Goal: Task Accomplishment & Management: Use online tool/utility

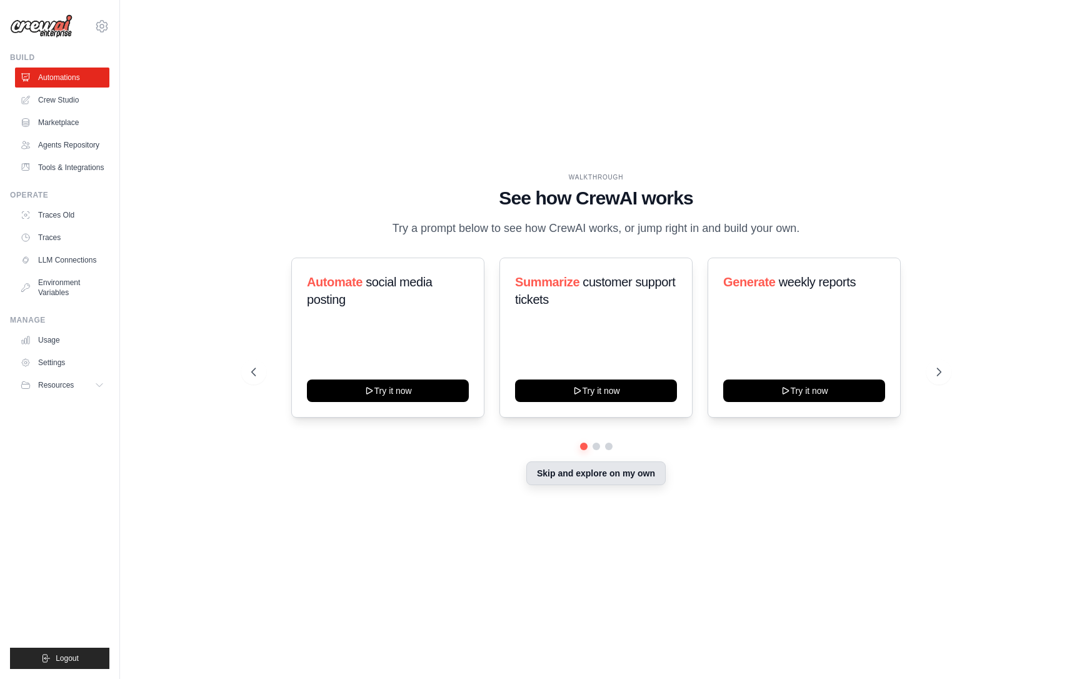
click at [586, 478] on button "Skip and explore on my own" at bounding box center [595, 473] width 139 height 24
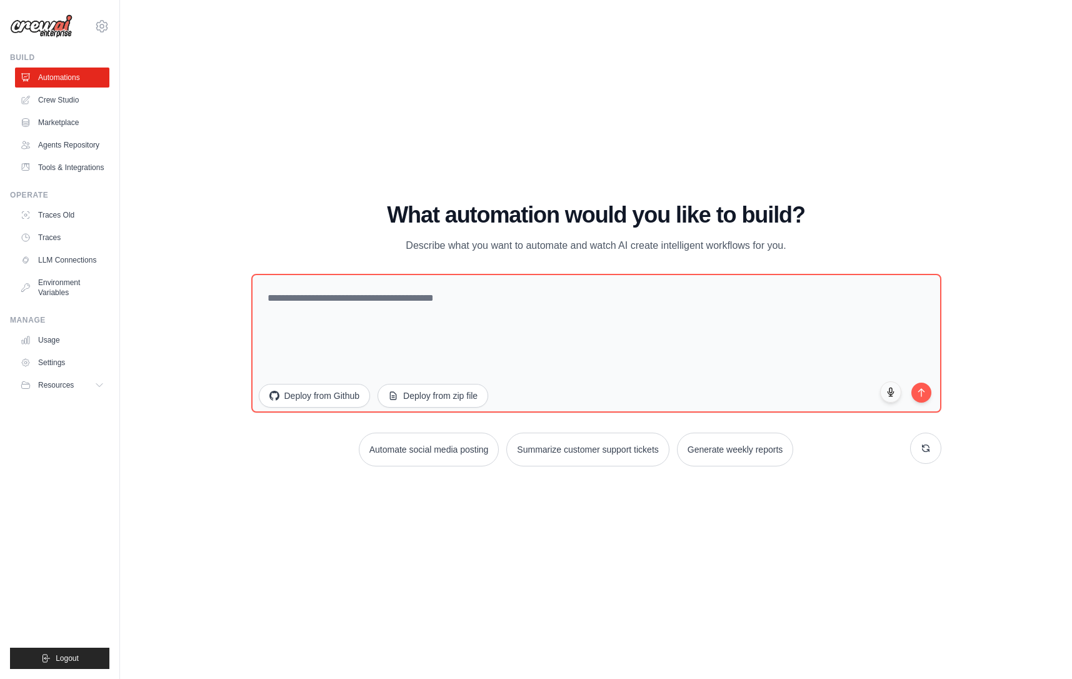
click at [586, 520] on div "WALKTHROUGH See how [PERSON_NAME] works Try a prompt below to see how [PERSON_N…" at bounding box center [596, 340] width 912 height 654
click at [59, 100] on link "Crew Studio" at bounding box center [63, 100] width 94 height 20
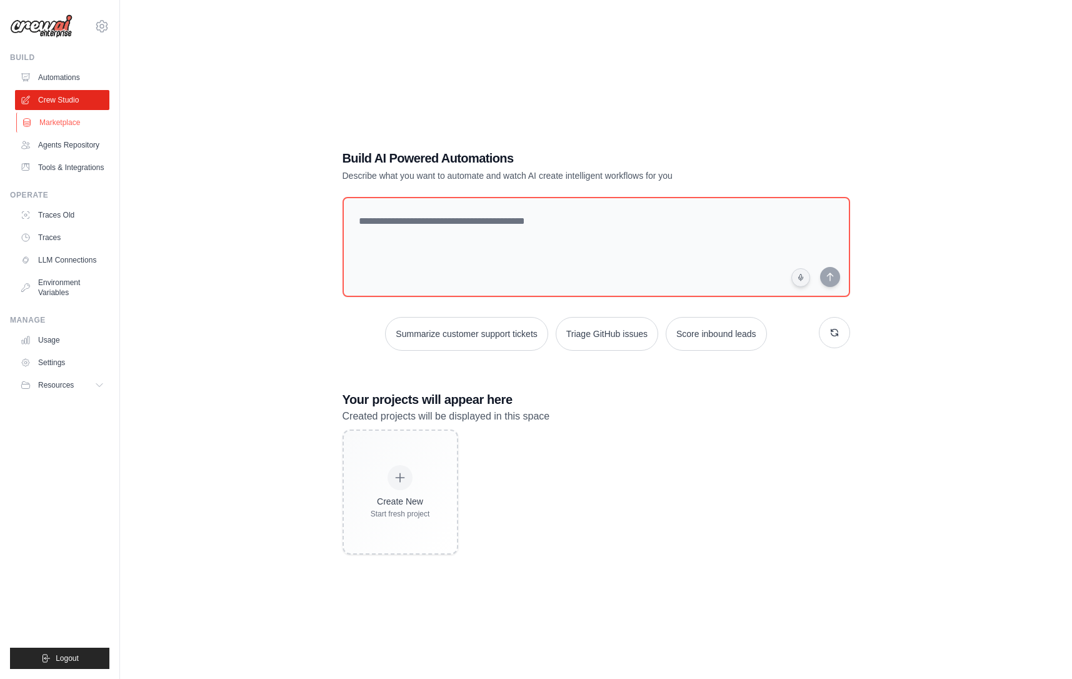
click at [59, 126] on link "Marketplace" at bounding box center [63, 123] width 94 height 20
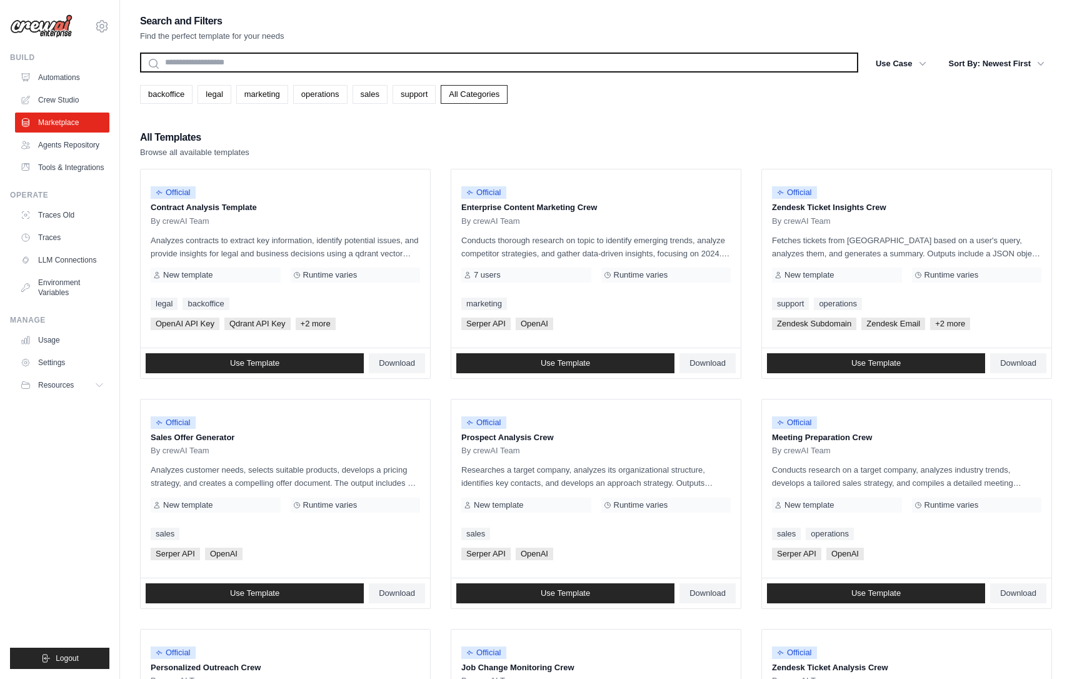
click at [298, 63] on input "text" at bounding box center [499, 63] width 718 height 20
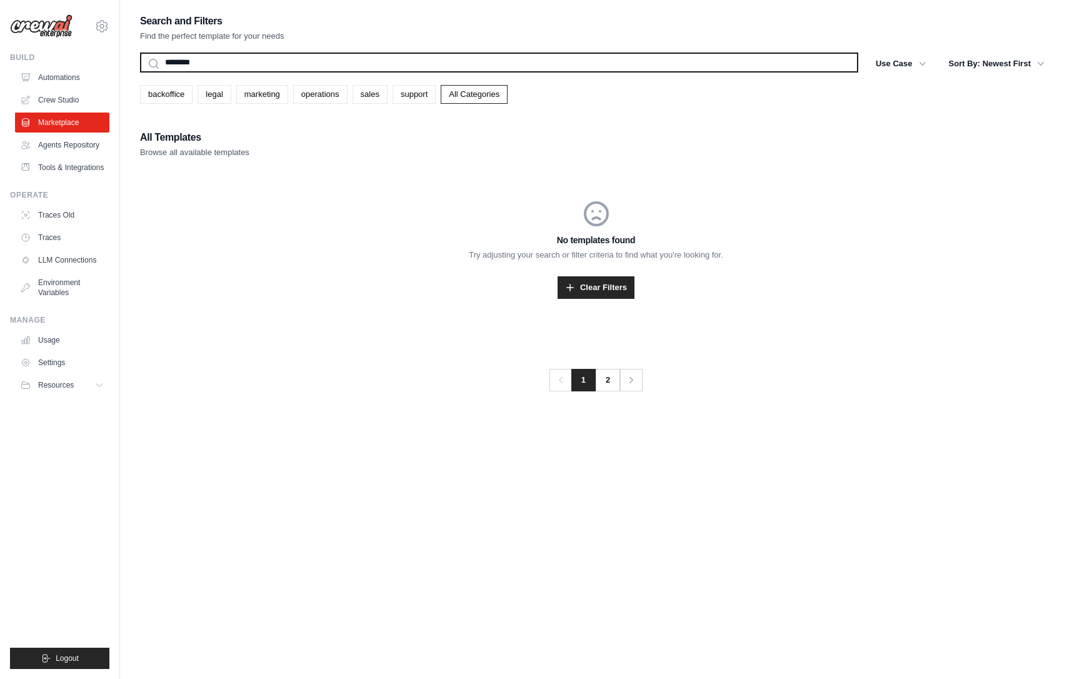
type input "********"
click at [139, 72] on button "Search" at bounding box center [139, 72] width 1 height 1
click at [254, 69] on input "********" at bounding box center [499, 63] width 718 height 20
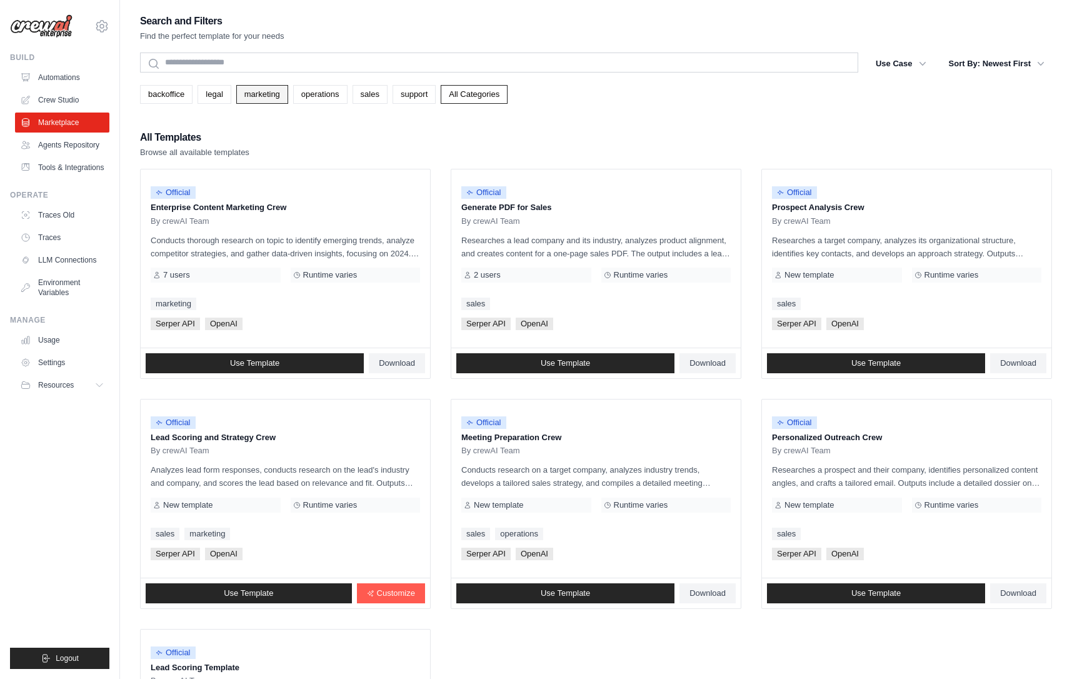
click at [255, 97] on link "marketing" at bounding box center [262, 94] width 52 height 19
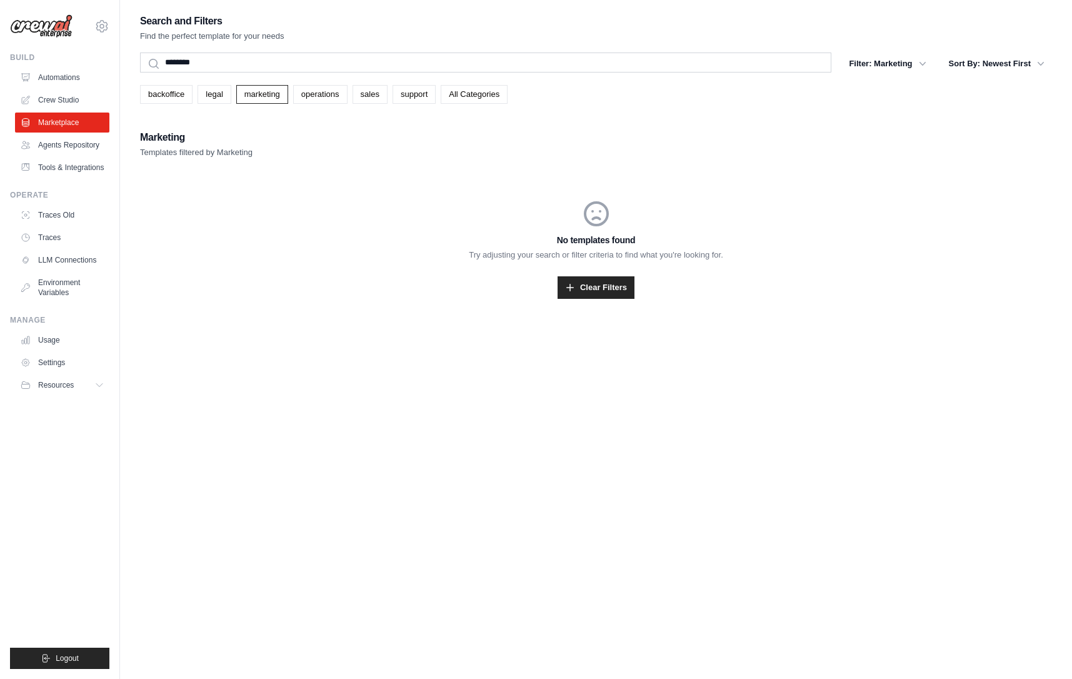
click at [255, 97] on link "marketing" at bounding box center [262, 94] width 52 height 19
click at [209, 96] on link "legal" at bounding box center [214, 94] width 33 height 19
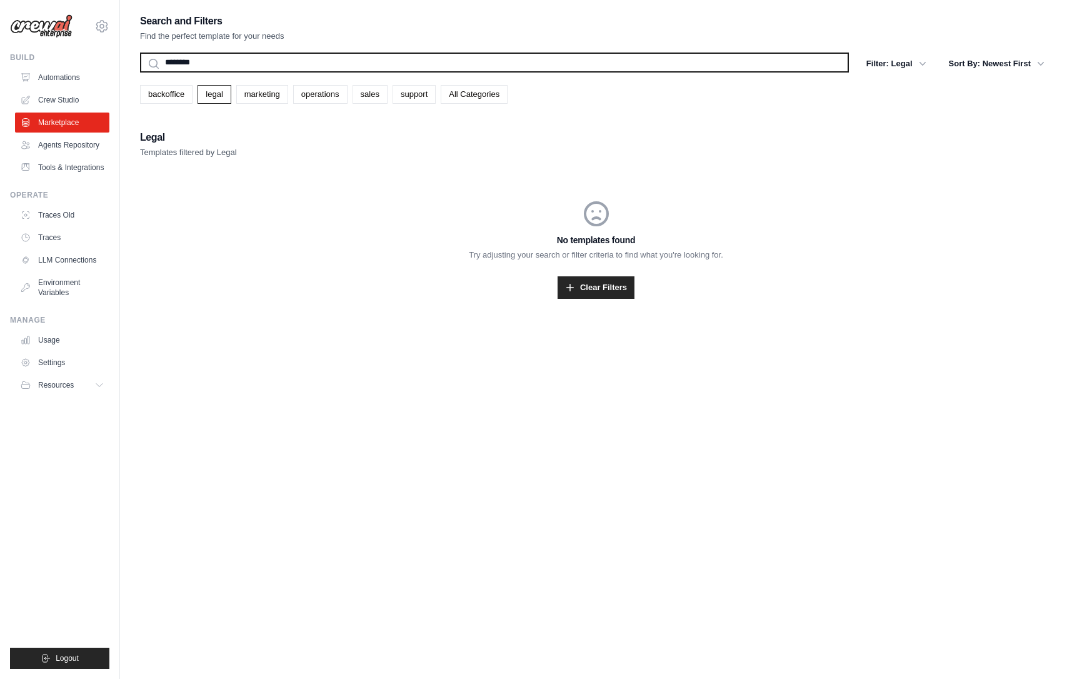
click at [184, 62] on input "********" at bounding box center [494, 63] width 709 height 20
click at [139, 72] on button "Search" at bounding box center [139, 72] width 1 height 1
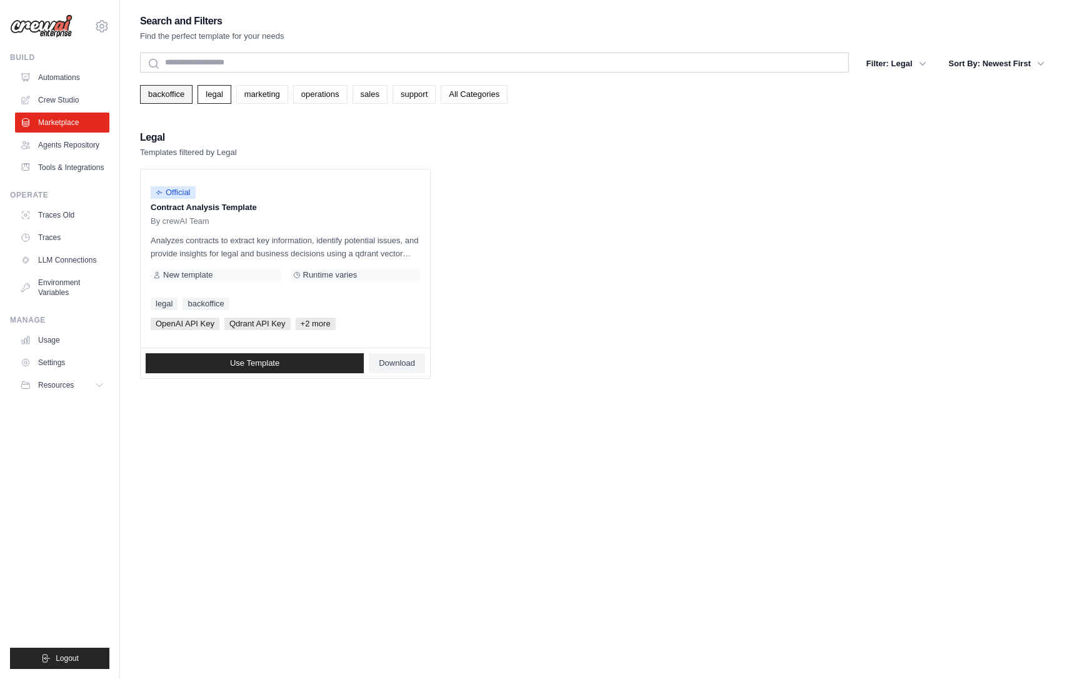
click at [163, 94] on link "backoffice" at bounding box center [166, 94] width 53 height 19
click at [217, 95] on link "legal" at bounding box center [214, 94] width 33 height 19
click at [261, 95] on link "marketing" at bounding box center [262, 94] width 52 height 19
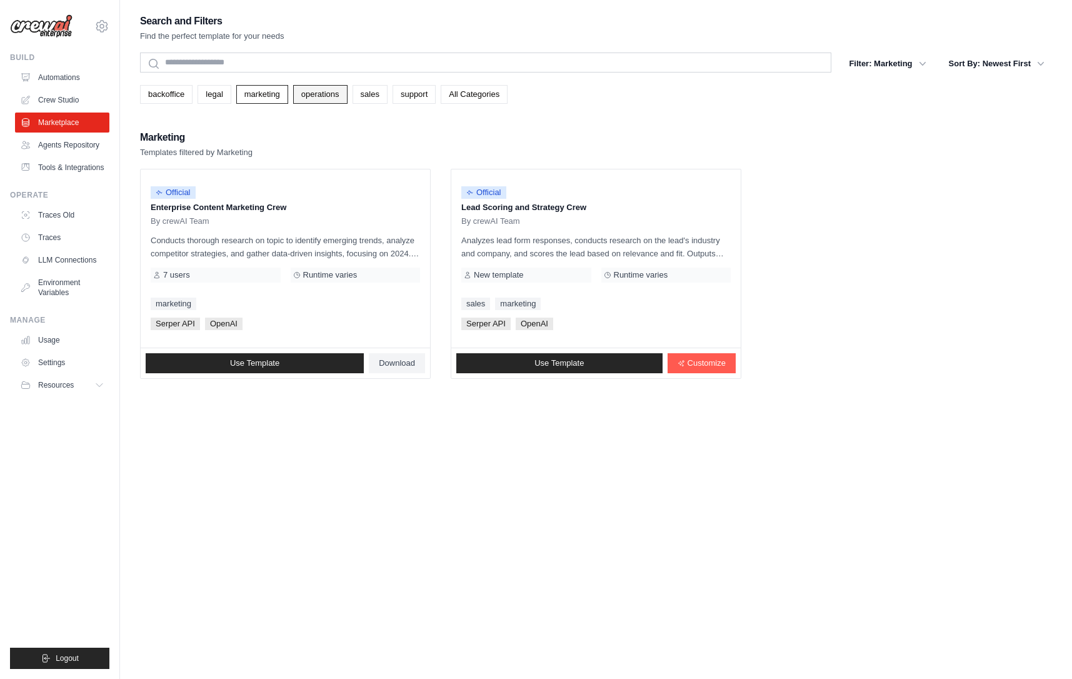
click at [309, 93] on link "operations" at bounding box center [320, 94] width 54 height 19
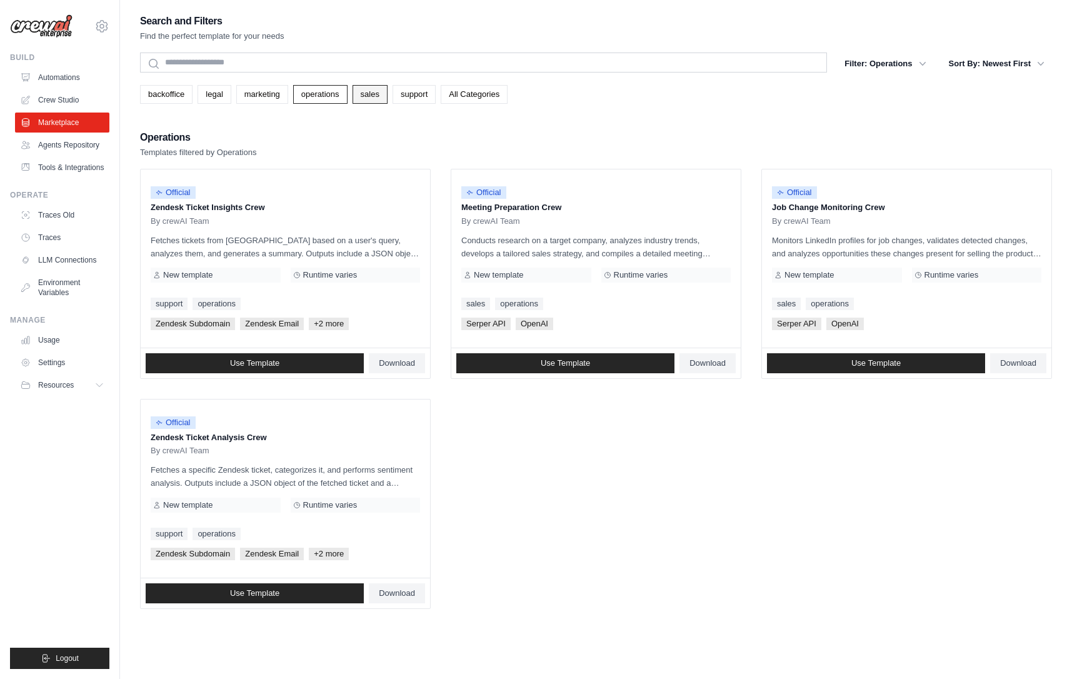
click at [364, 96] on link "sales" at bounding box center [370, 94] width 35 height 19
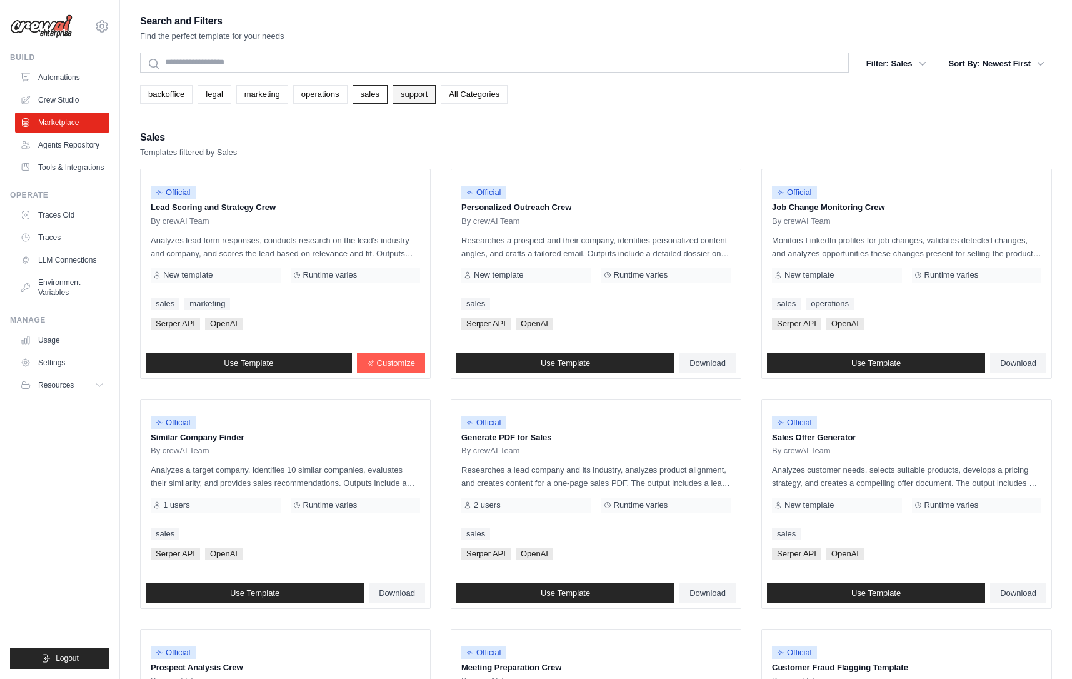
click at [420, 96] on link "support" at bounding box center [414, 94] width 43 height 19
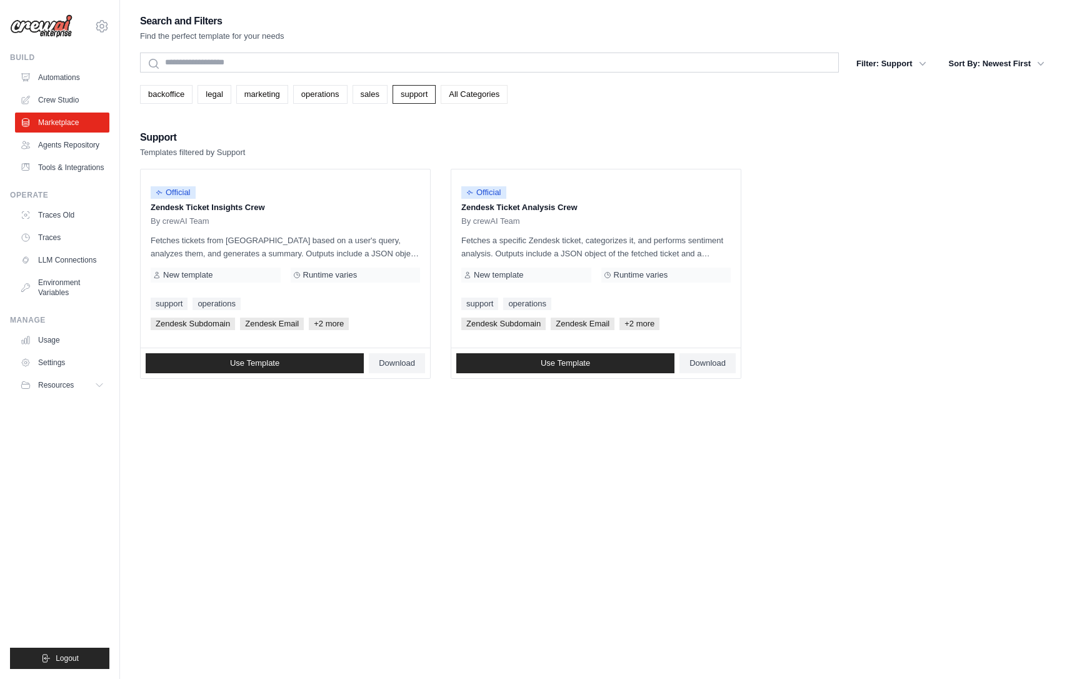
click at [465, 99] on link "All Categories" at bounding box center [474, 94] width 67 height 19
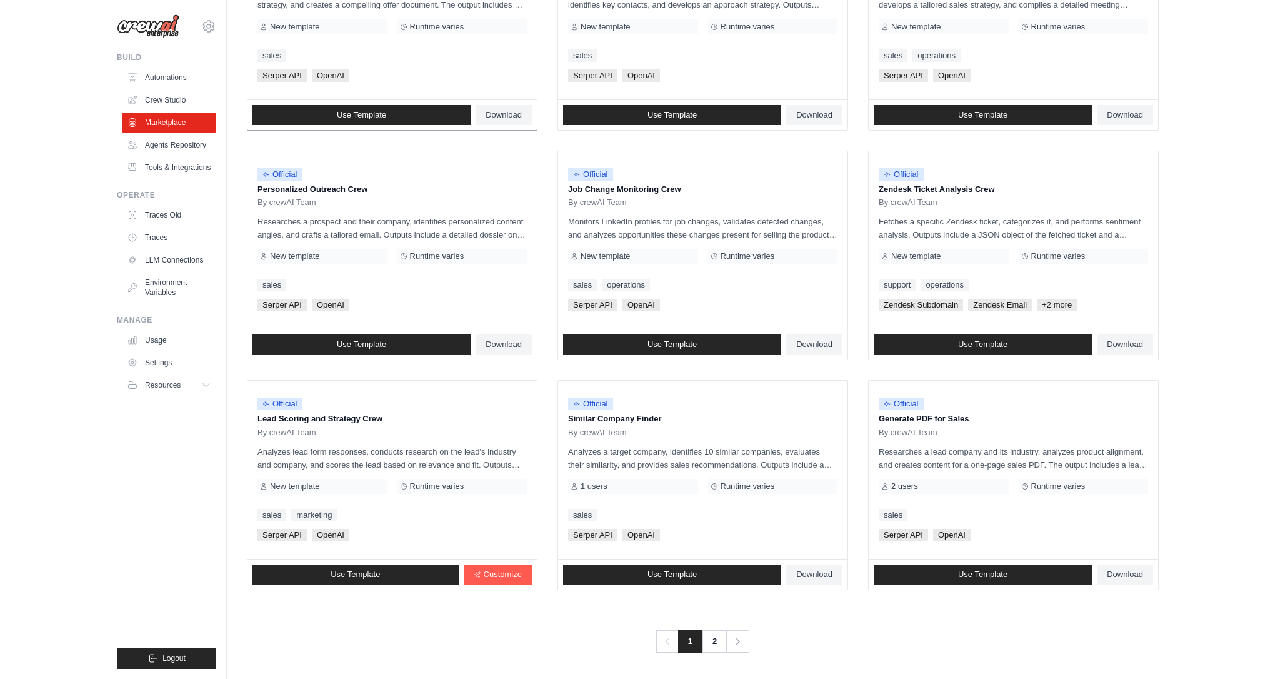
scroll to position [478, 0]
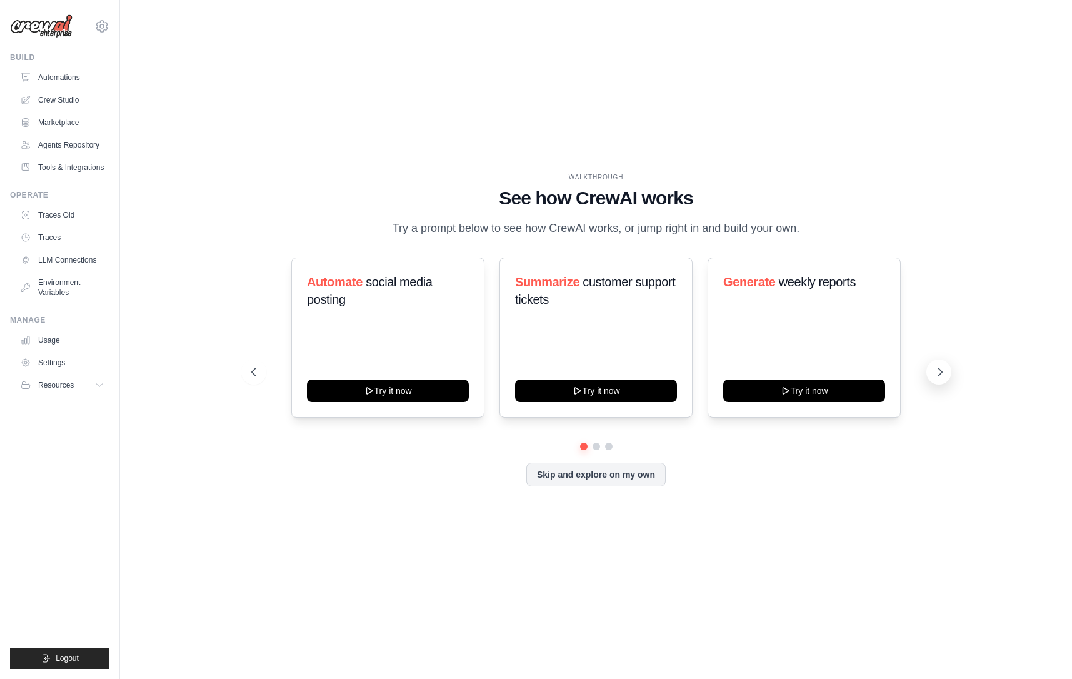
click at [941, 371] on icon at bounding box center [940, 372] width 4 height 8
click at [940, 378] on icon at bounding box center [940, 372] width 13 height 13
click at [61, 81] on link "Automations" at bounding box center [63, 78] width 94 height 20
click at [66, 102] on link "Crew Studio" at bounding box center [63, 100] width 94 height 20
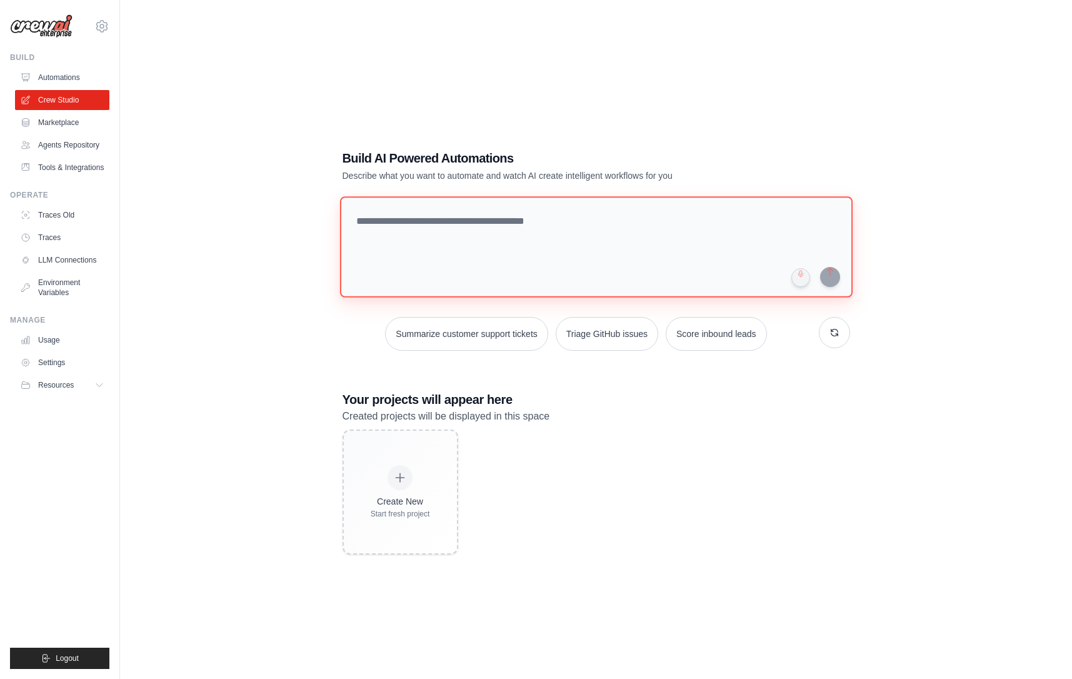
click at [461, 224] on textarea at bounding box center [595, 246] width 513 height 101
click at [836, 331] on button "button" at bounding box center [834, 332] width 31 height 31
click at [512, 226] on textarea at bounding box center [595, 246] width 513 height 101
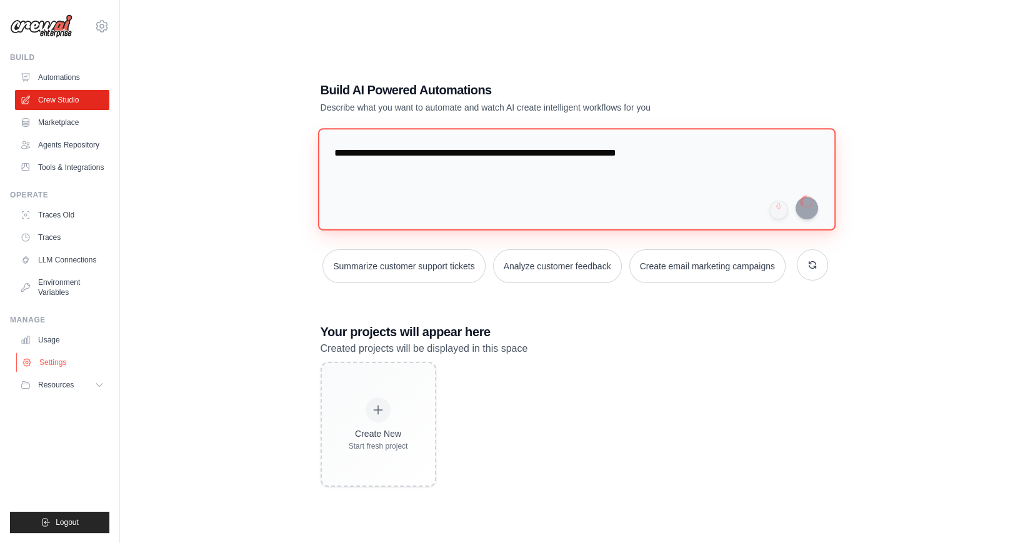
type textarea "**********"
click at [54, 363] on link "Settings" at bounding box center [63, 363] width 94 height 20
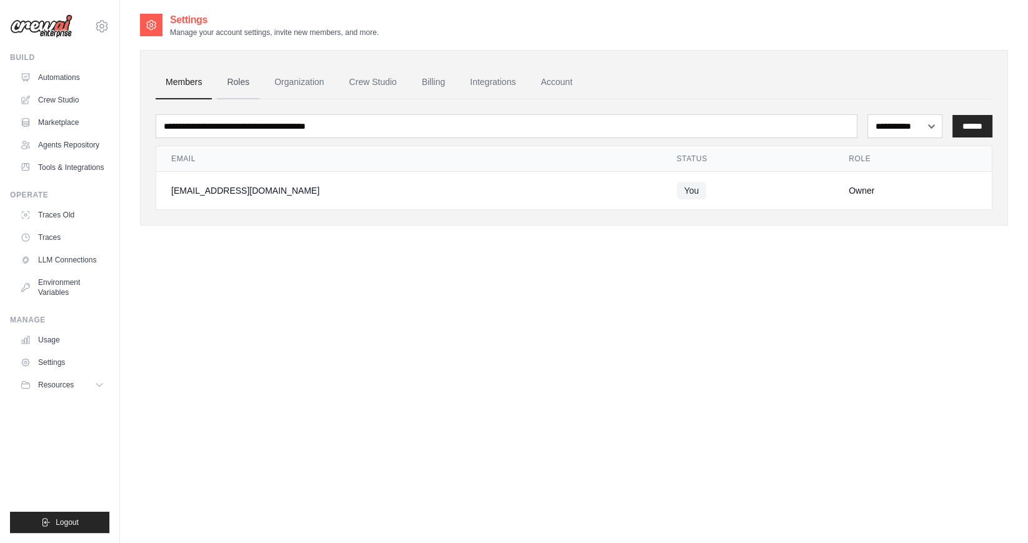
click at [244, 78] on link "Roles" at bounding box center [238, 83] width 43 height 34
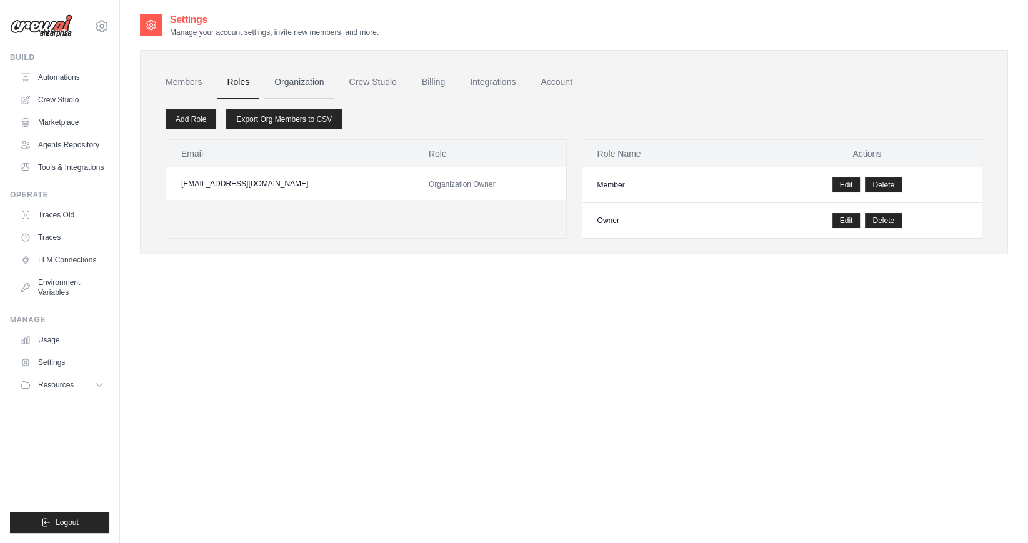
click at [291, 78] on link "Organization" at bounding box center [298, 83] width 69 height 34
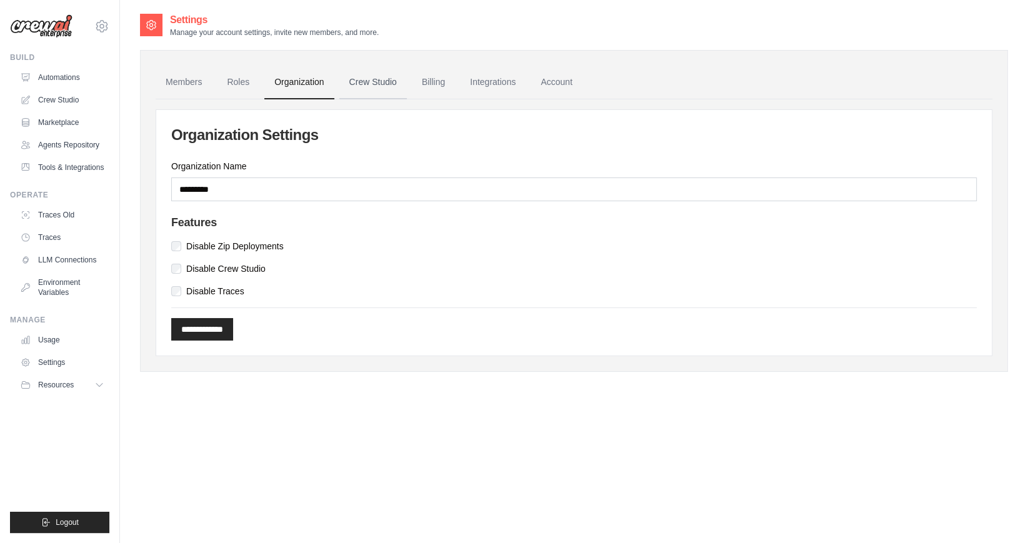
click at [349, 78] on link "Crew Studio" at bounding box center [373, 83] width 68 height 34
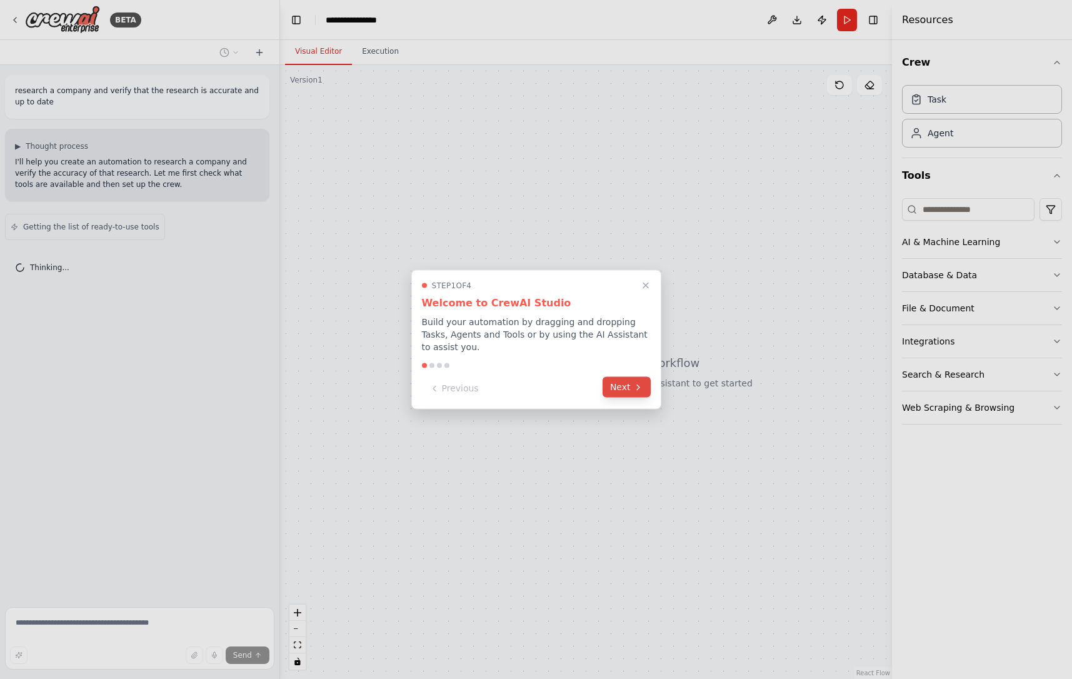
click at [628, 386] on button "Next" at bounding box center [627, 387] width 48 height 21
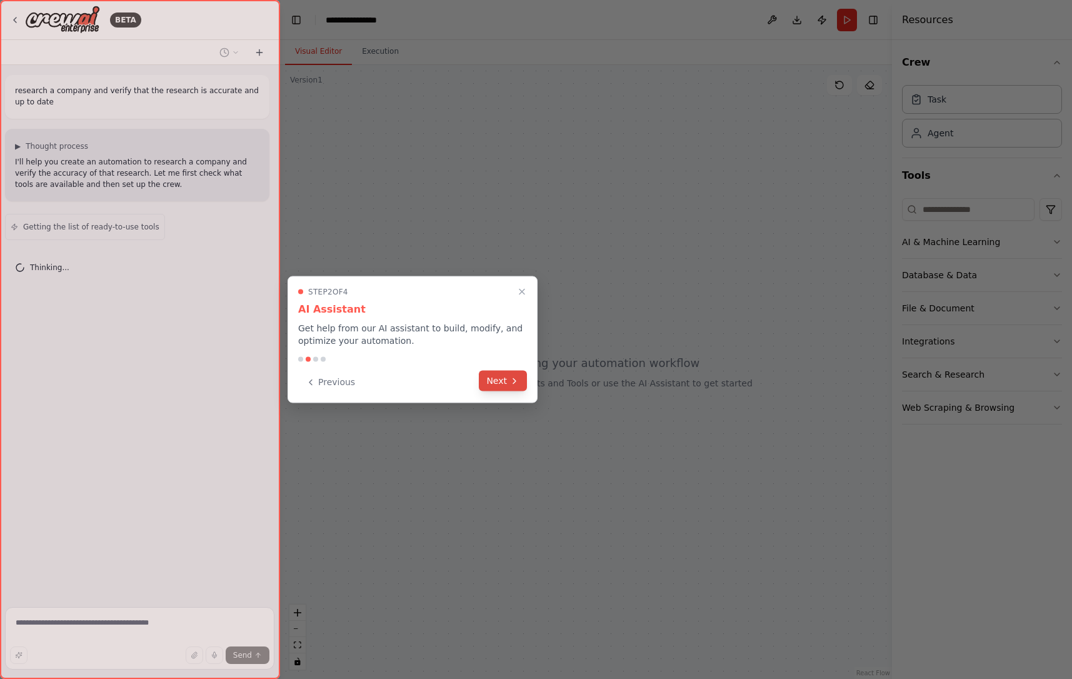
click at [500, 384] on button "Next" at bounding box center [503, 381] width 48 height 21
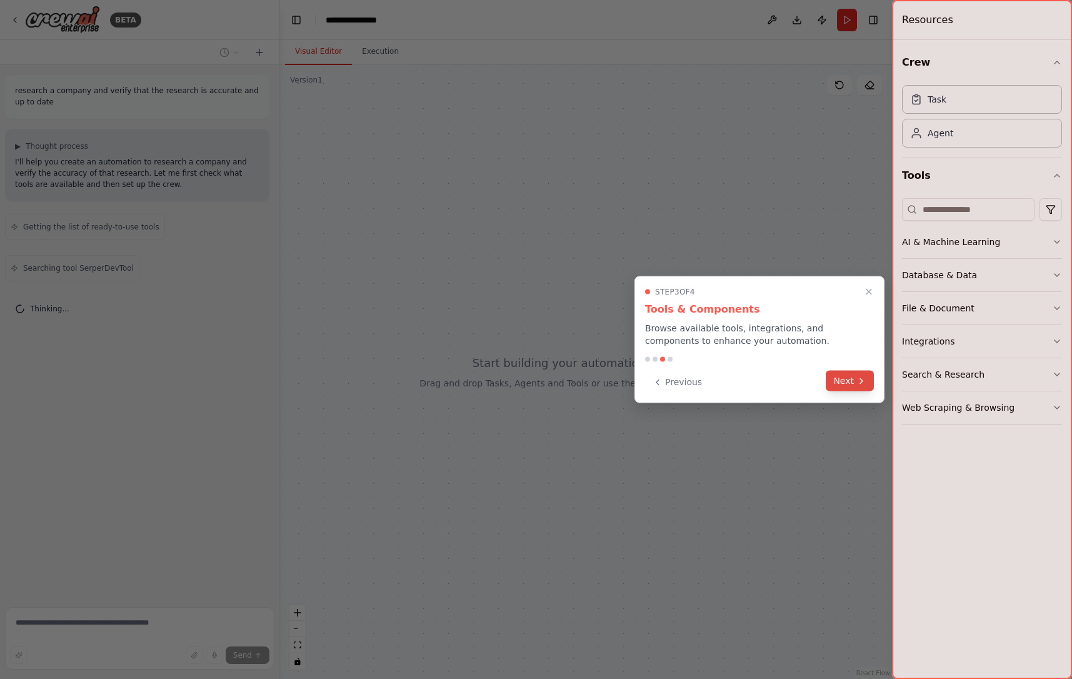
click at [848, 377] on button "Next" at bounding box center [850, 381] width 48 height 21
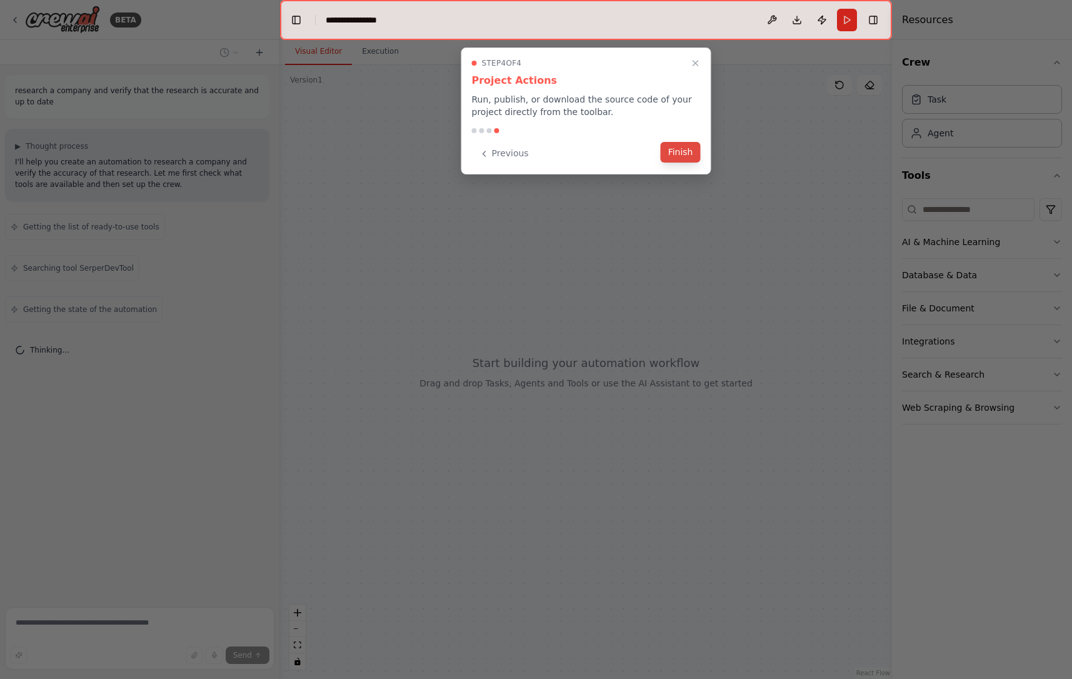
click at [673, 151] on button "Finish" at bounding box center [681, 152] width 40 height 21
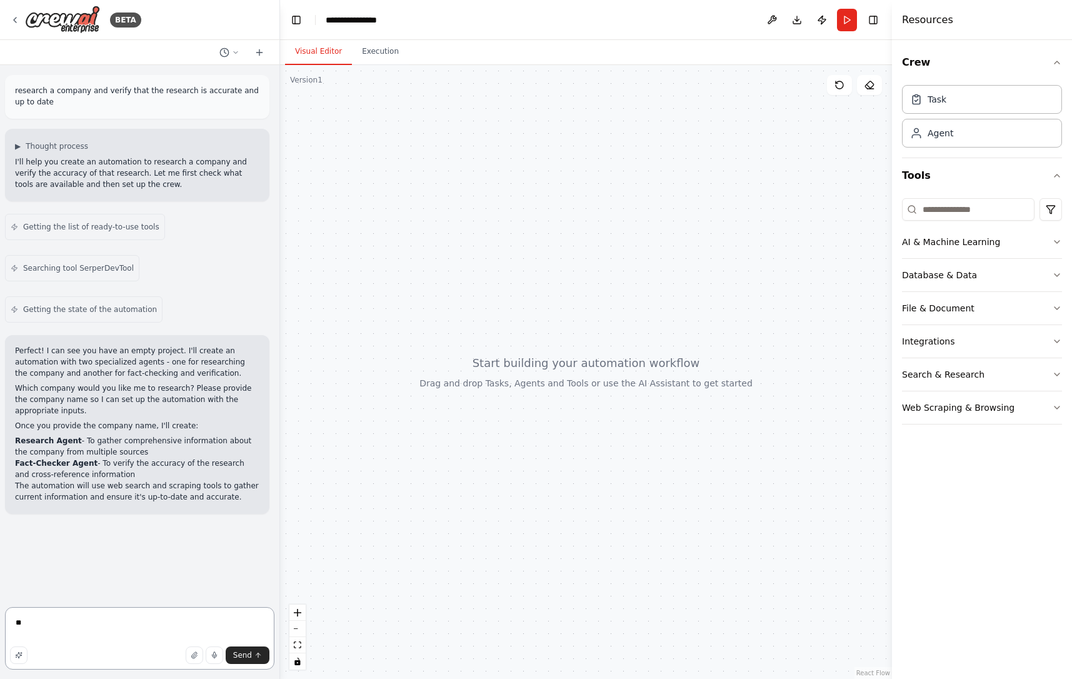
type textarea "*"
click at [80, 632] on textarea "**********" at bounding box center [139, 634] width 269 height 70
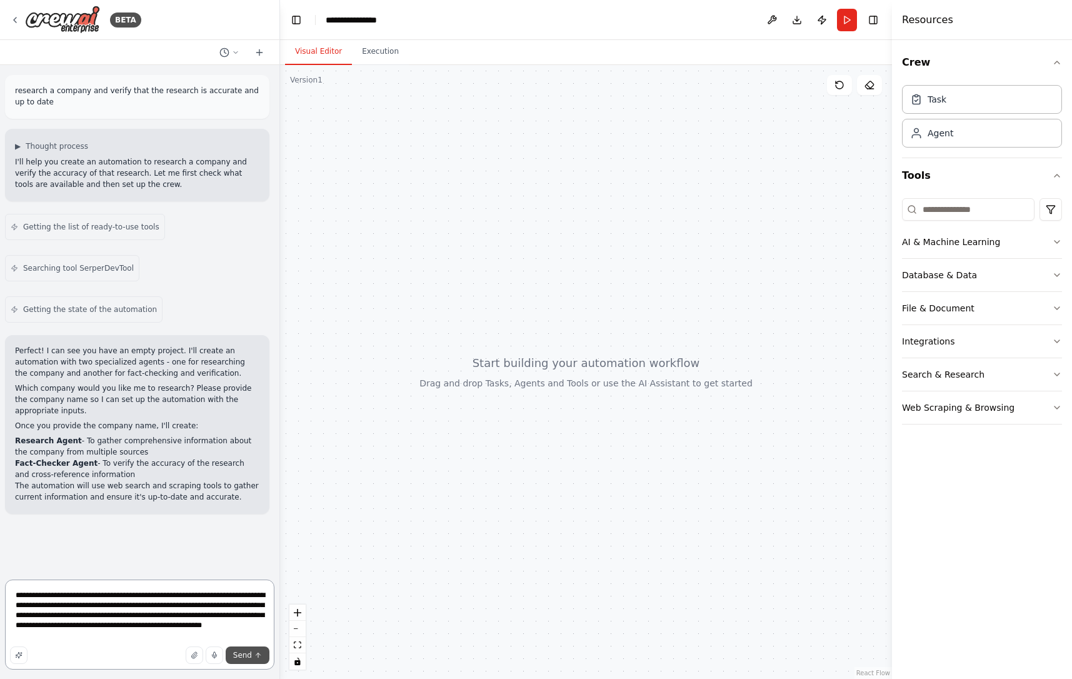
type textarea "**********"
click at [250, 658] on span "Send" at bounding box center [242, 655] width 19 height 10
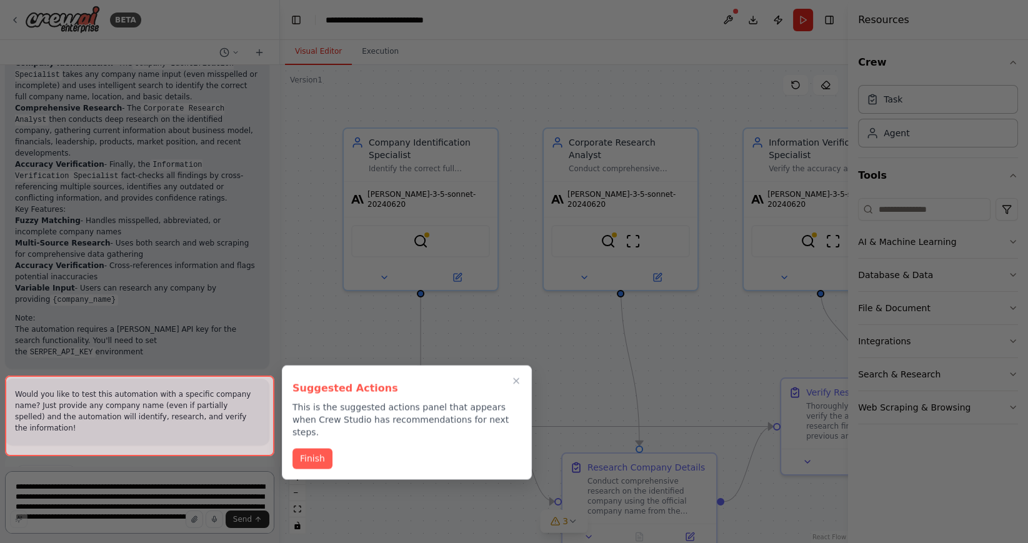
scroll to position [1569, 0]
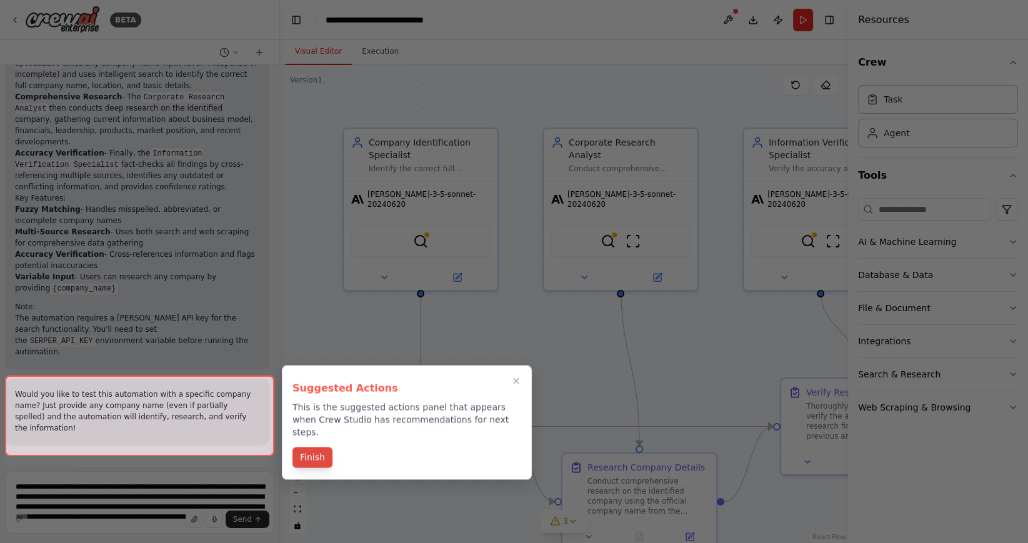
click at [316, 448] on button "Finish" at bounding box center [313, 458] width 40 height 21
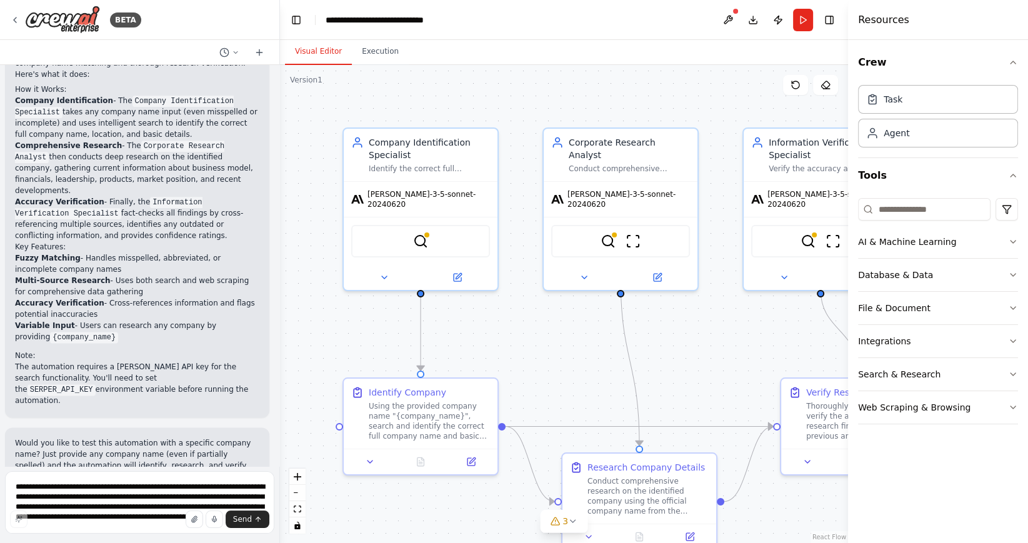
scroll to position [0, 0]
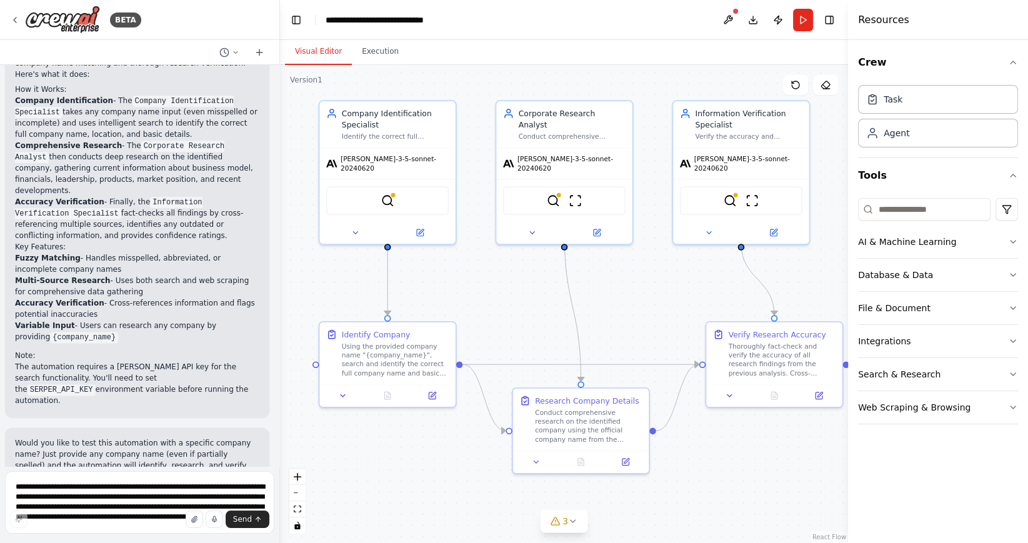
drag, startPoint x: 539, startPoint y: 381, endPoint x: 503, endPoint y: 316, distance: 75.0
click at [503, 316] on div ".deletable-edge-delete-btn { width: 20px; height: 20px; border: 0px solid #ffff…" at bounding box center [564, 304] width 568 height 478
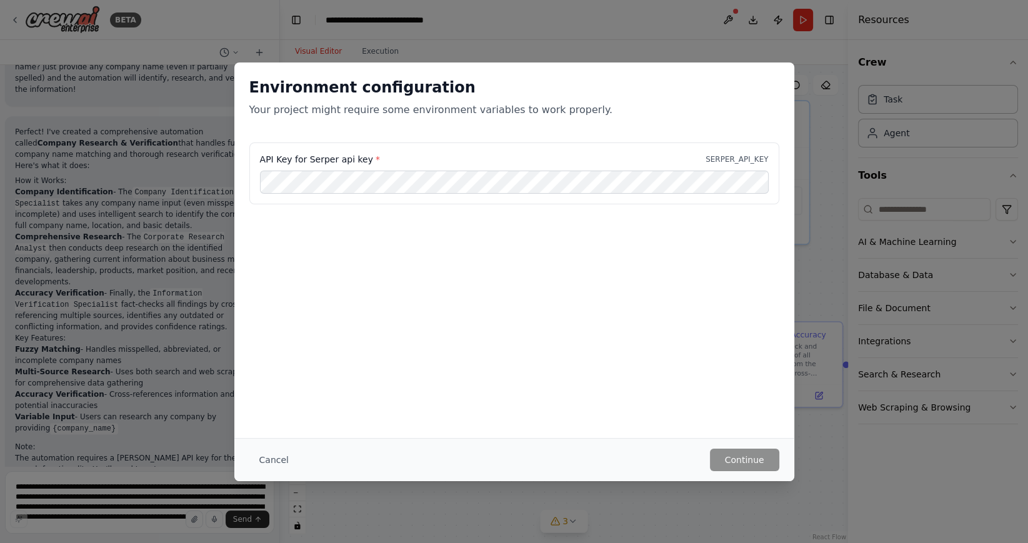
scroll to position [0, 0]
click at [740, 459] on button "Continue" at bounding box center [744, 460] width 69 height 23
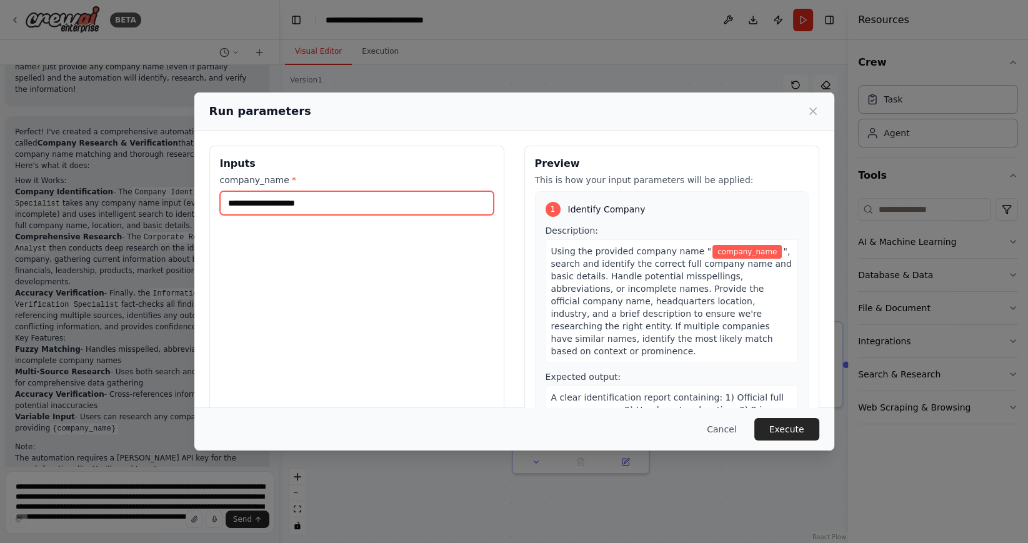
click at [374, 203] on input "company_name *" at bounding box center [357, 203] width 274 height 24
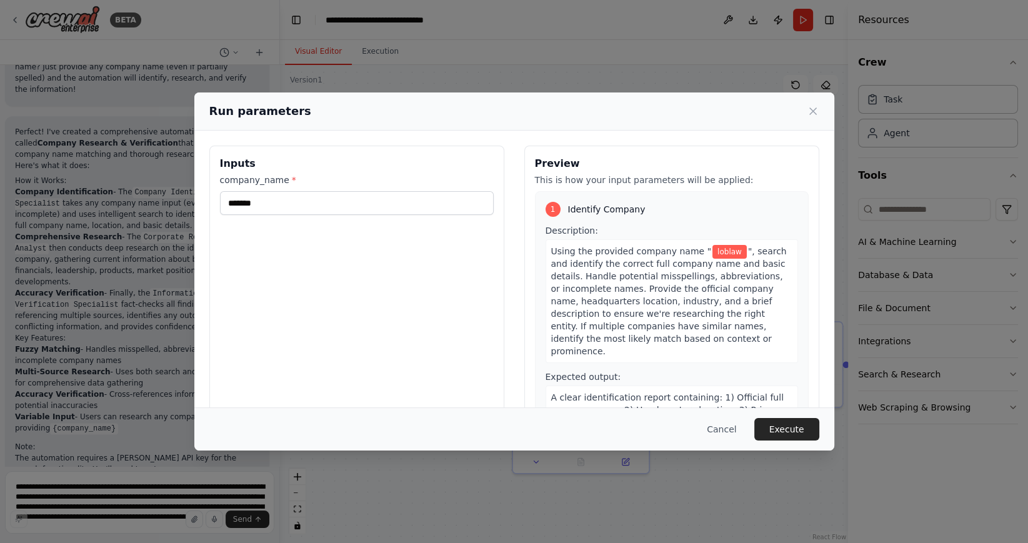
drag, startPoint x: 374, startPoint y: 203, endPoint x: 364, endPoint y: 258, distance: 55.9
click at [364, 258] on div "Inputs company_name * *******" at bounding box center [356, 294] width 295 height 296
click at [244, 198] on input "*******" at bounding box center [357, 203] width 274 height 24
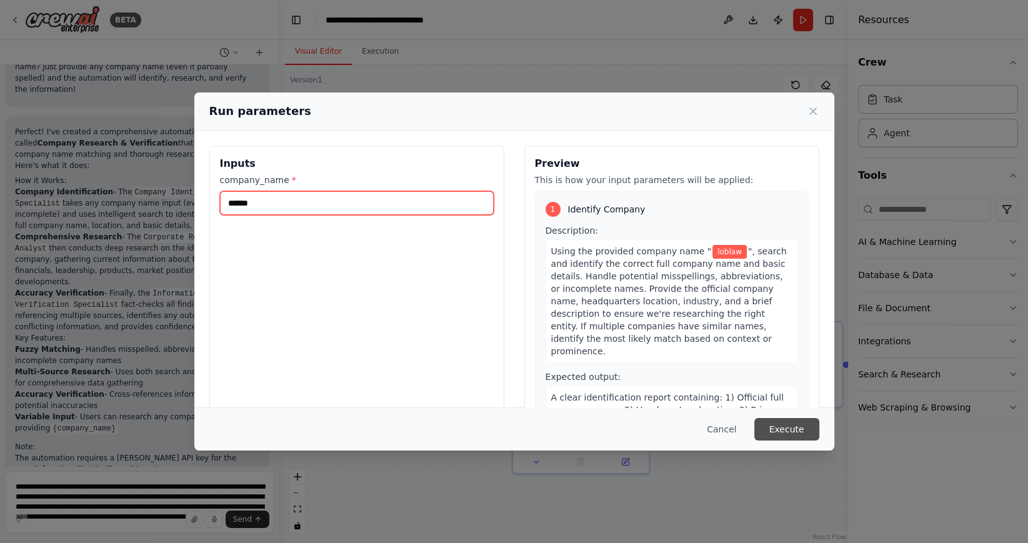
type input "******"
click at [798, 429] on button "Execute" at bounding box center [786, 429] width 65 height 23
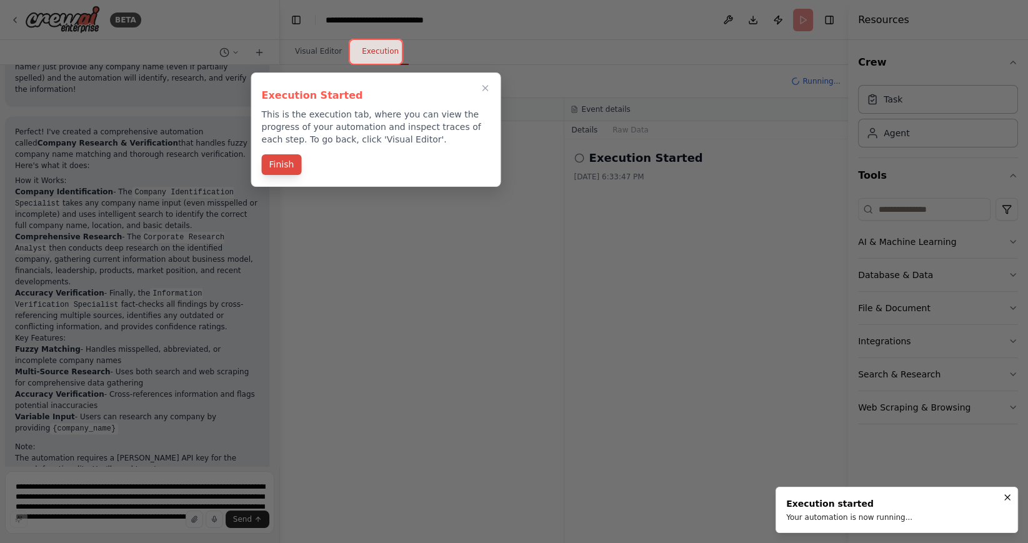
click at [282, 165] on button "Finish" at bounding box center [282, 164] width 40 height 21
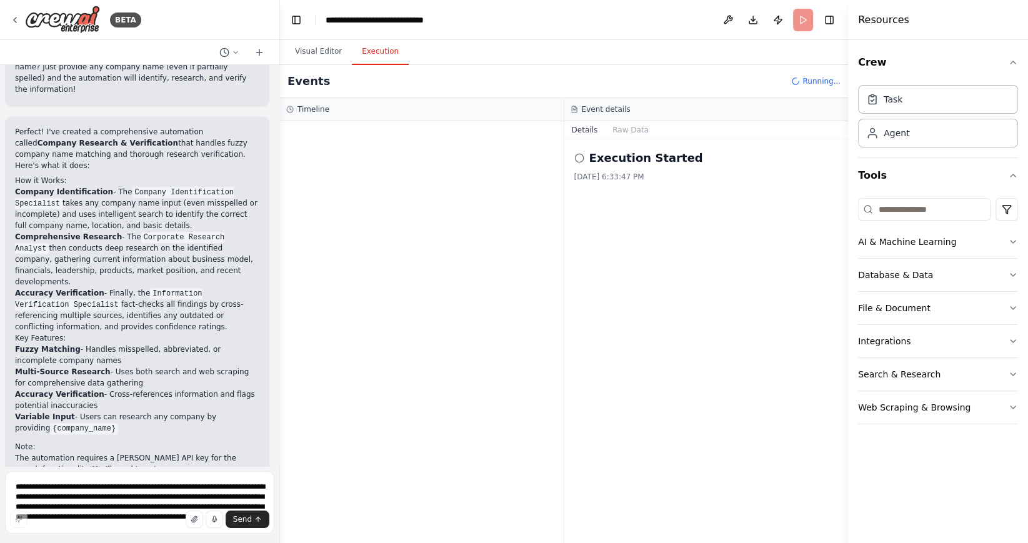
click at [374, 50] on button "Execution" at bounding box center [380, 52] width 57 height 26
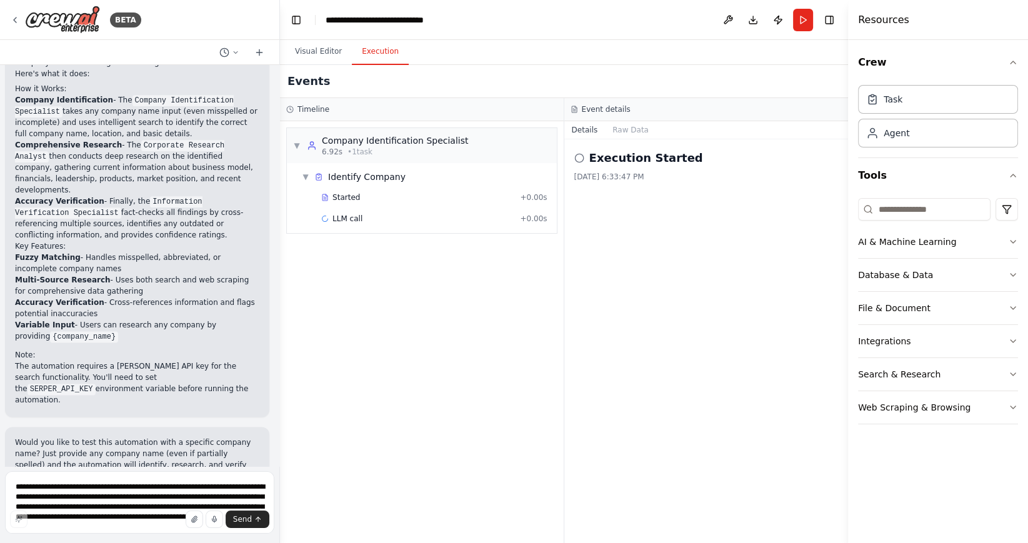
scroll to position [1686, 0]
click at [803, 16] on button "Run" at bounding box center [803, 20] width 20 height 23
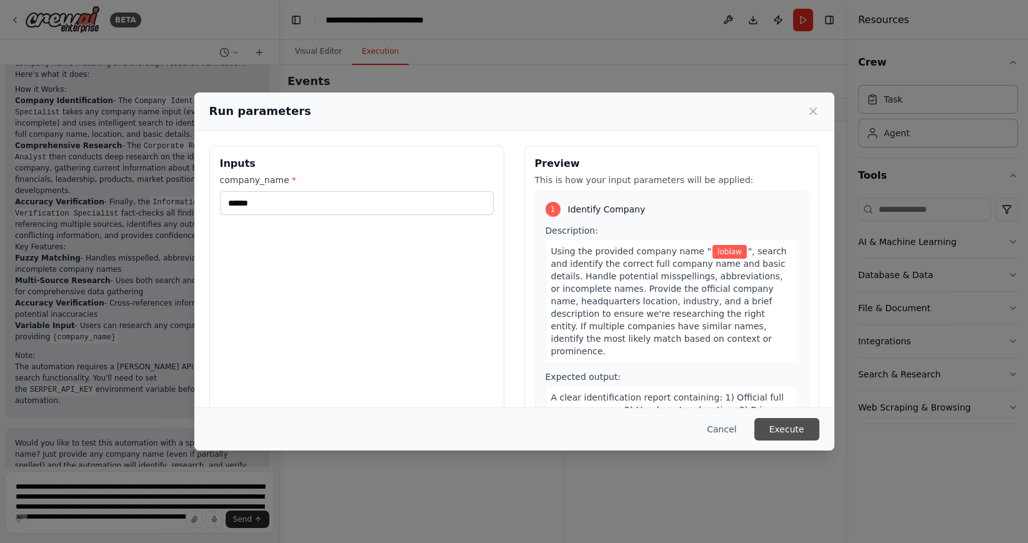
click at [785, 425] on button "Execute" at bounding box center [786, 429] width 65 height 23
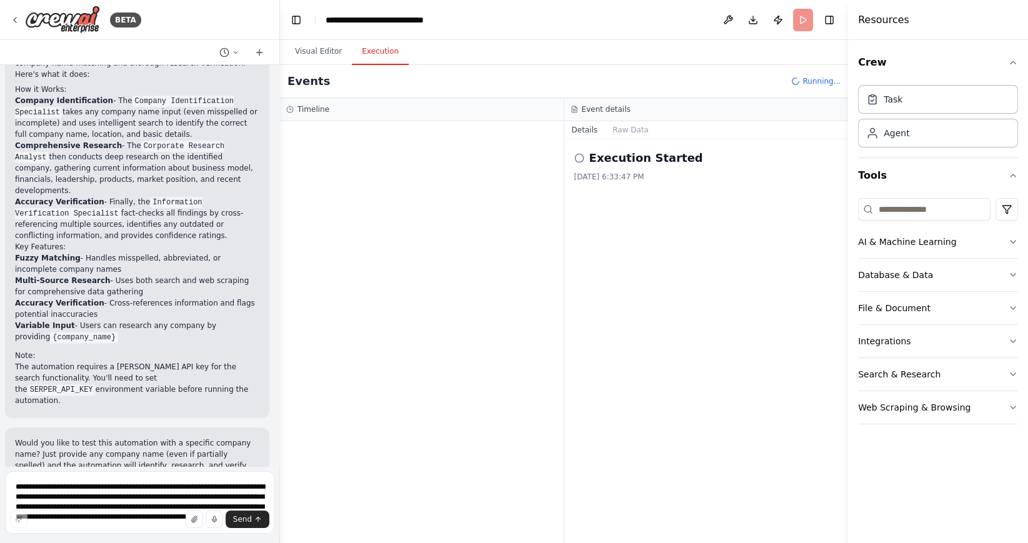
click at [581, 159] on icon at bounding box center [579, 158] width 10 height 10
click at [635, 153] on h2 "Execution Started" at bounding box center [646, 158] width 114 height 18
click at [638, 130] on button "Raw Data" at bounding box center [630, 130] width 51 height 18
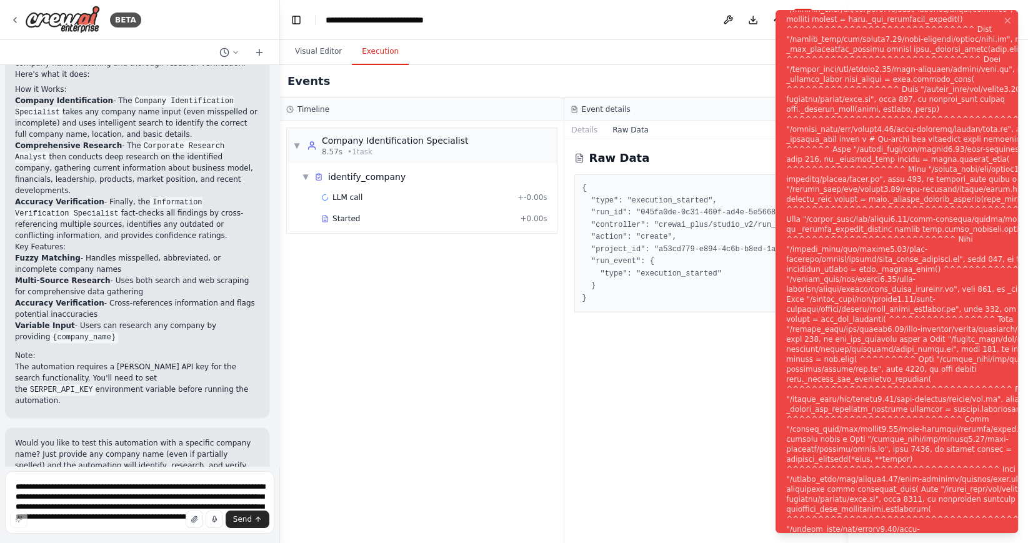
scroll to position [0, 0]
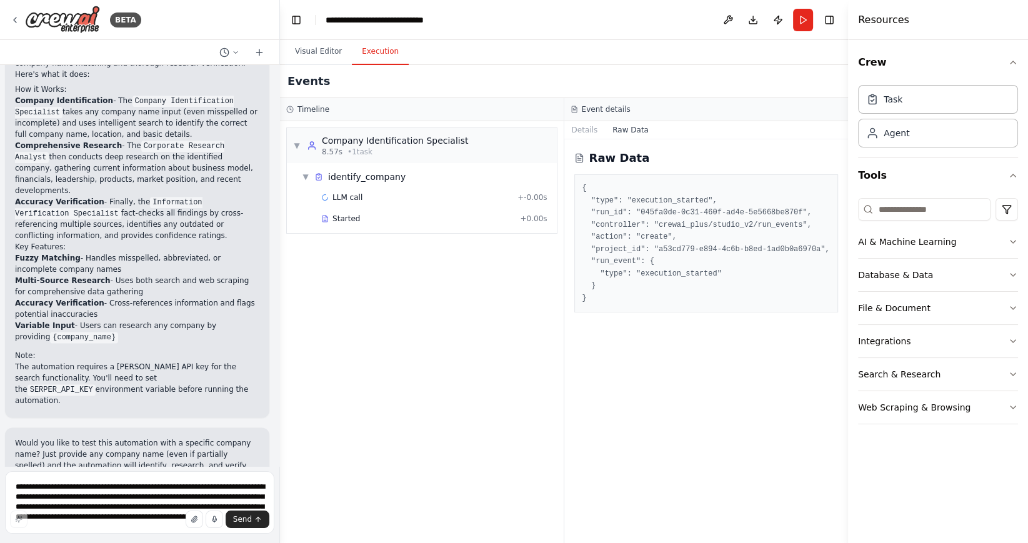
click at [706, 304] on pre "{ "type": "execution_started", "run_id": "045fa0de-0c31-460f-ad4e-5e5668be870f"…" at bounding box center [707, 244] width 248 height 122
click at [783, 17] on button "Publish" at bounding box center [778, 20] width 20 height 23
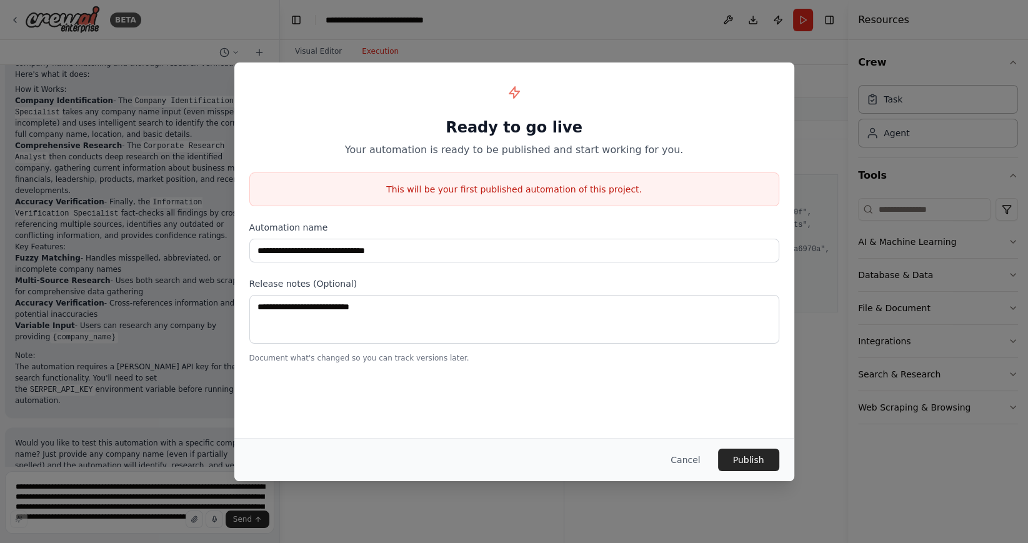
click at [704, 33] on div "**********" at bounding box center [514, 271] width 1028 height 543
click at [686, 453] on button "Cancel" at bounding box center [685, 460] width 49 height 23
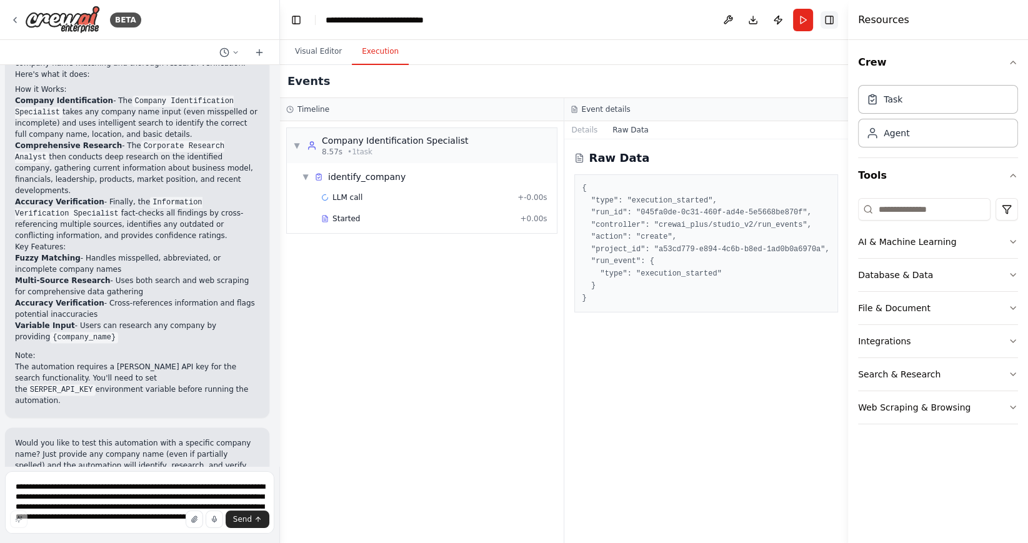
click at [829, 18] on button "Toggle Right Sidebar" at bounding box center [830, 20] width 18 height 18
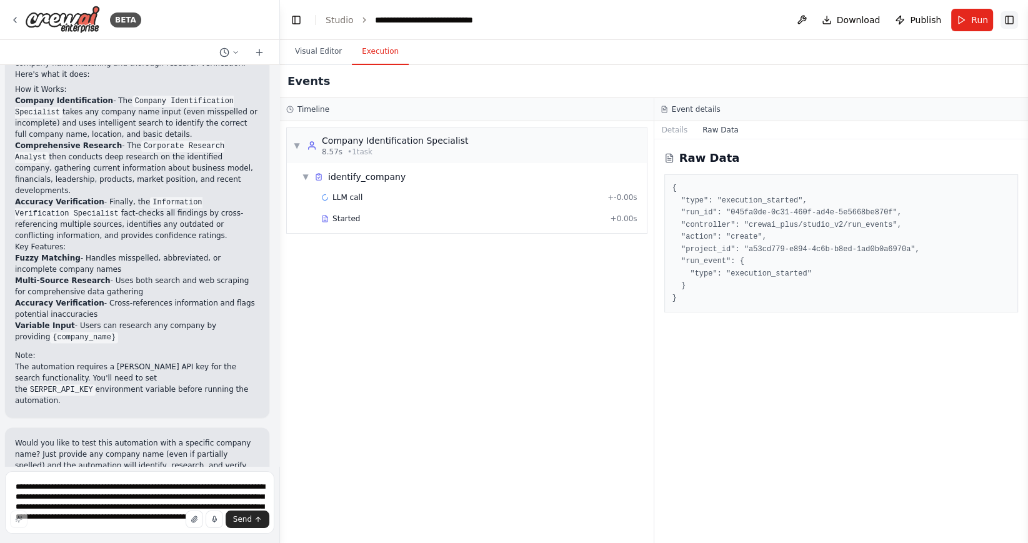
click at [1008, 19] on button "Toggle Right Sidebar" at bounding box center [1010, 20] width 18 height 18
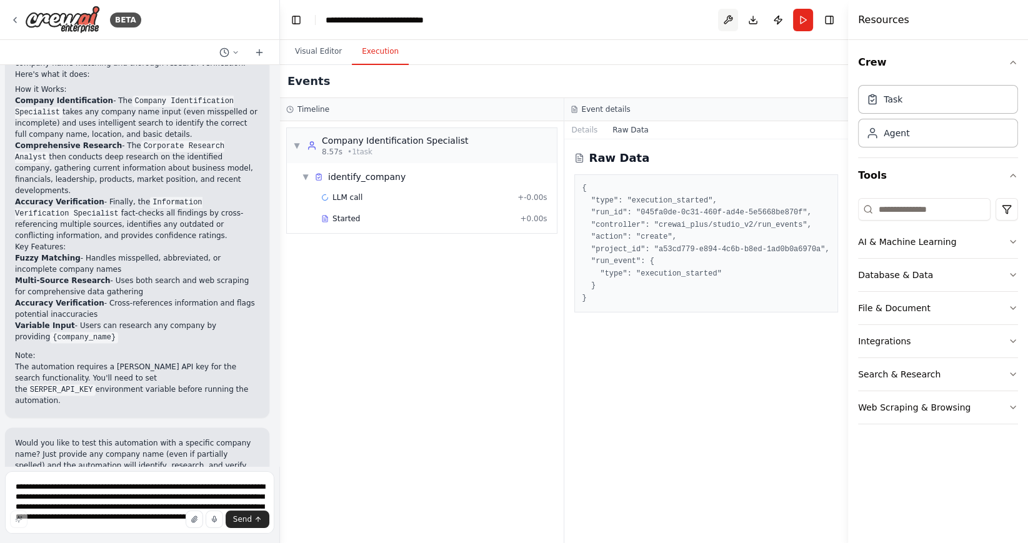
click at [724, 21] on button at bounding box center [728, 20] width 20 height 23
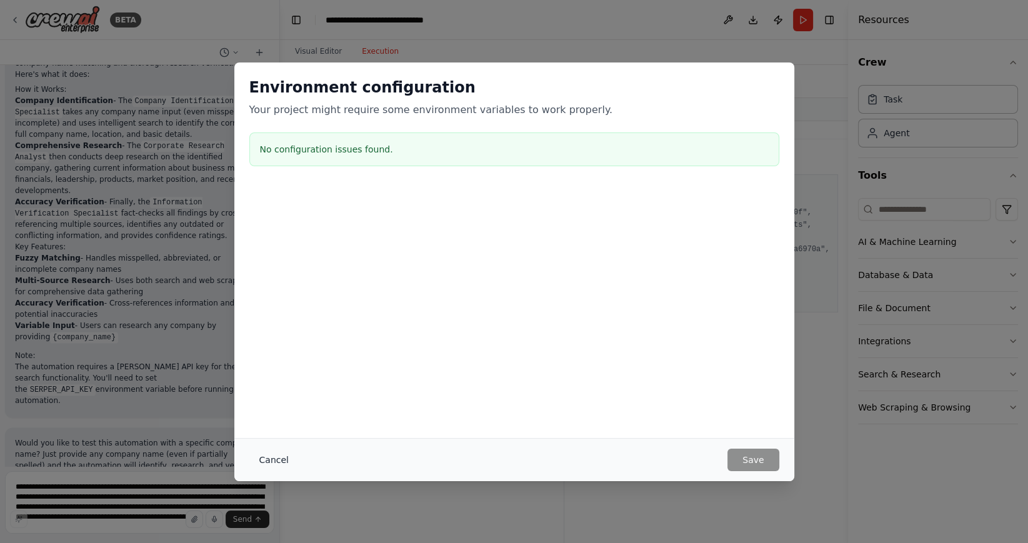
click at [270, 459] on button "Cancel" at bounding box center [273, 460] width 49 height 23
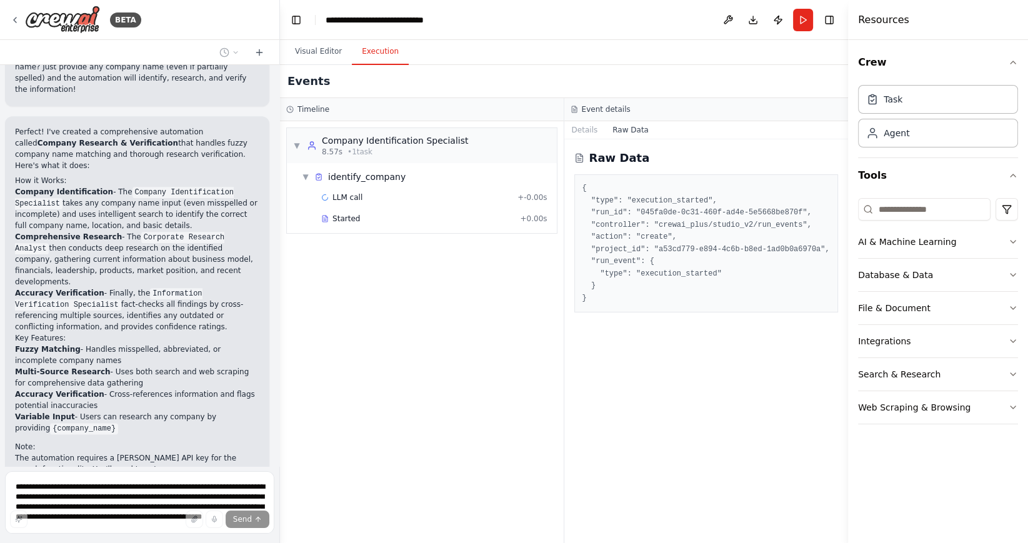
scroll to position [1635, 0]
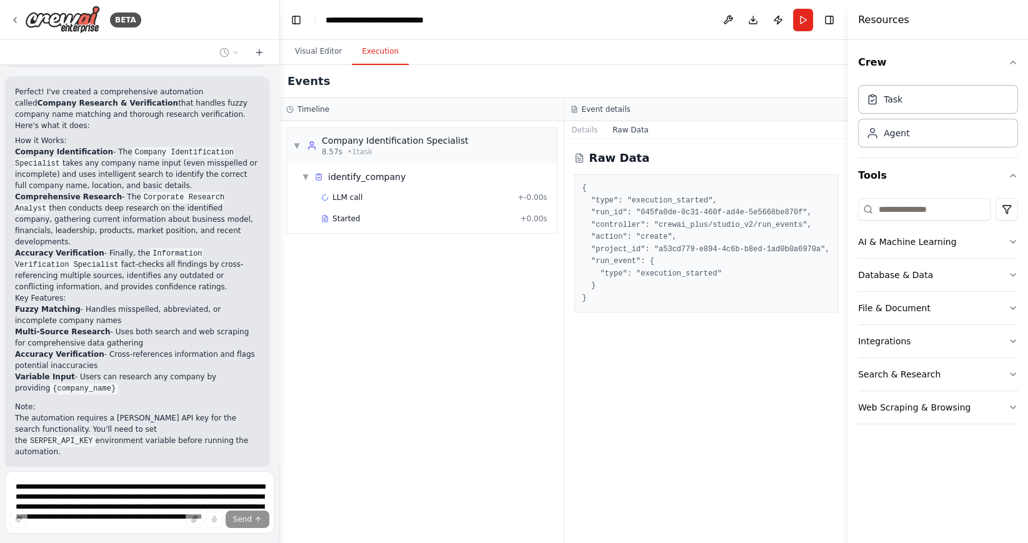
click at [453, 379] on div "▼ Company Identification Specialist 8.57s • 1 task ▼ identify_company LLM call …" at bounding box center [422, 332] width 284 height 422
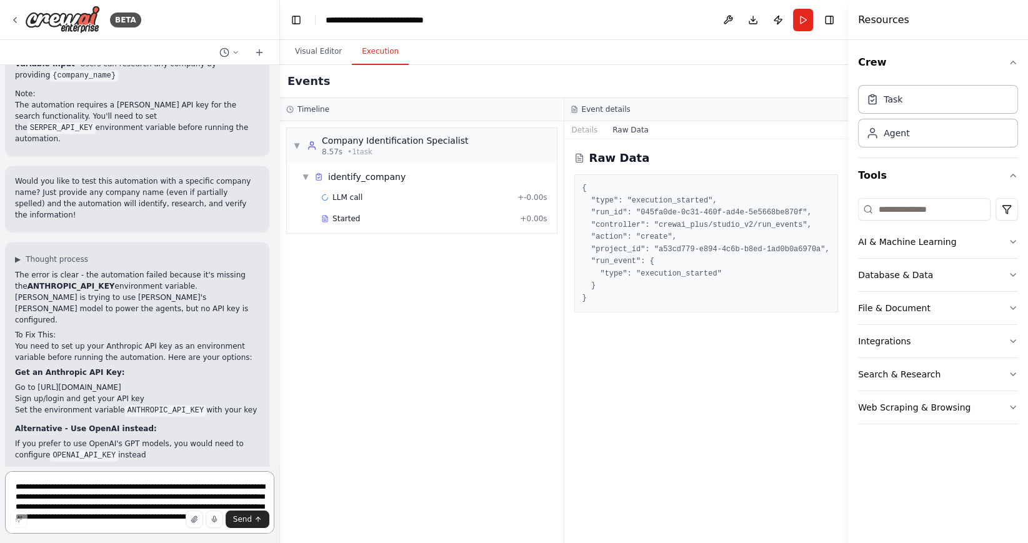
scroll to position [1939, 0]
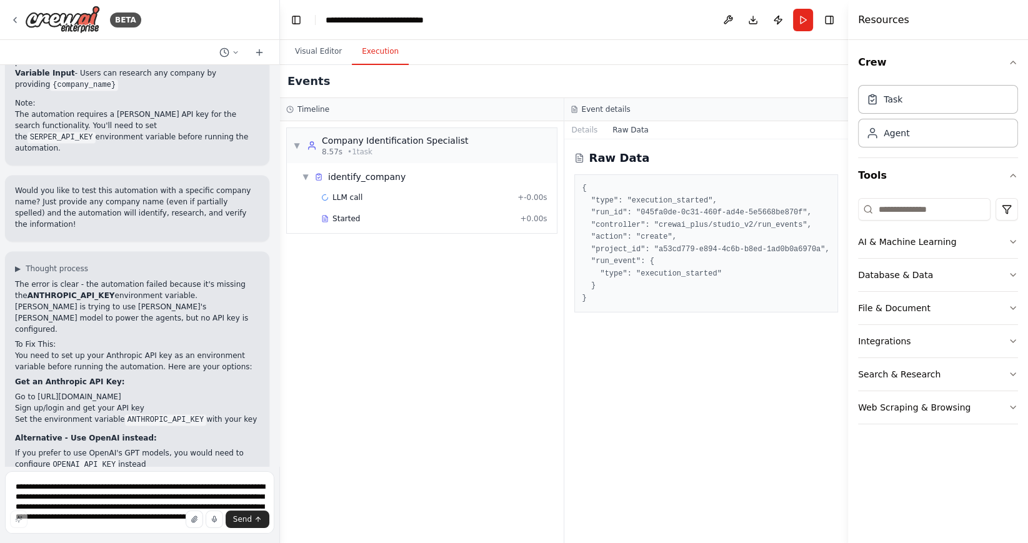
drag, startPoint x: 142, startPoint y: 254, endPoint x: 37, endPoint y: 256, distance: 105.0
click at [37, 391] on li "Go to https://console.anthropic.com/" at bounding box center [137, 396] width 244 height 11
copy li "https://console.anthropic.com/"
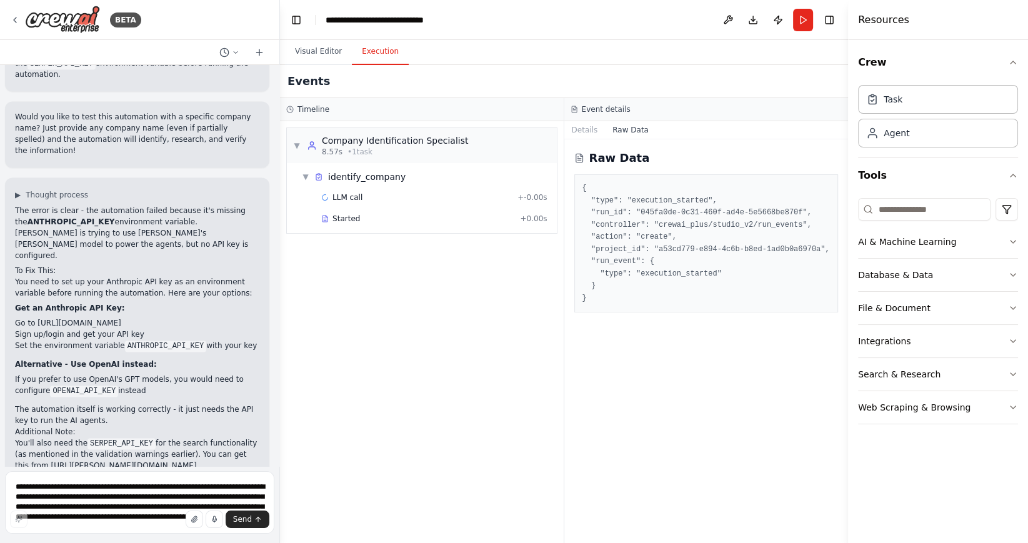
scroll to position [2012, 0]
click at [304, 55] on button "Visual Editor" at bounding box center [318, 52] width 67 height 26
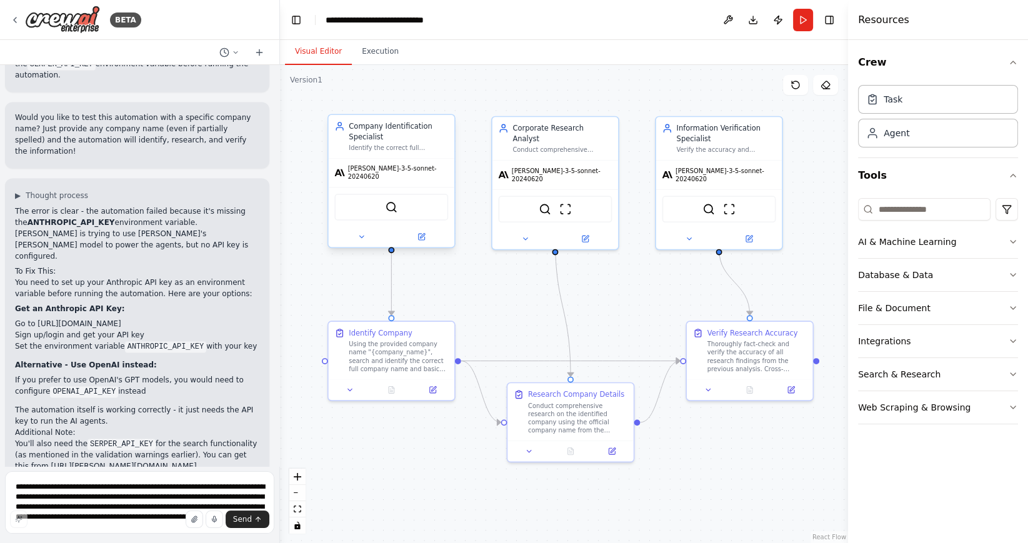
click at [398, 175] on div "[PERSON_NAME]-3-5-sonnet-20240620" at bounding box center [391, 172] width 114 height 16
click at [395, 169] on span "[PERSON_NAME]-3-5-sonnet-20240620" at bounding box center [398, 172] width 101 height 16
click at [421, 234] on icon at bounding box center [422, 236] width 5 height 5
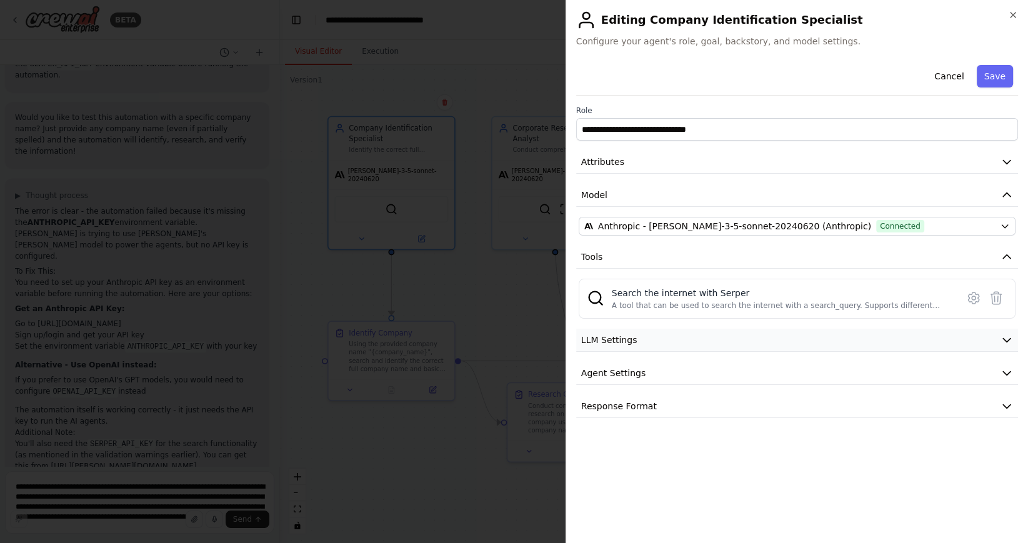
click at [623, 339] on span "LLM Settings" at bounding box center [609, 340] width 56 height 13
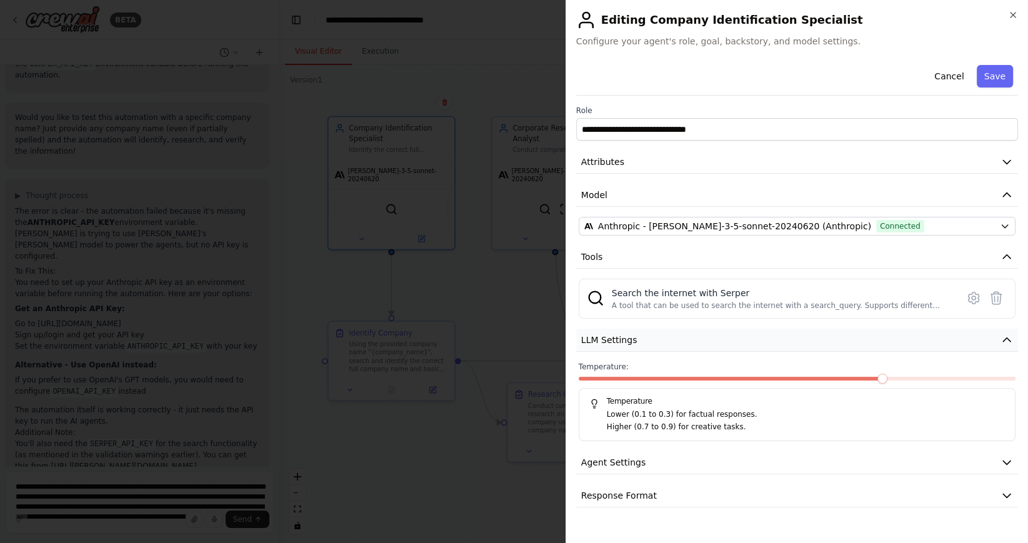
click at [623, 339] on span "LLM Settings" at bounding box center [609, 340] width 56 height 13
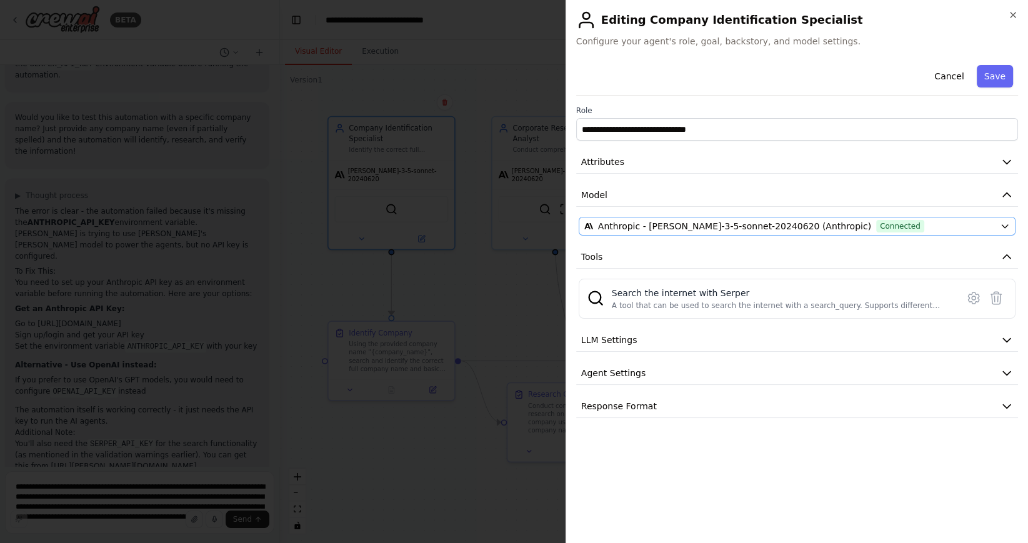
click at [632, 228] on span "Anthropic - claude-3-5-sonnet-20240620 (Anthropic)" at bounding box center [734, 226] width 273 height 13
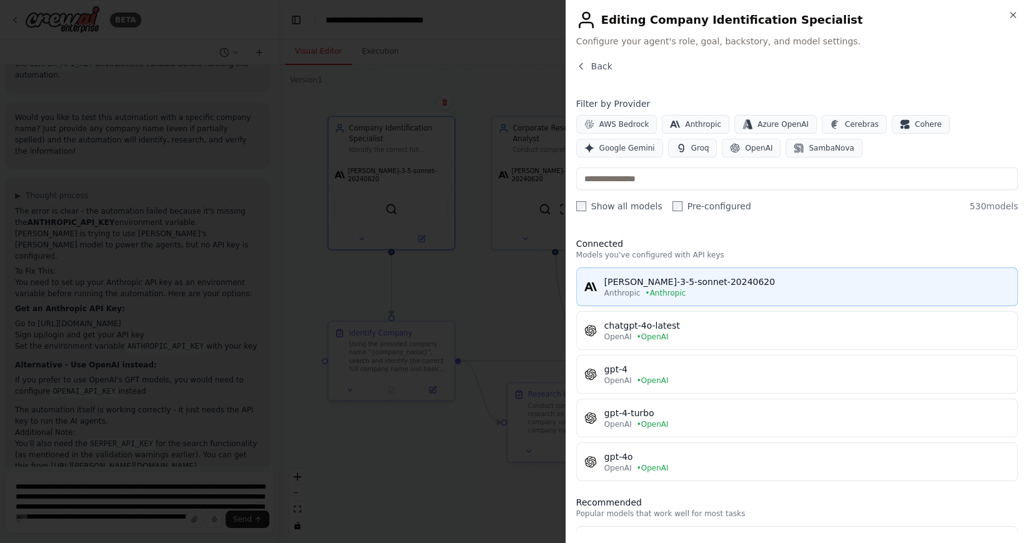
click at [640, 287] on div "[PERSON_NAME]-3-5-sonnet-20240620" at bounding box center [807, 282] width 406 height 13
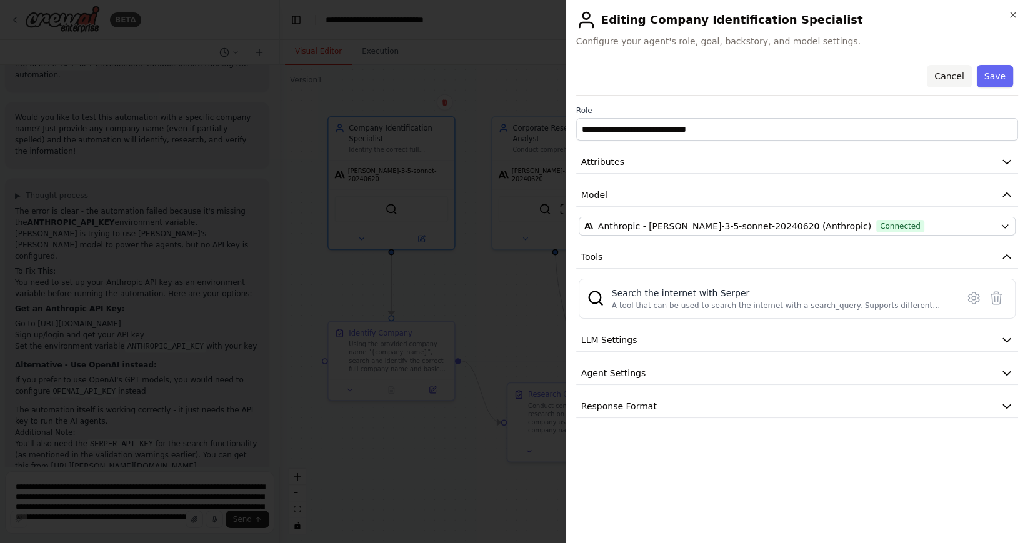
click at [950, 74] on button "Cancel" at bounding box center [949, 76] width 44 height 23
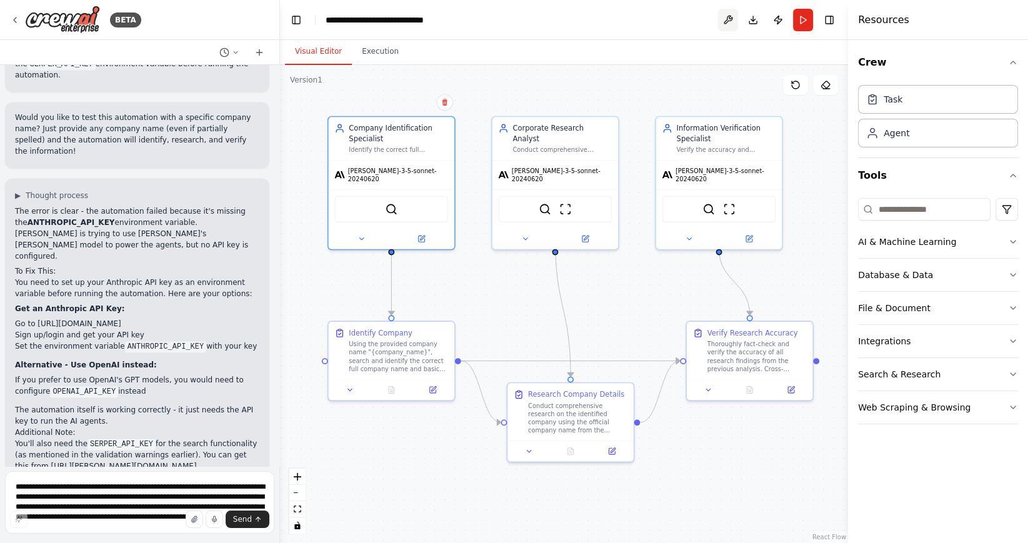
click at [732, 19] on button at bounding box center [728, 20] width 20 height 23
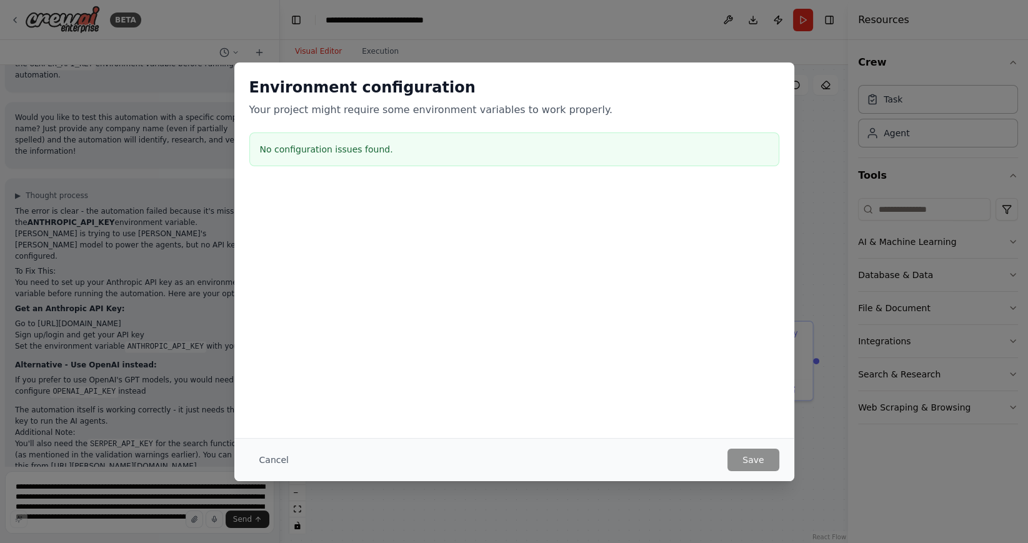
click at [516, 46] on div "Environment configuration Your project might require some environment variables…" at bounding box center [514, 271] width 1028 height 543
click at [272, 460] on button "Cancel" at bounding box center [273, 460] width 49 height 23
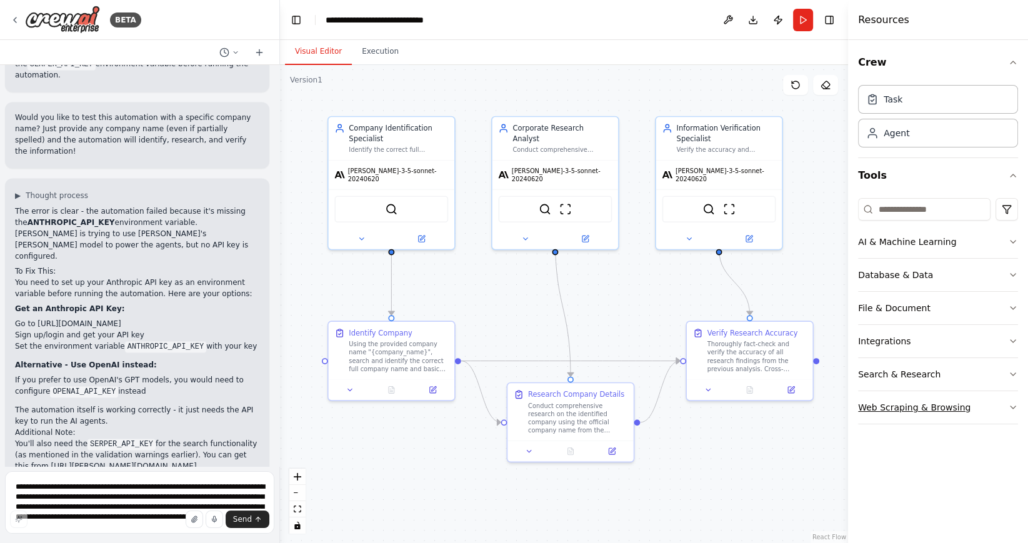
click at [1015, 406] on icon "button" at bounding box center [1013, 407] width 5 height 3
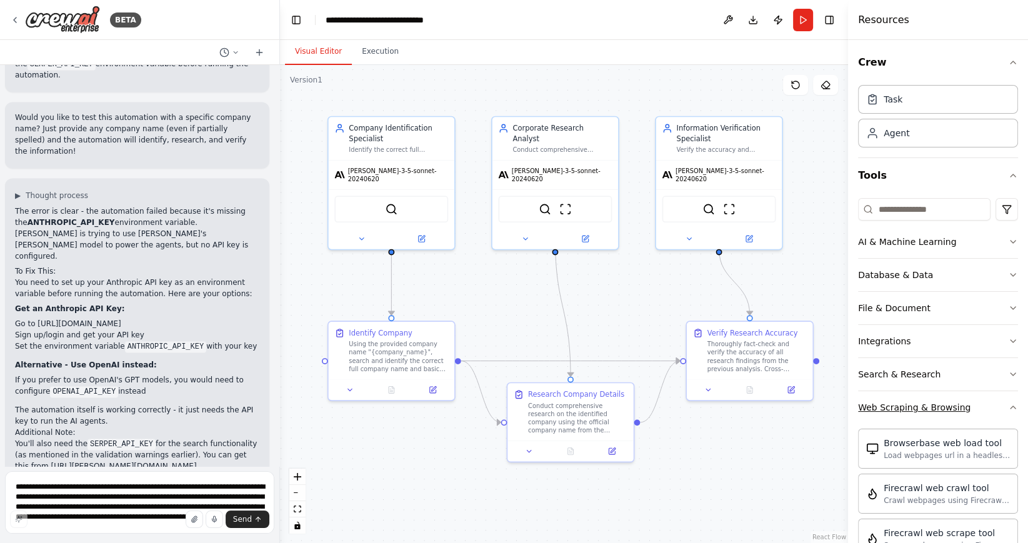
click at [1015, 406] on icon "button" at bounding box center [1013, 408] width 10 height 10
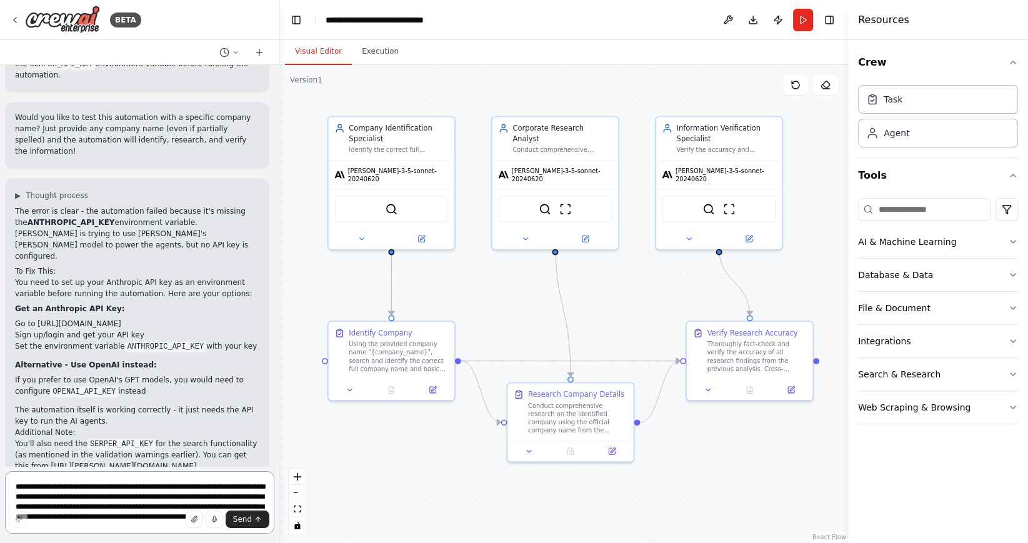
click at [150, 491] on textarea "**********" at bounding box center [139, 502] width 269 height 63
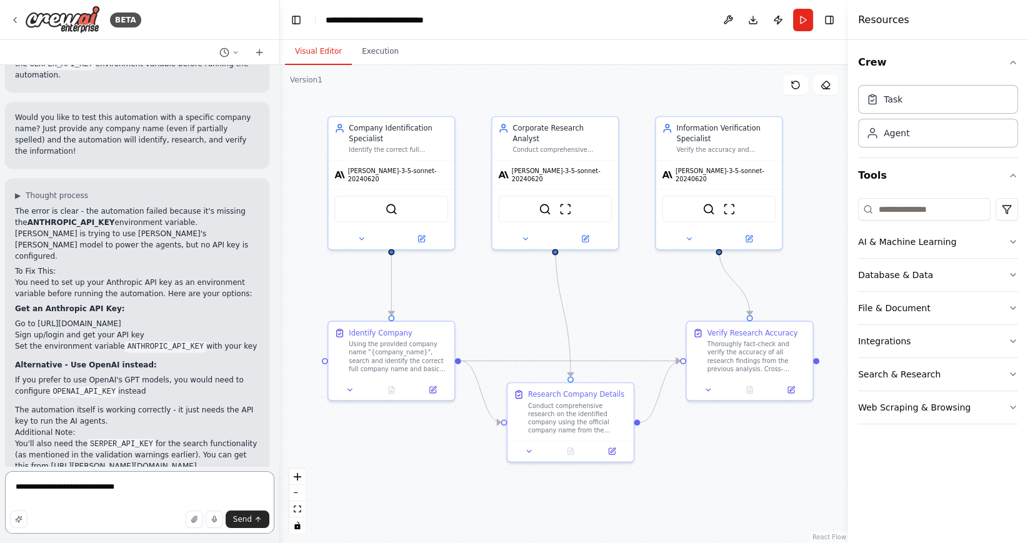
type textarea "**********"
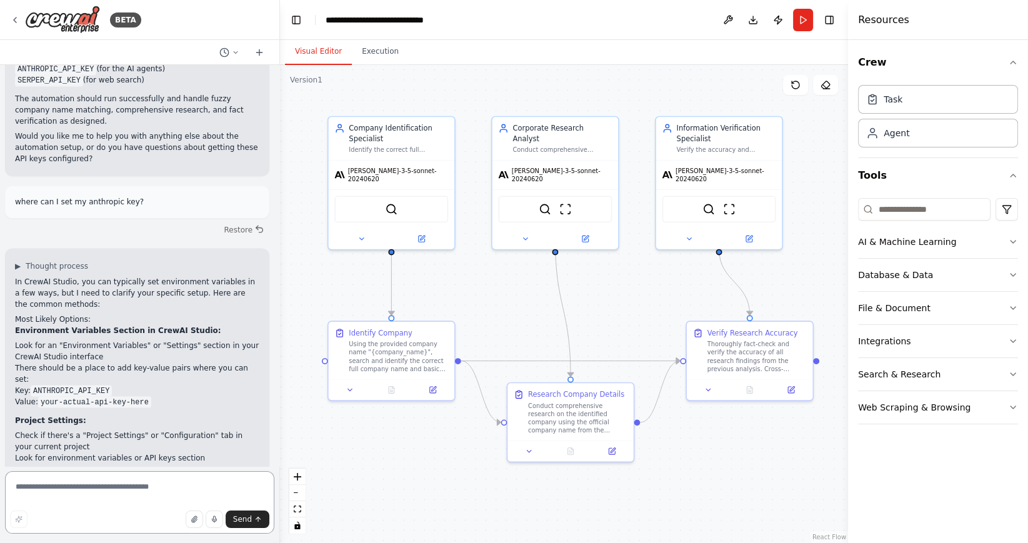
scroll to position [2431, 0]
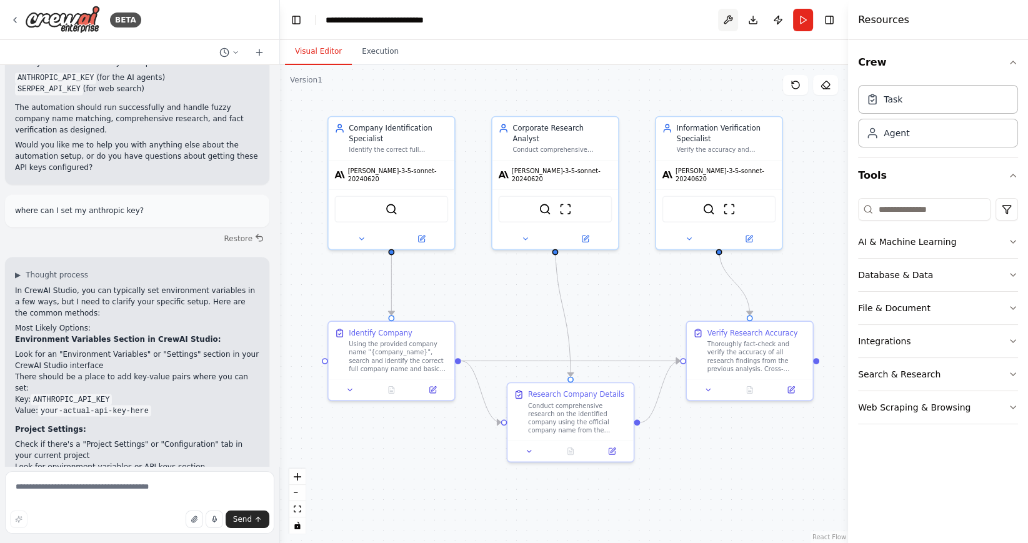
click at [725, 16] on button at bounding box center [728, 20] width 20 height 23
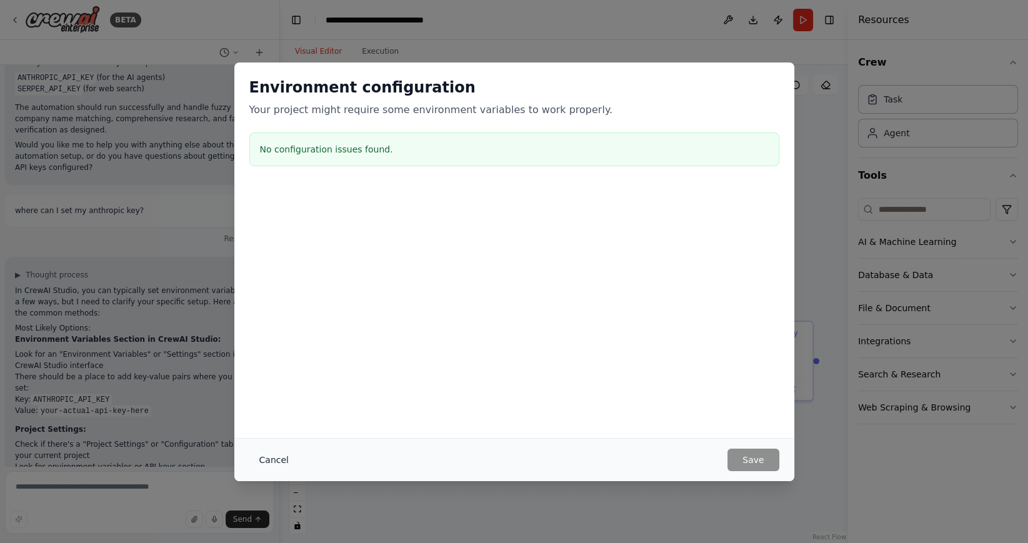
click at [265, 456] on button "Cancel" at bounding box center [273, 460] width 49 height 23
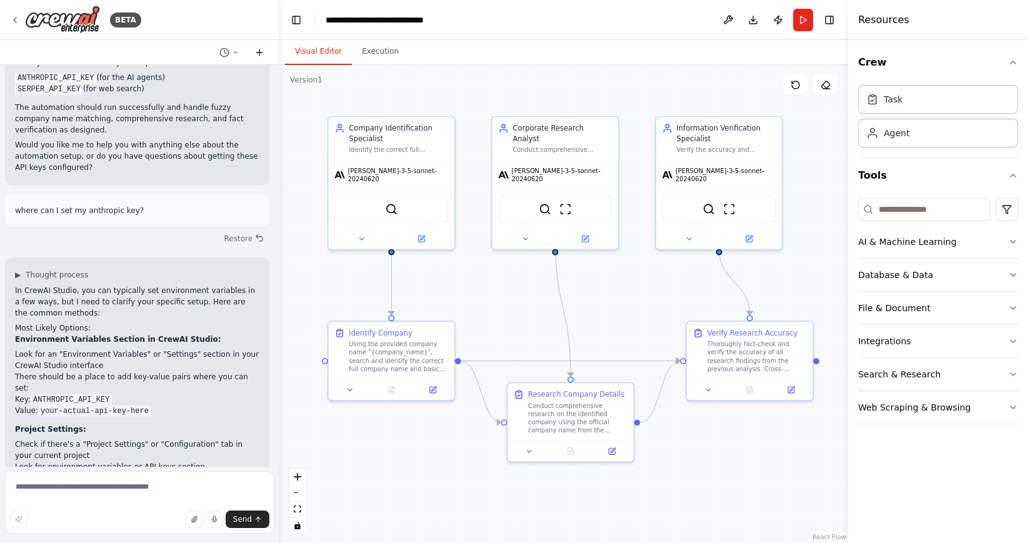
click at [259, 52] on icon at bounding box center [259, 52] width 0 height 6
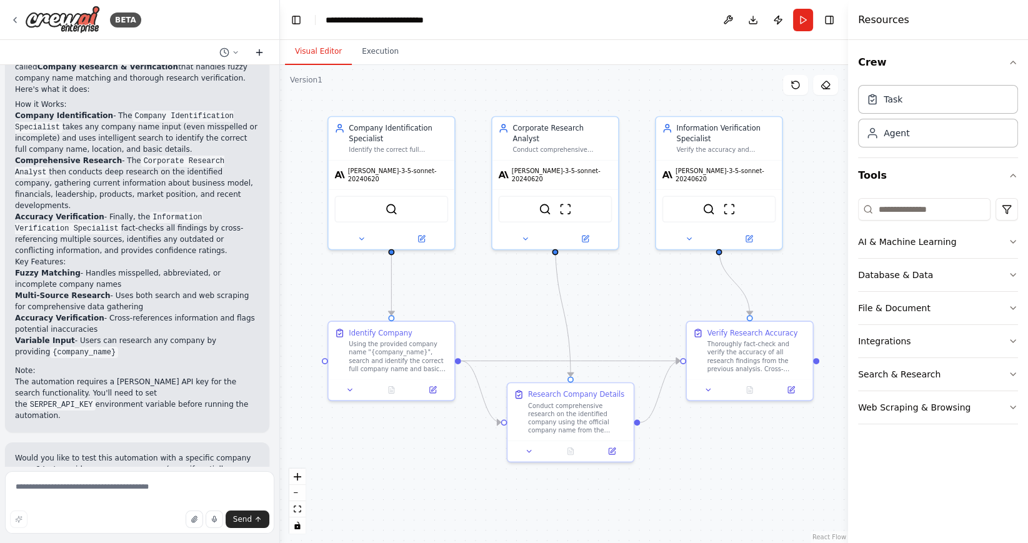
scroll to position [88, 0]
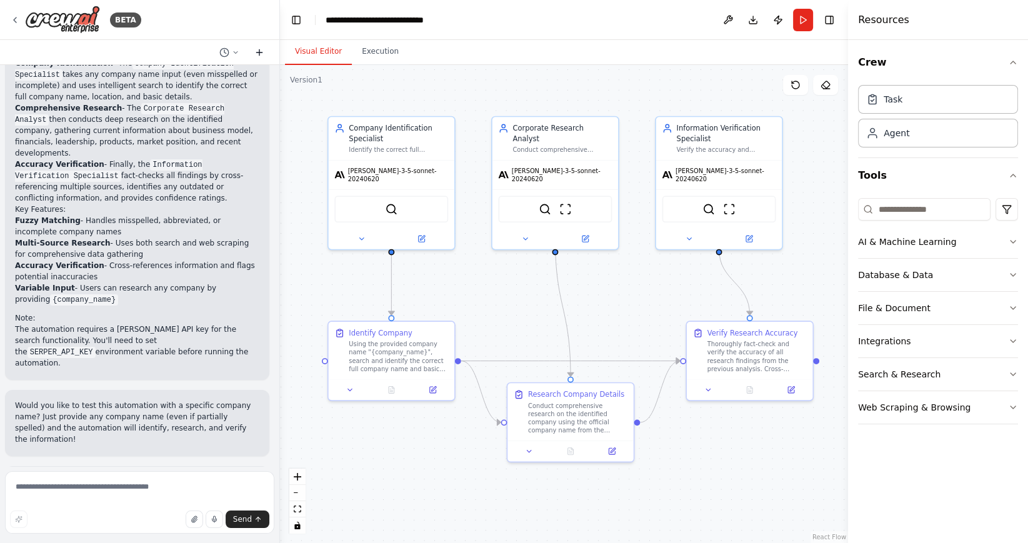
click at [259, 52] on icon at bounding box center [259, 52] width 0 height 6
click at [19, 17] on icon at bounding box center [15, 20] width 10 height 10
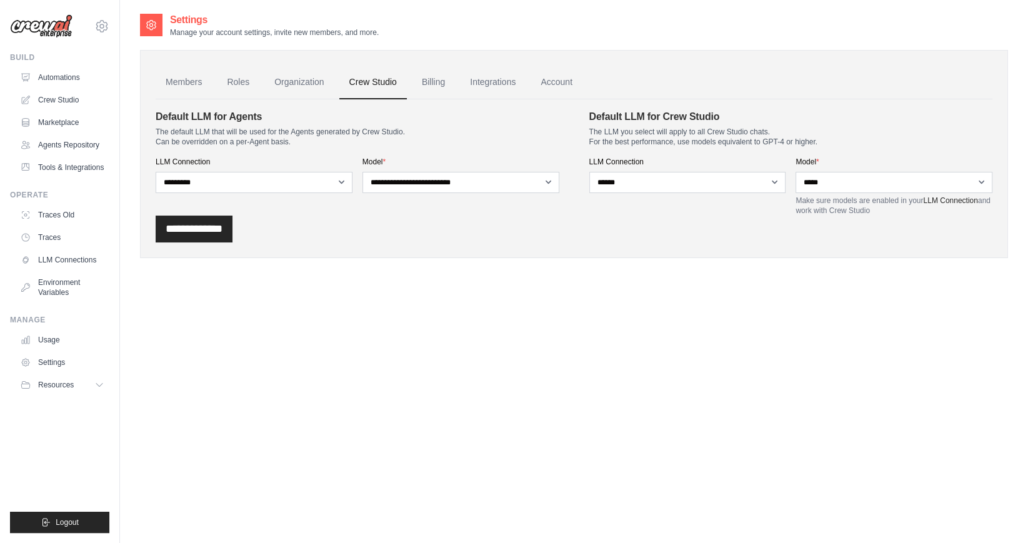
click at [335, 211] on div "**********" at bounding box center [358, 162] width 404 height 106
click at [437, 75] on link "Billing" at bounding box center [433, 83] width 43 height 34
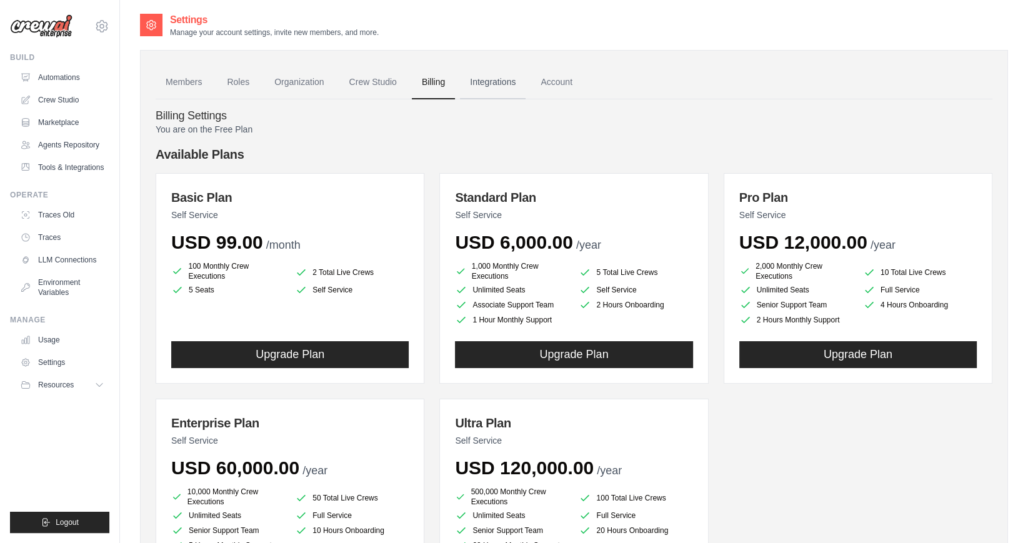
click at [482, 84] on link "Integrations" at bounding box center [493, 83] width 66 height 34
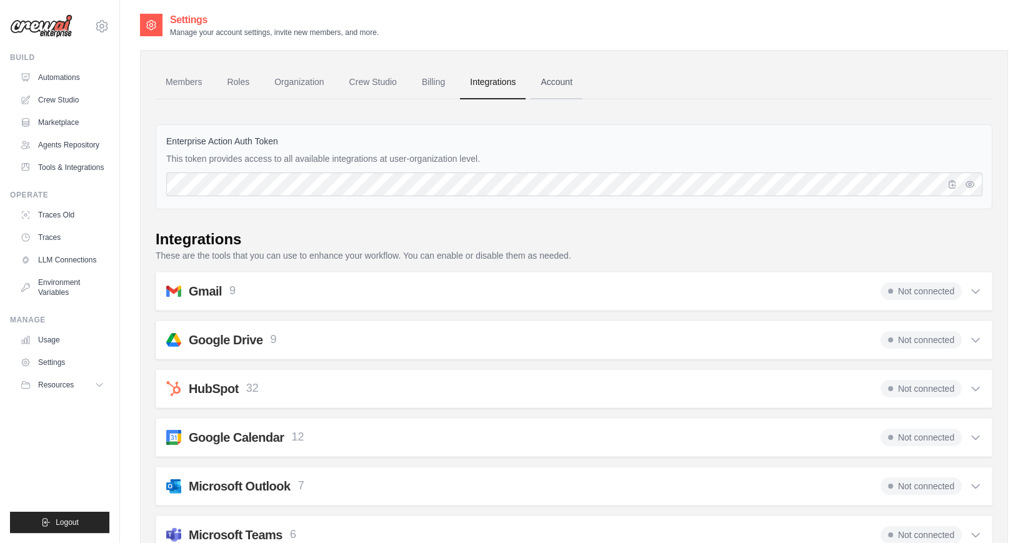
click at [556, 83] on link "Account" at bounding box center [557, 83] width 52 height 34
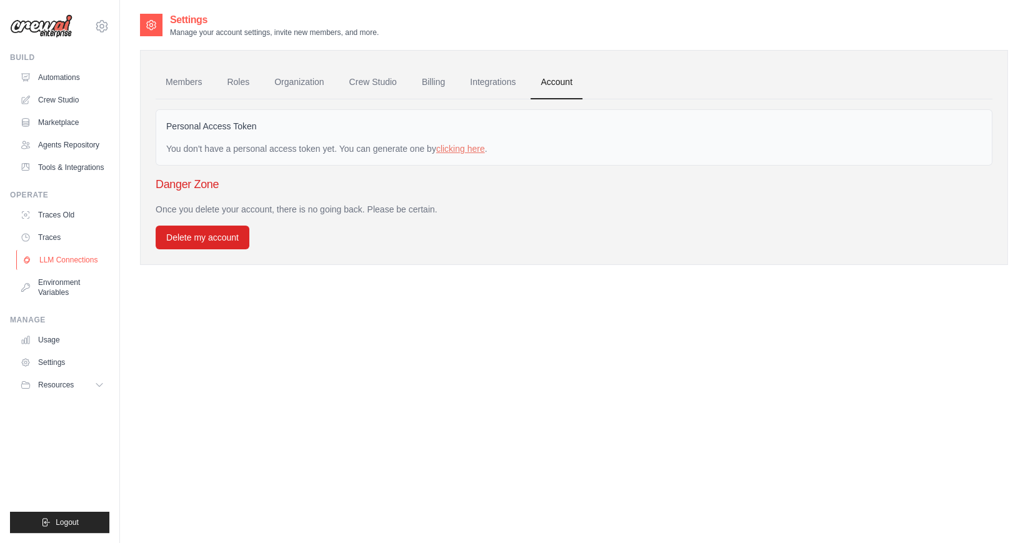
click at [93, 258] on link "LLM Connections" at bounding box center [63, 260] width 94 height 20
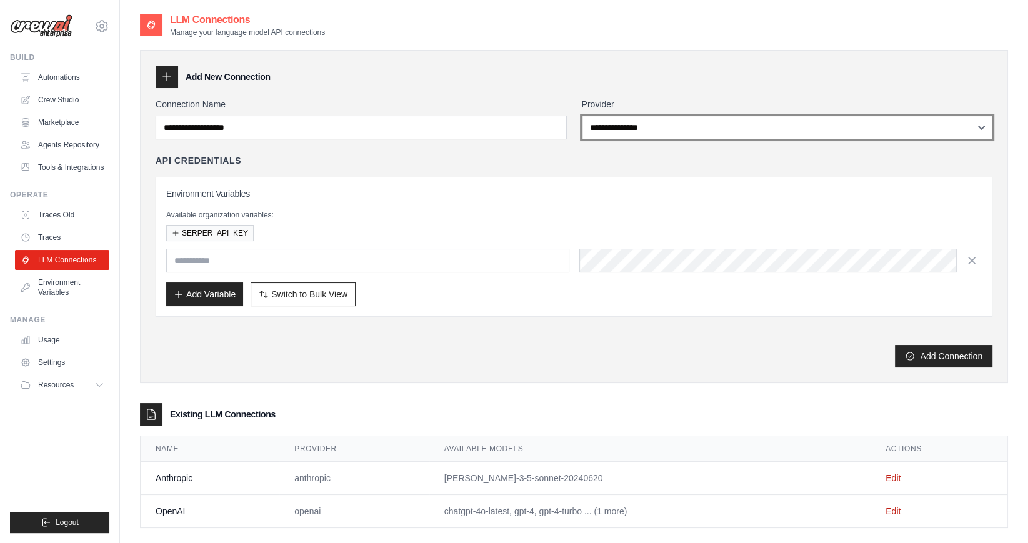
select select "*********"
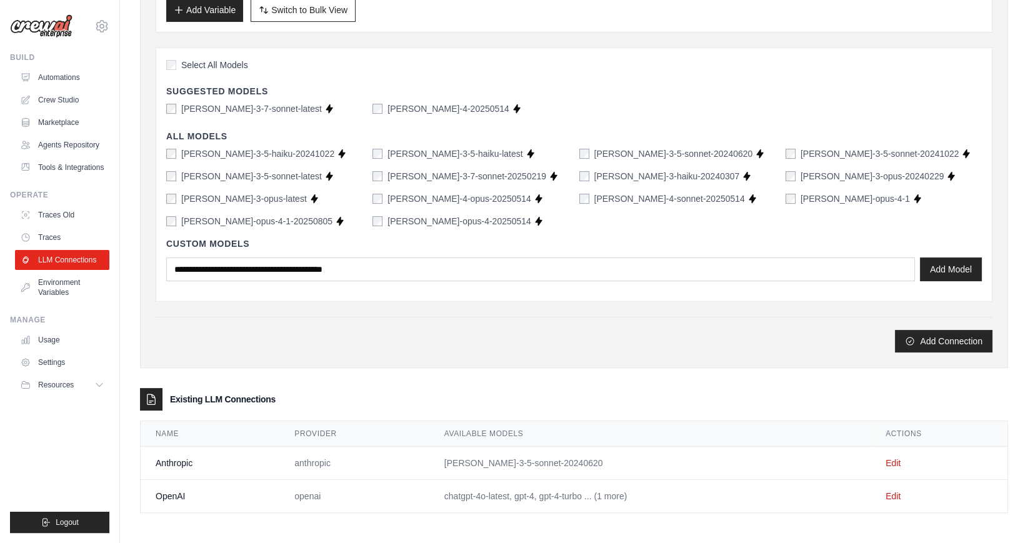
scroll to position [284, 0]
click at [894, 461] on link "Edit" at bounding box center [893, 464] width 15 height 10
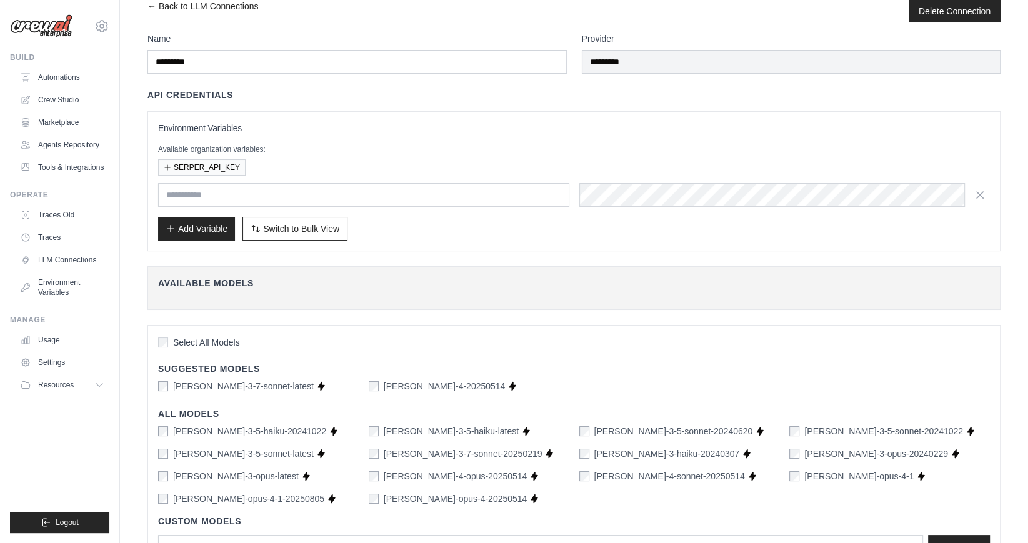
scroll to position [23, 0]
click at [542, 278] on h4 "Available Models" at bounding box center [574, 283] width 832 height 13
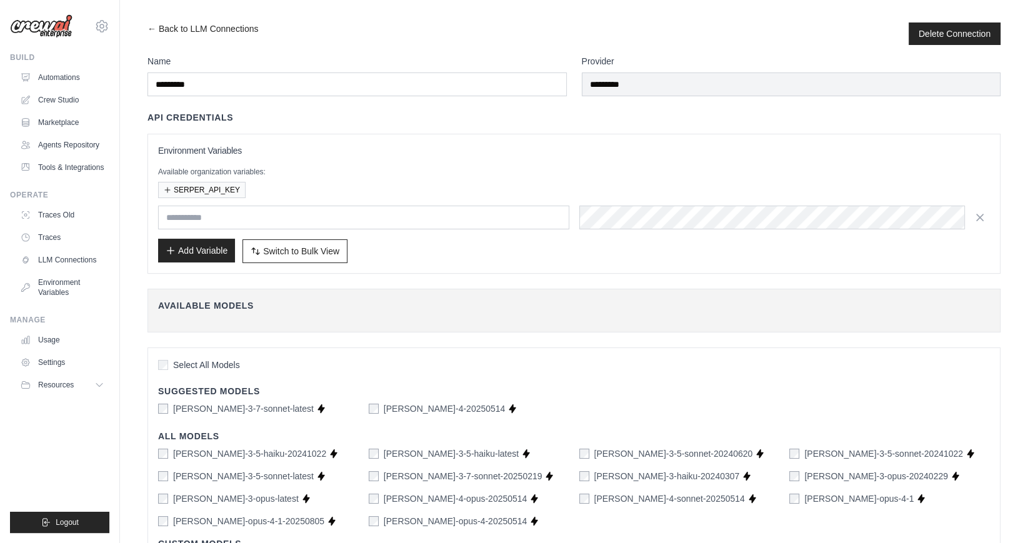
scroll to position [0, 0]
click at [333, 181] on div "Available organization variables: SERPER_API_KEY" at bounding box center [574, 182] width 832 height 31
click at [304, 255] on span "Switch to Bulk View" at bounding box center [301, 250] width 76 height 13
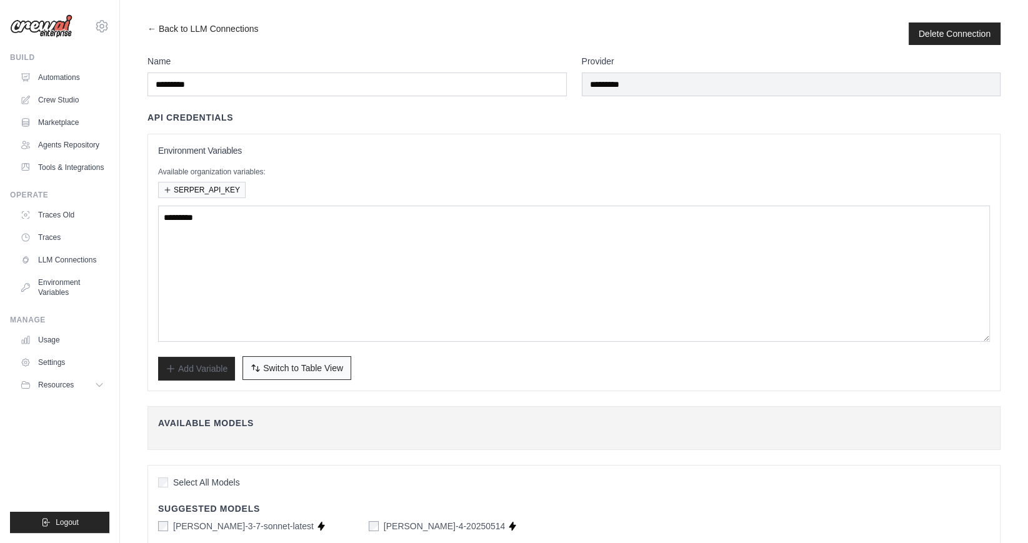
click at [283, 364] on span "Switch to Table View" at bounding box center [303, 368] width 80 height 13
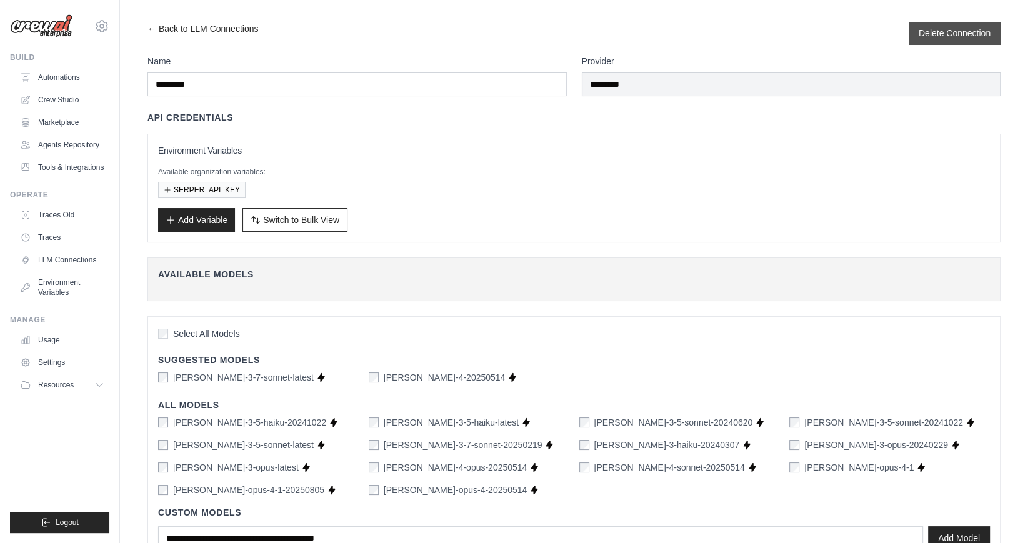
click at [980, 29] on button "Delete Connection" at bounding box center [955, 33] width 72 height 13
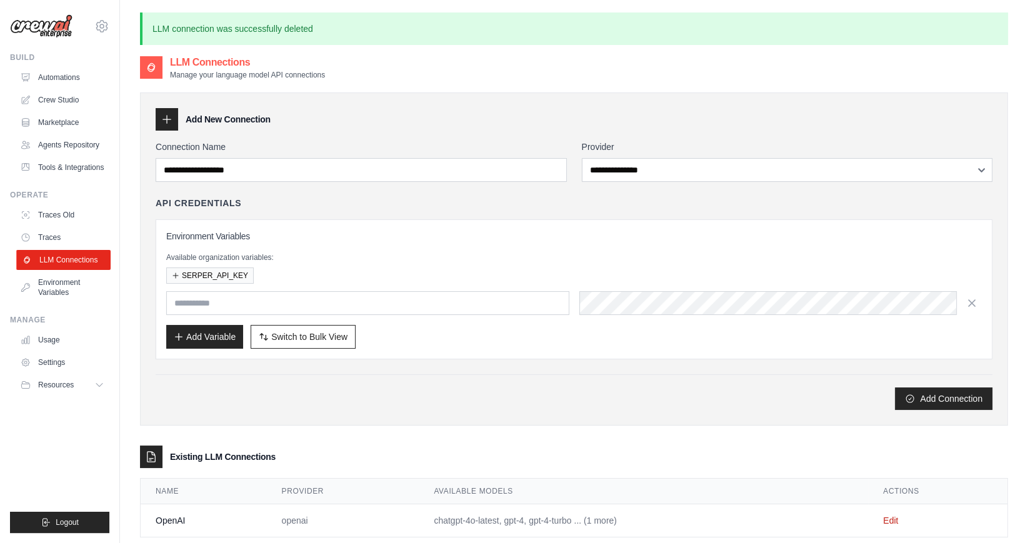
click at [56, 263] on link "LLM Connections" at bounding box center [63, 260] width 94 height 20
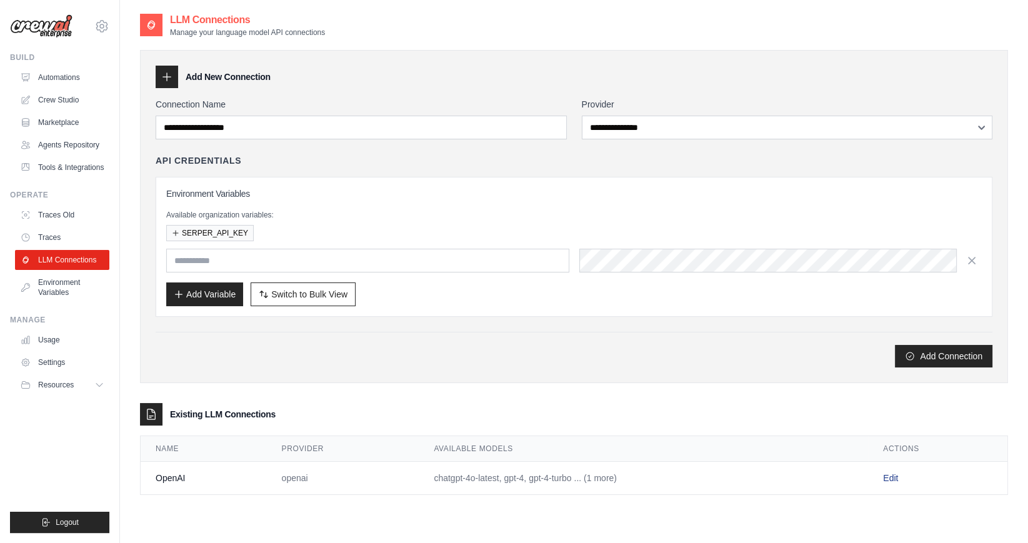
click at [896, 474] on link "Edit" at bounding box center [890, 478] width 15 height 10
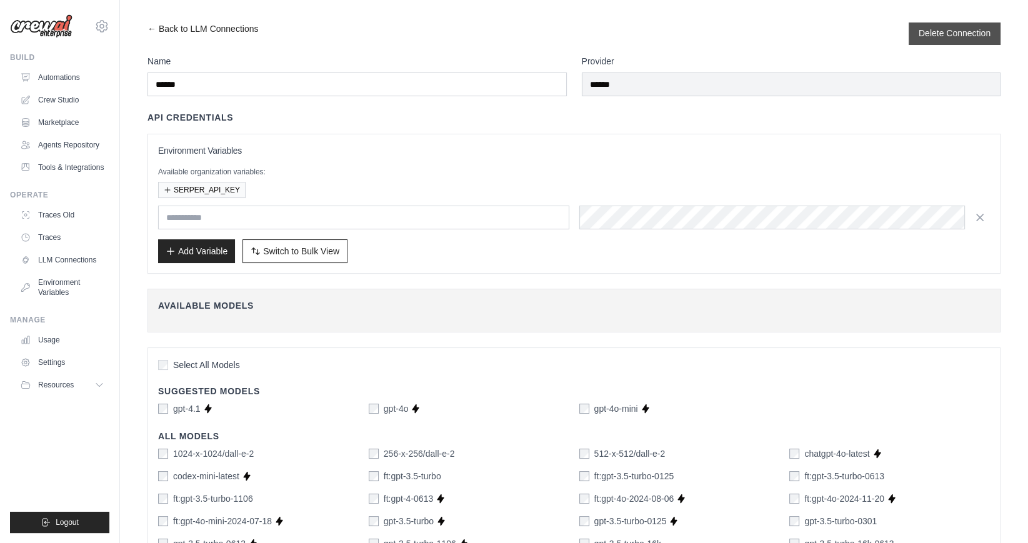
click at [934, 33] on button "Delete Connection" at bounding box center [955, 33] width 72 height 13
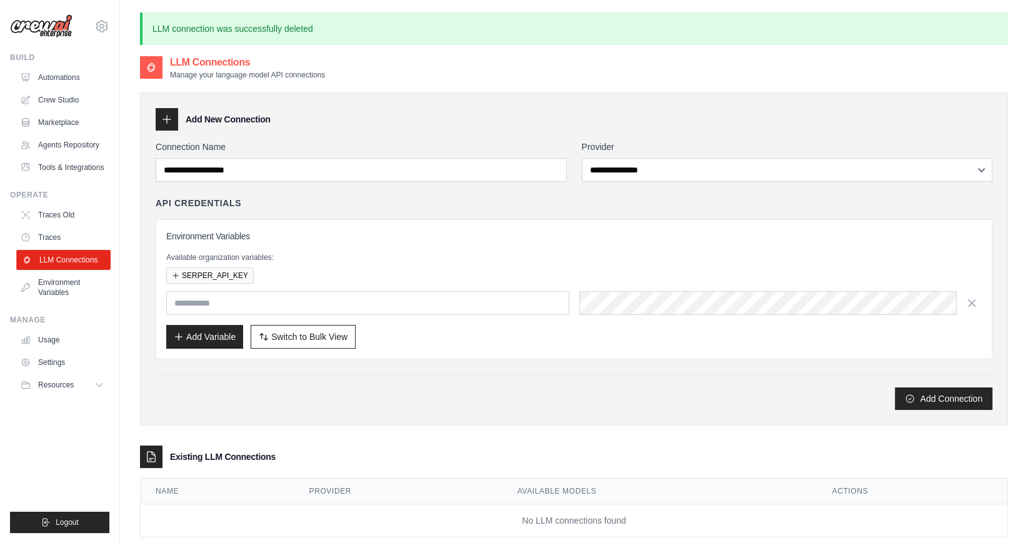
click at [78, 258] on link "LLM Connections" at bounding box center [63, 260] width 94 height 20
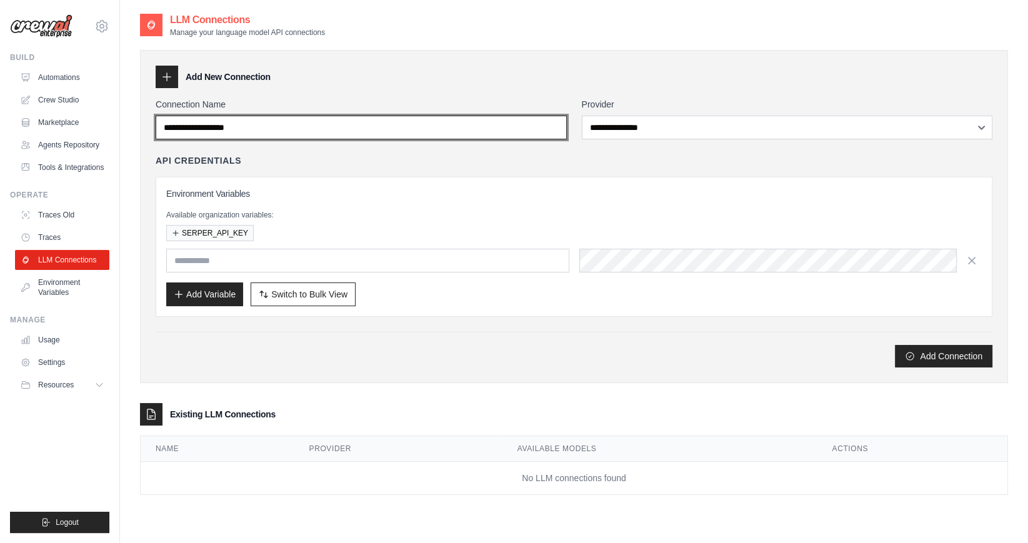
click at [553, 128] on input "Connection Name" at bounding box center [361, 128] width 411 height 24
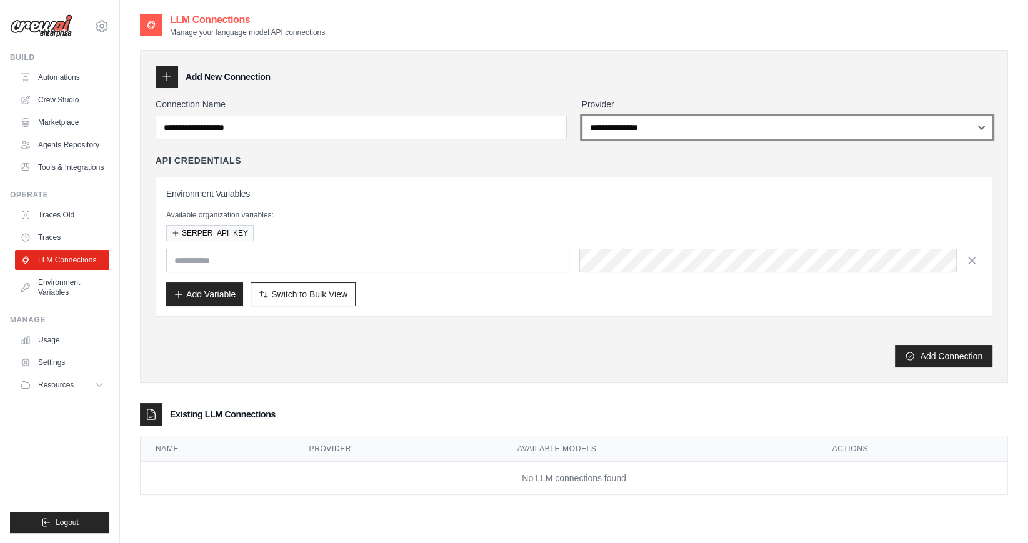
select select "*********"
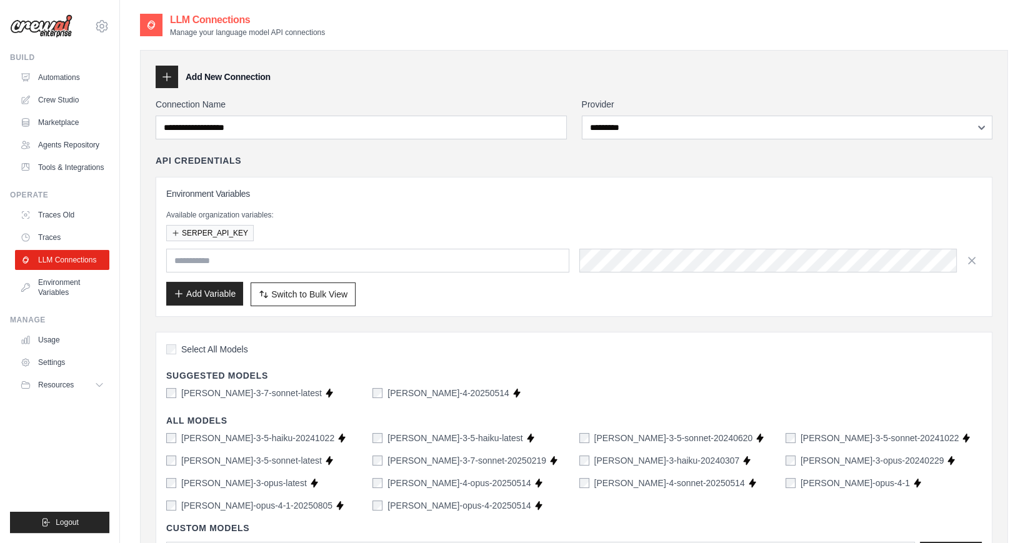
click at [214, 295] on button "Add Variable" at bounding box center [204, 294] width 77 height 24
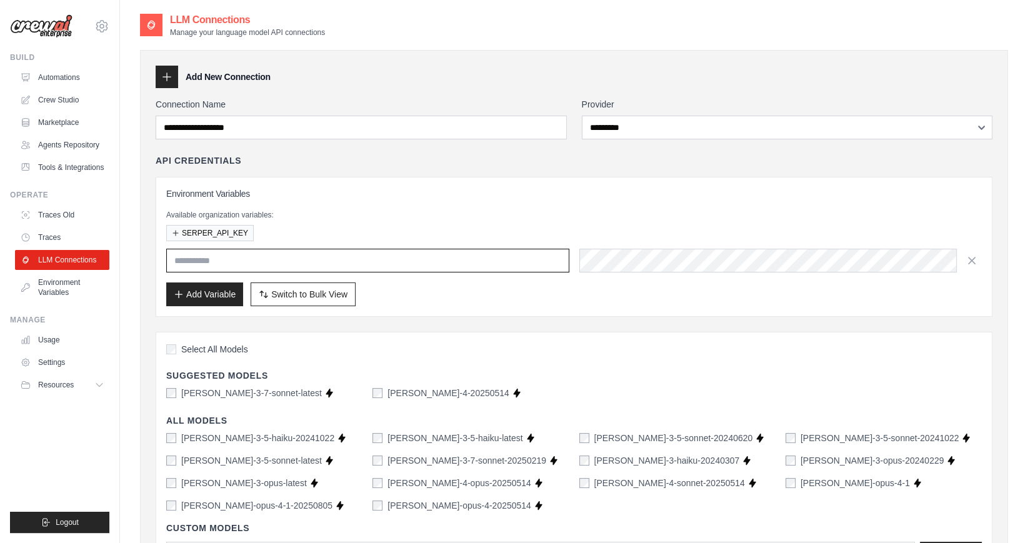
paste input "**********"
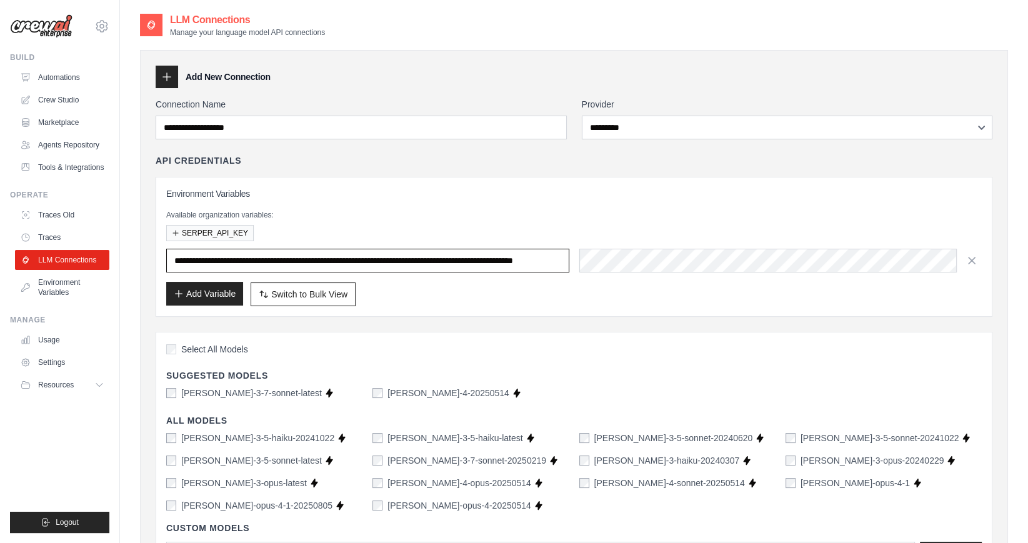
type input "**********"
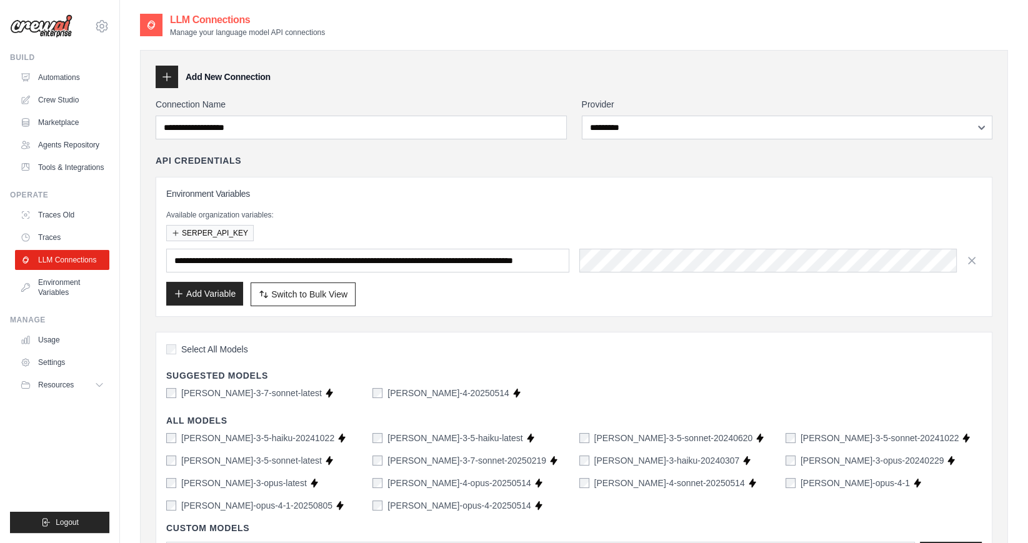
click at [218, 294] on button "Add Variable" at bounding box center [204, 294] width 77 height 24
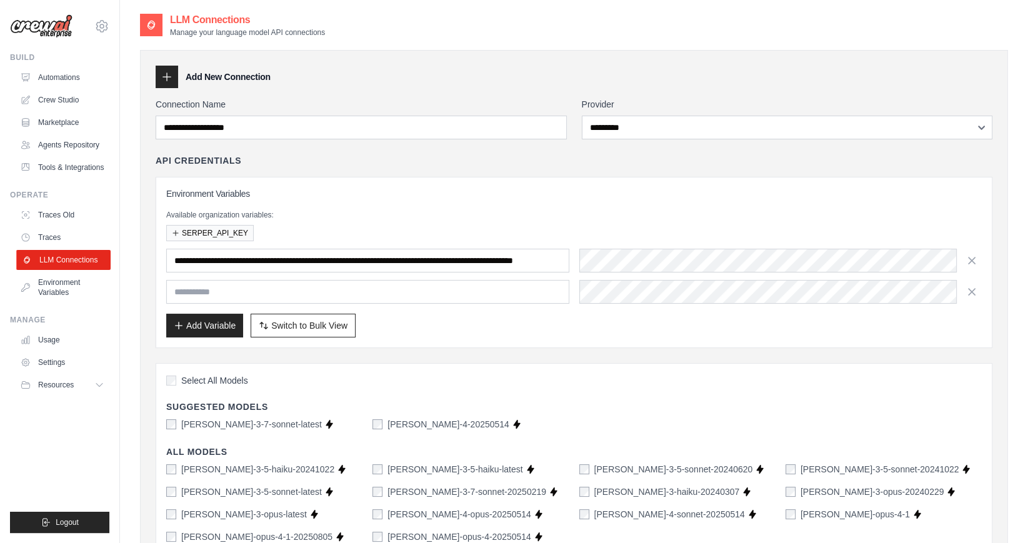
click at [74, 263] on link "LLM Connections" at bounding box center [63, 260] width 94 height 20
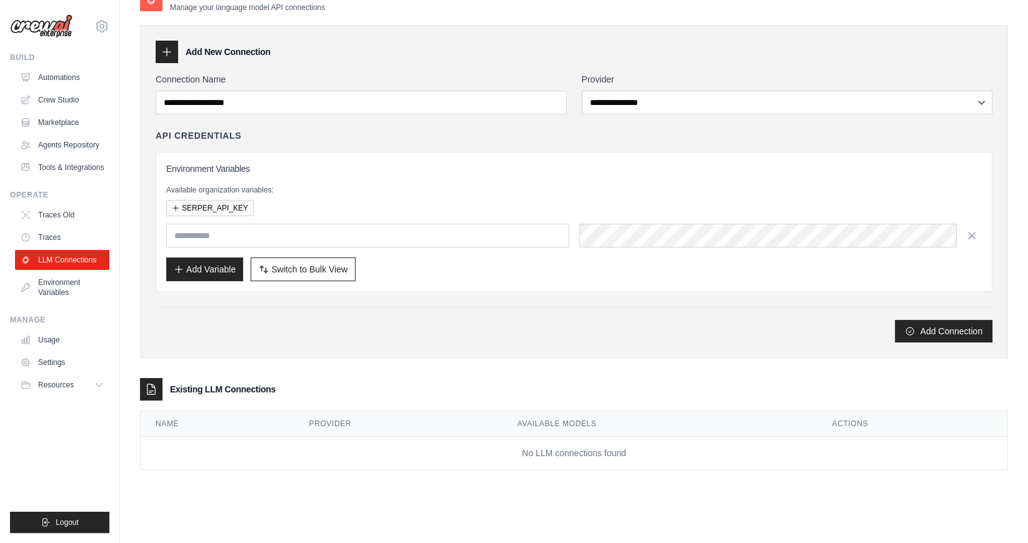
scroll to position [25, 0]
click at [75, 289] on link "Environment Variables" at bounding box center [63, 288] width 94 height 30
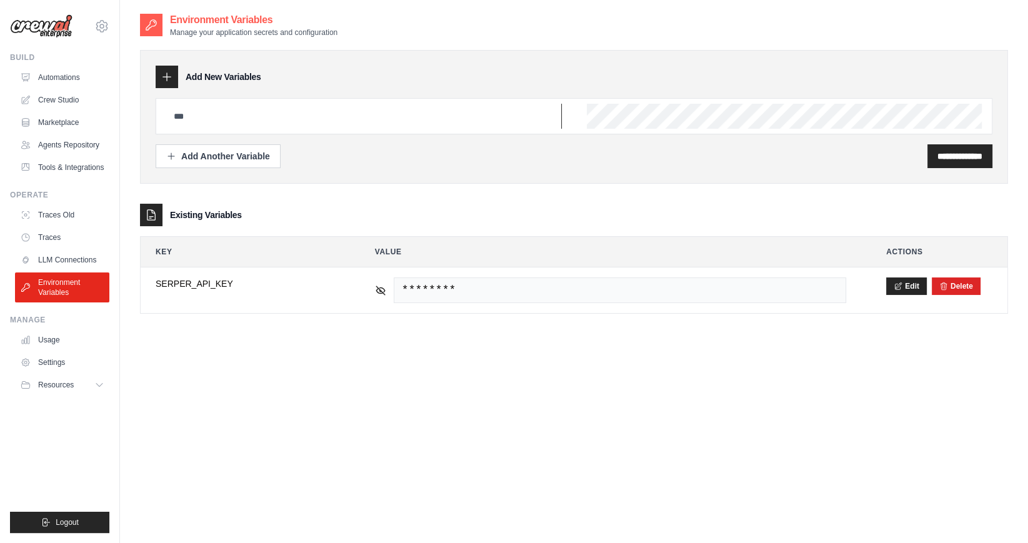
paste input "**********"
type input "**********"
click at [940, 156] on input "**********" at bounding box center [960, 156] width 45 height 13
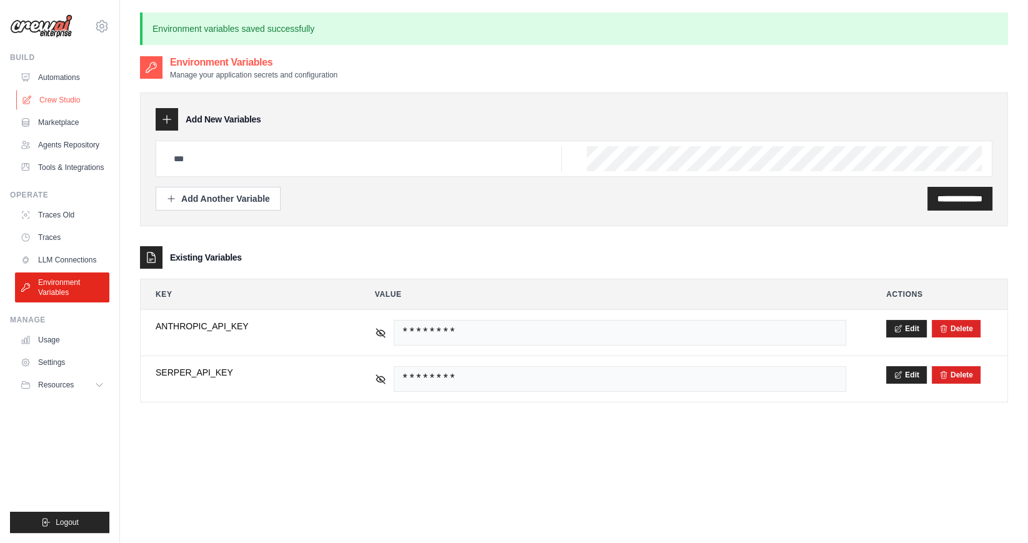
click at [68, 98] on link "Crew Studio" at bounding box center [63, 100] width 94 height 20
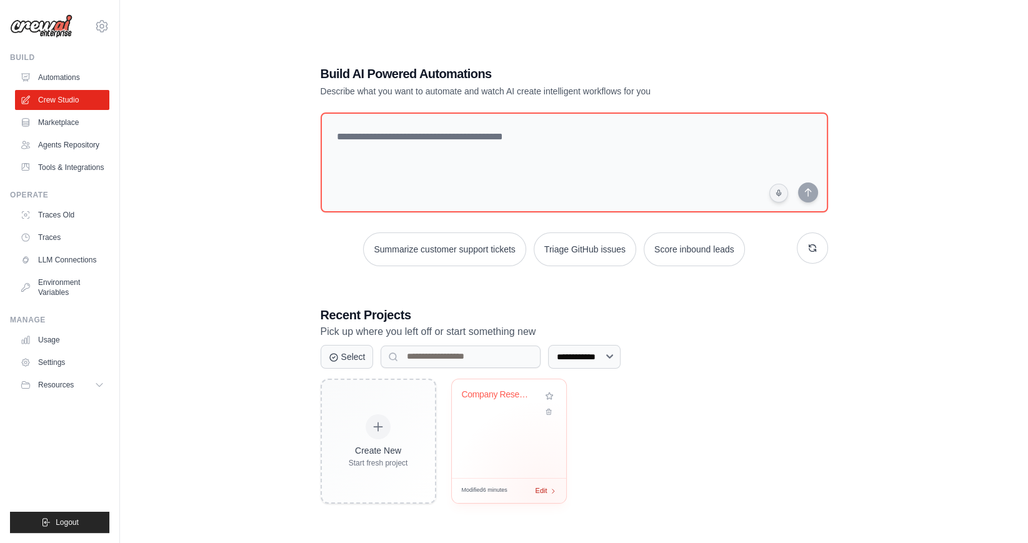
click at [543, 493] on div "Modified 6 minutes Edit" at bounding box center [509, 490] width 114 height 25
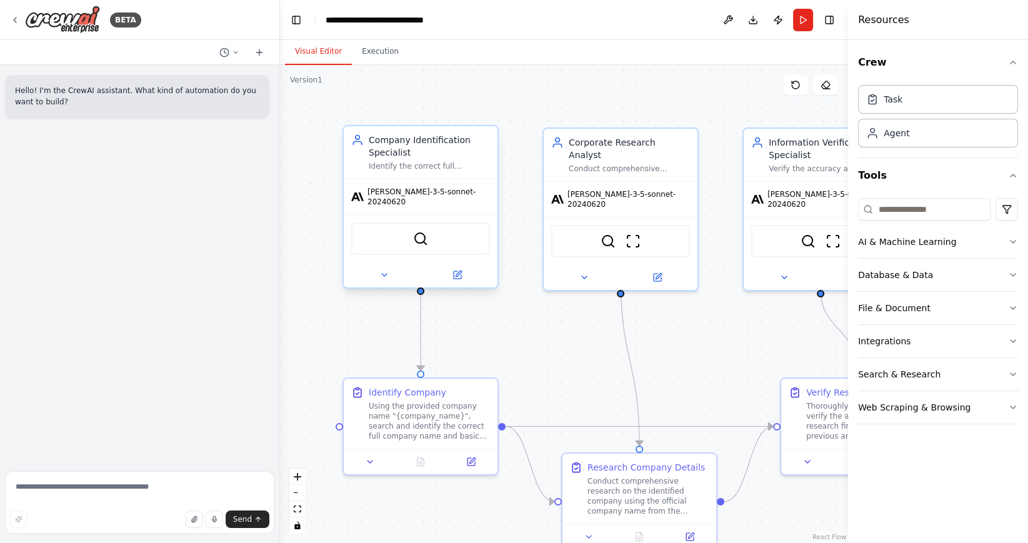
click at [450, 155] on div "Company Identification Specialist" at bounding box center [429, 146] width 121 height 25
click at [380, 270] on icon at bounding box center [384, 275] width 10 height 10
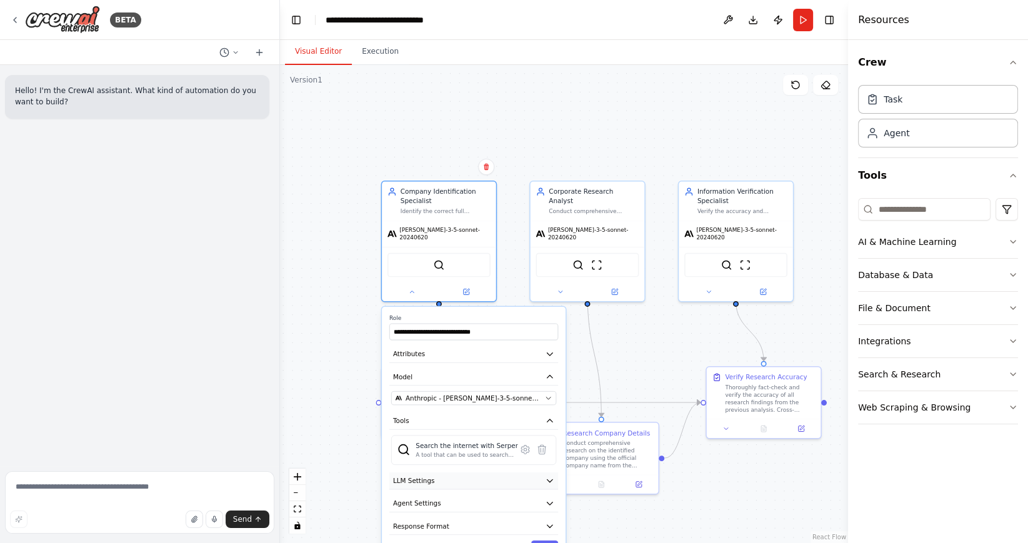
click at [548, 479] on icon "button" at bounding box center [550, 480] width 6 height 3
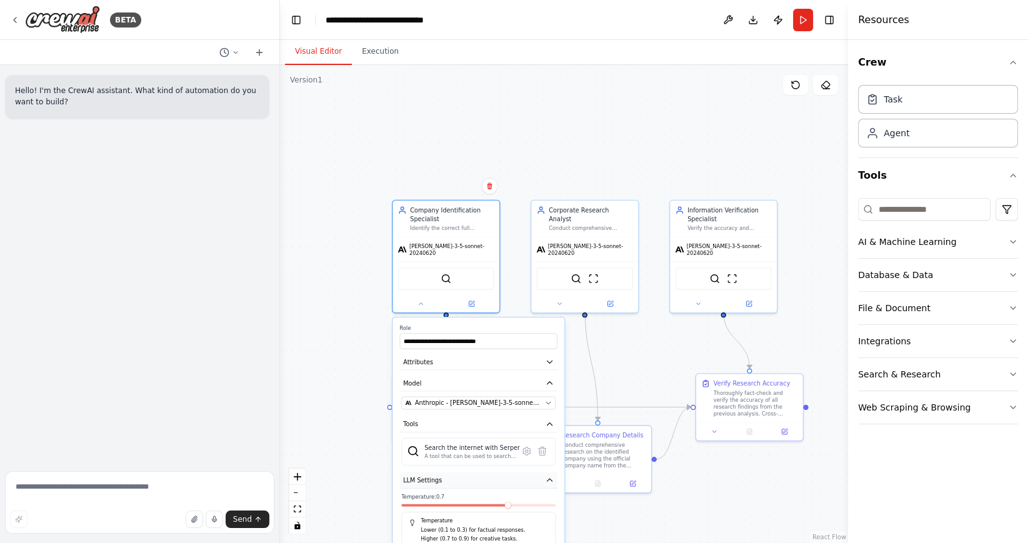
click at [548, 476] on icon "button" at bounding box center [550, 480] width 9 height 9
click at [827, 20] on button "Toggle Right Sidebar" at bounding box center [830, 20] width 18 height 18
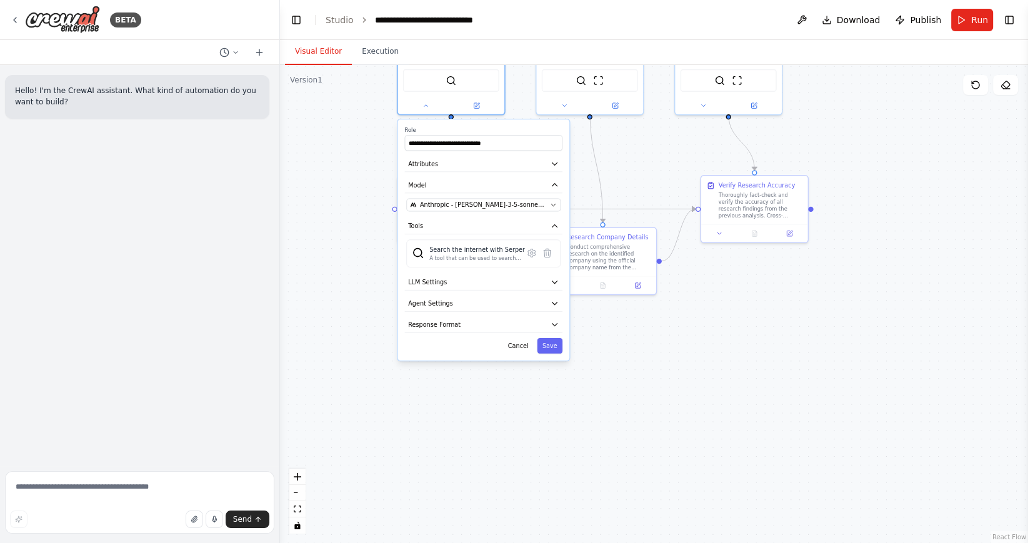
drag, startPoint x: 813, startPoint y: 231, endPoint x: 821, endPoint y: 40, distance: 190.8
click at [821, 40] on div "Visual Editor Execution Version 1 Show Tools Hide Agents .deletable-edge-delete…" at bounding box center [654, 291] width 748 height 503
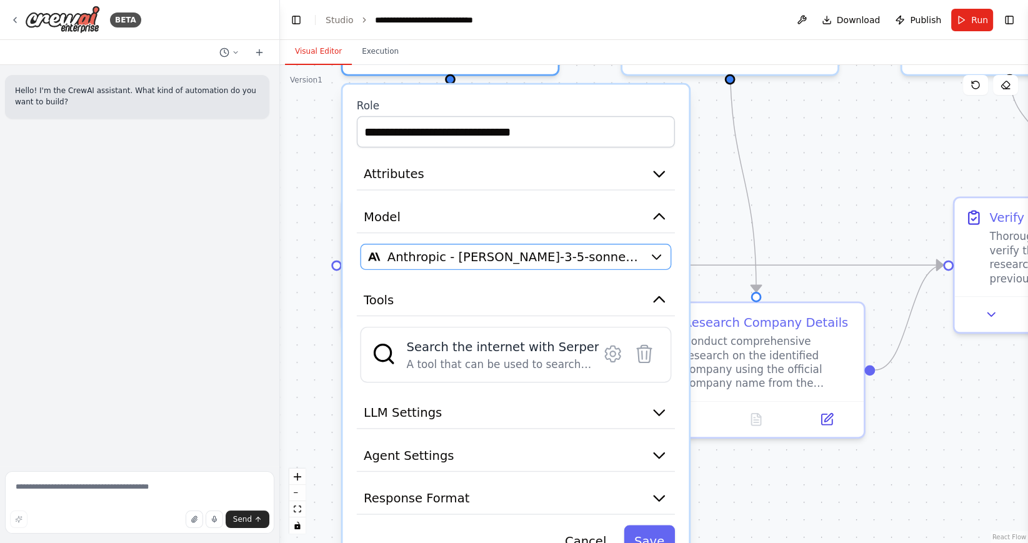
click at [476, 249] on span "Anthropic - claude-3-5-sonnet-20240620" at bounding box center [515, 257] width 255 height 18
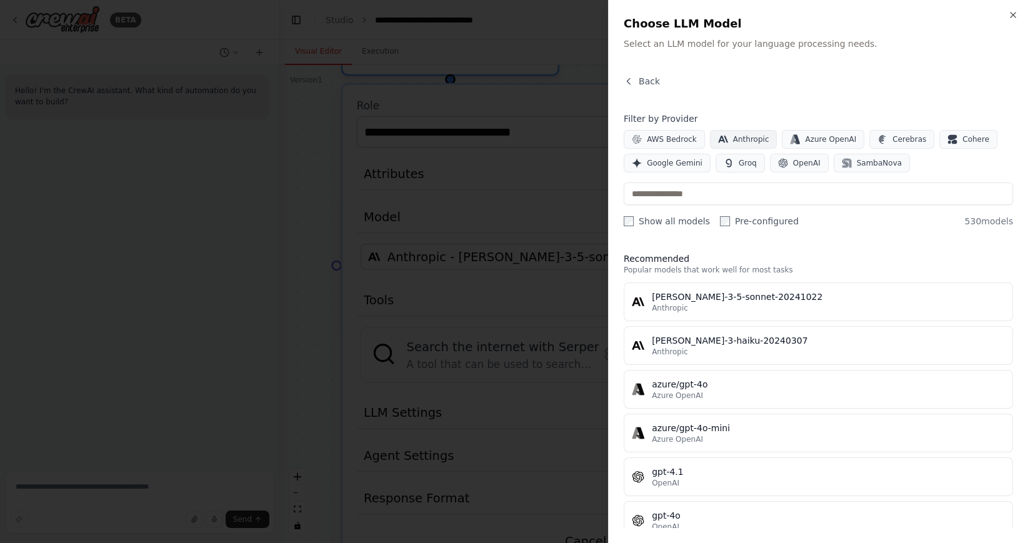
click at [753, 142] on span "Anthropic" at bounding box center [751, 139] width 36 height 10
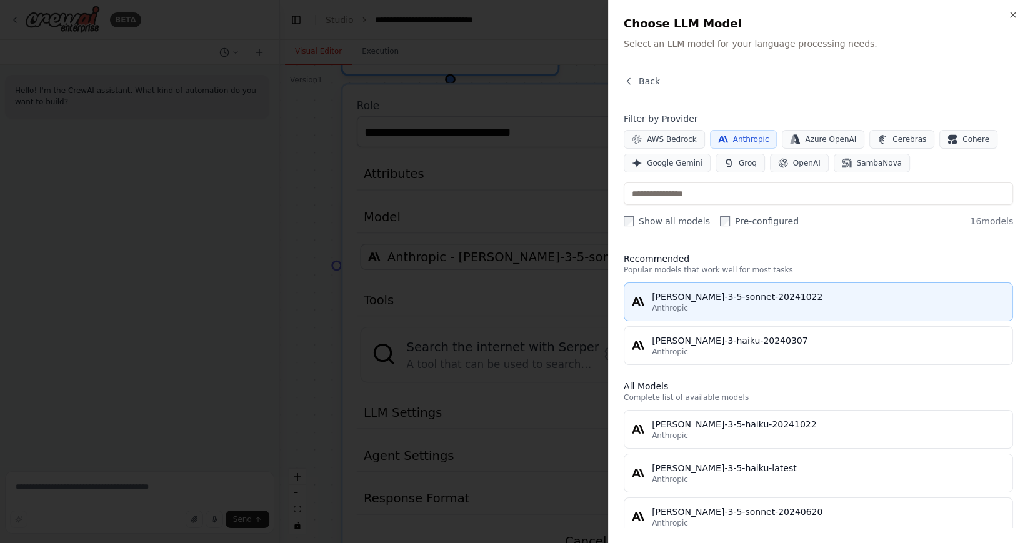
click at [764, 304] on div "Anthropic" at bounding box center [828, 308] width 353 height 10
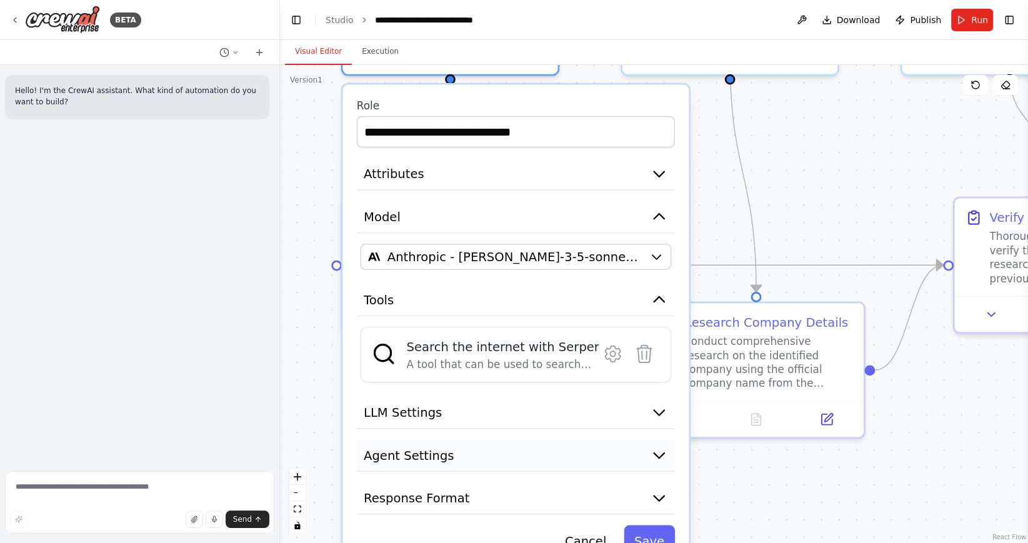
click at [649, 439] on button "Agent Settings" at bounding box center [516, 455] width 318 height 33
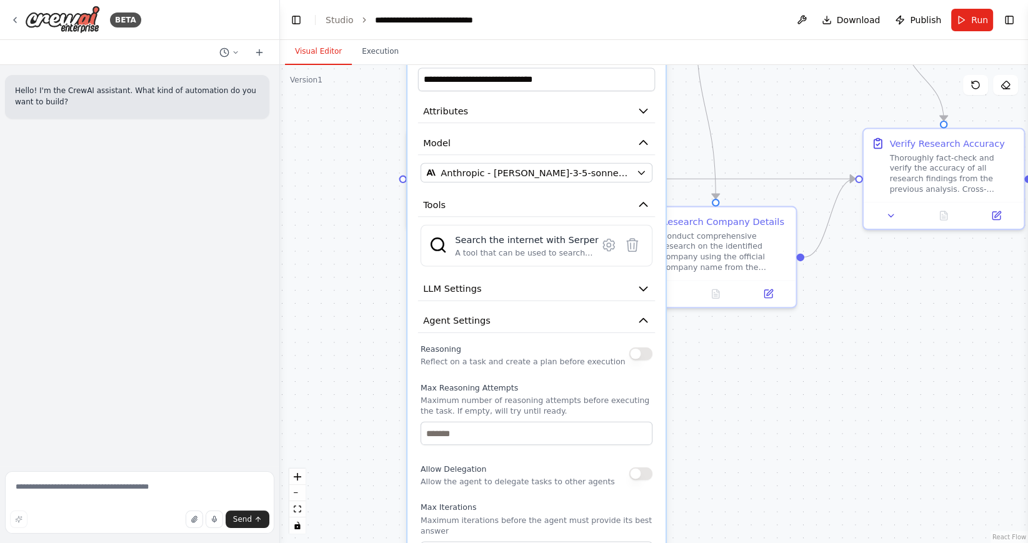
drag, startPoint x: 750, startPoint y: 483, endPoint x: 737, endPoint y: 353, distance: 131.3
click at [737, 353] on div ".deletable-edge-delete-btn { width: 20px; height: 20px; border: 0px solid #ffff…" at bounding box center [654, 304] width 748 height 478
click at [643, 319] on icon "button" at bounding box center [643, 321] width 8 height 4
click at [644, 319] on icon "button" at bounding box center [643, 321] width 8 height 4
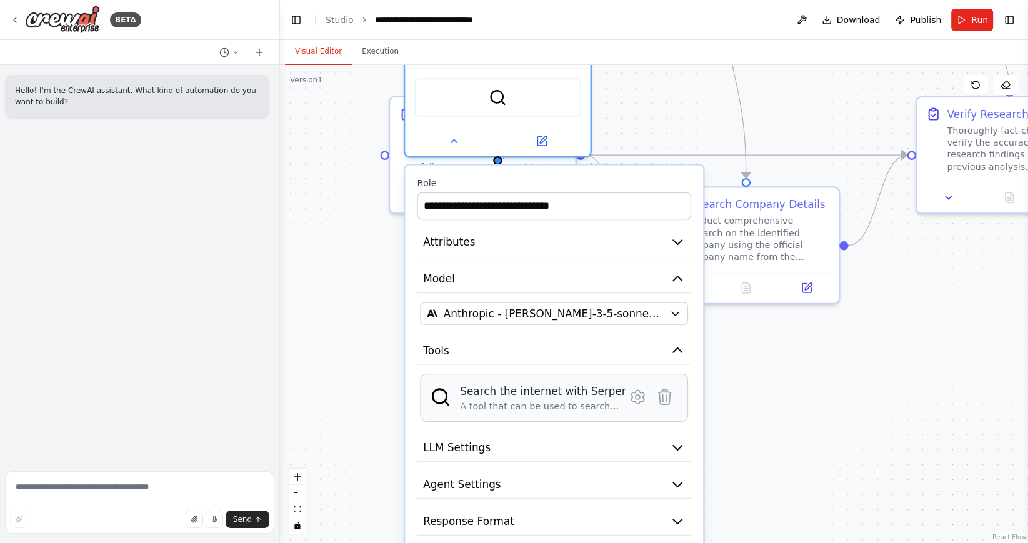
drag, startPoint x: 575, startPoint y: 251, endPoint x: 589, endPoint y: 410, distance: 159.4
click at [589, 410] on div "**********" at bounding box center [554, 374] width 298 height 419
click at [676, 234] on icon "button" at bounding box center [677, 241] width 15 height 15
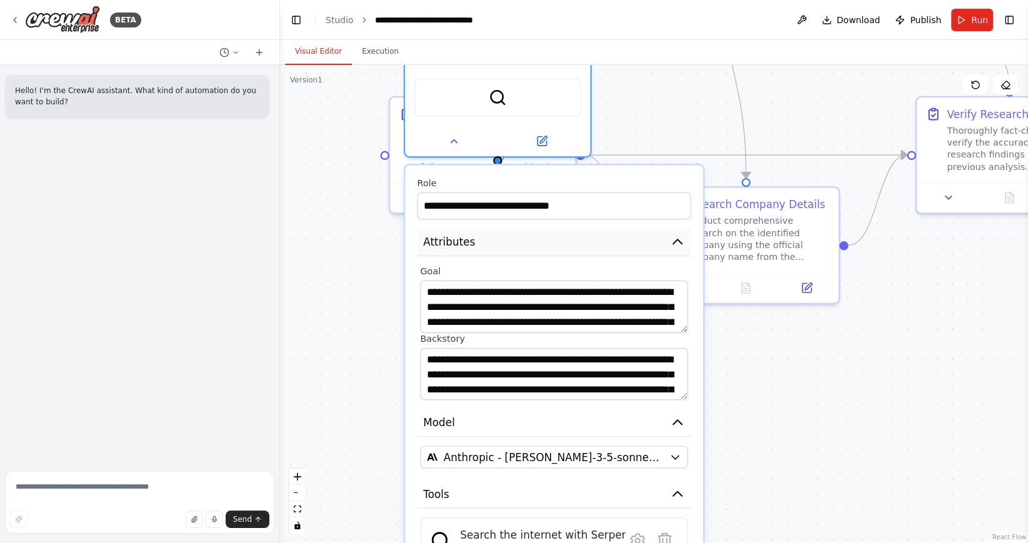
click at [676, 234] on icon "button" at bounding box center [677, 241] width 15 height 15
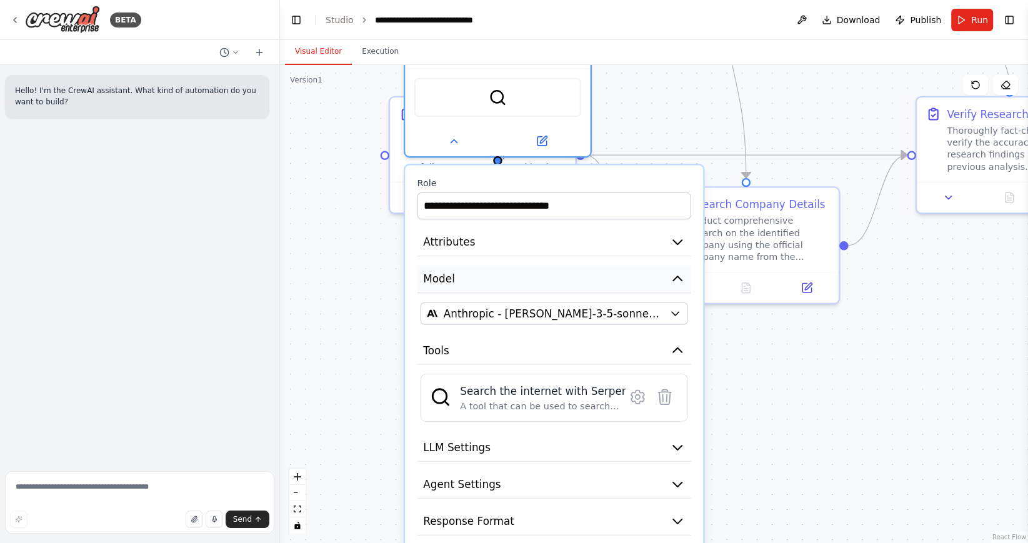
click at [677, 271] on icon "button" at bounding box center [677, 278] width 15 height 15
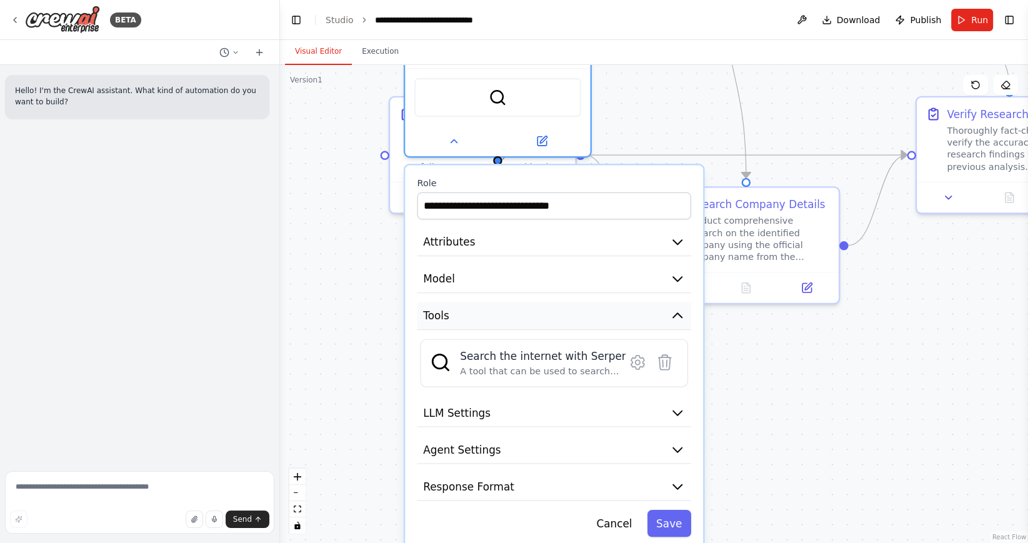
click at [679, 308] on icon "button" at bounding box center [677, 315] width 15 height 15
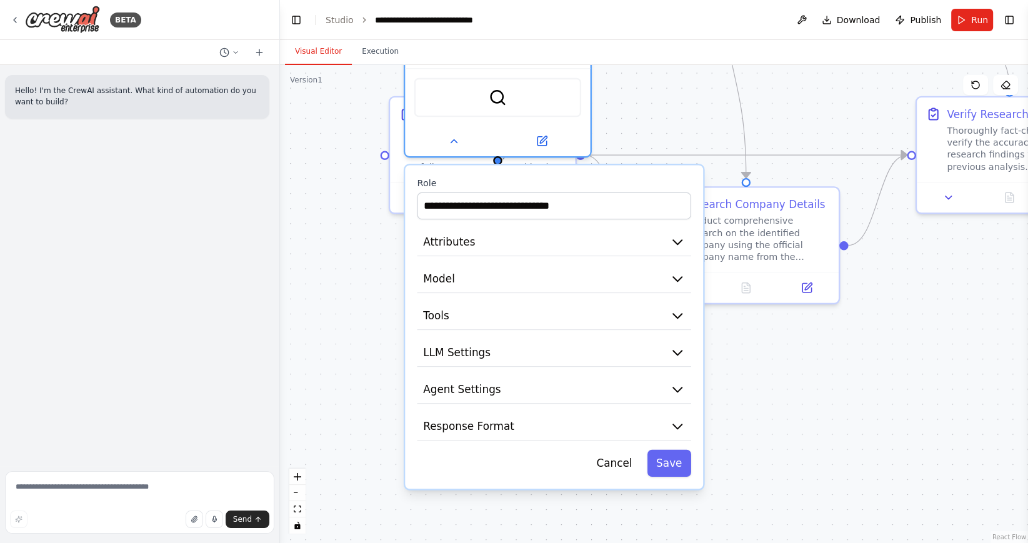
click at [758, 400] on div ".deletable-edge-delete-btn { width: 20px; height: 20px; border: 0px solid #ffff…" at bounding box center [654, 304] width 748 height 478
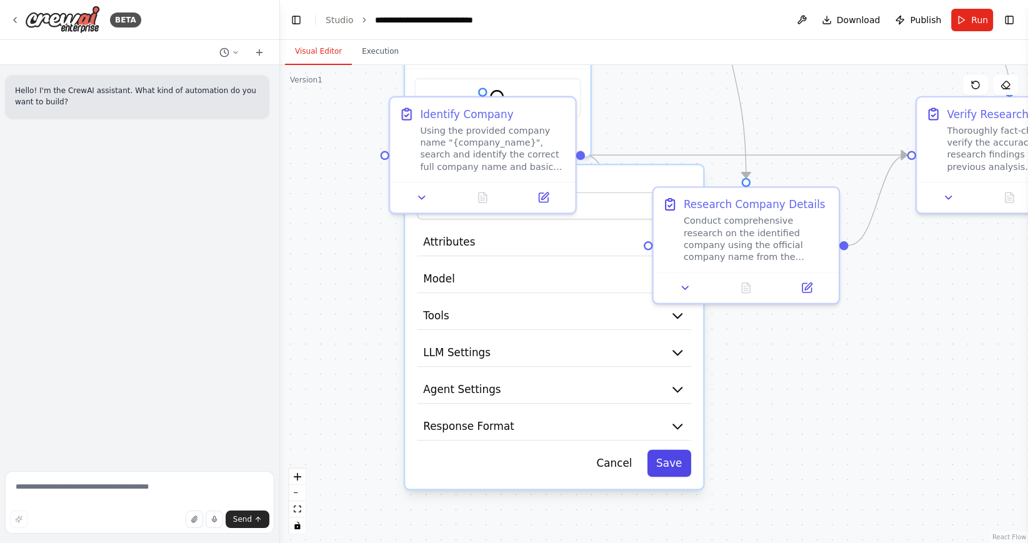
click at [671, 455] on button "Save" at bounding box center [670, 463] width 44 height 27
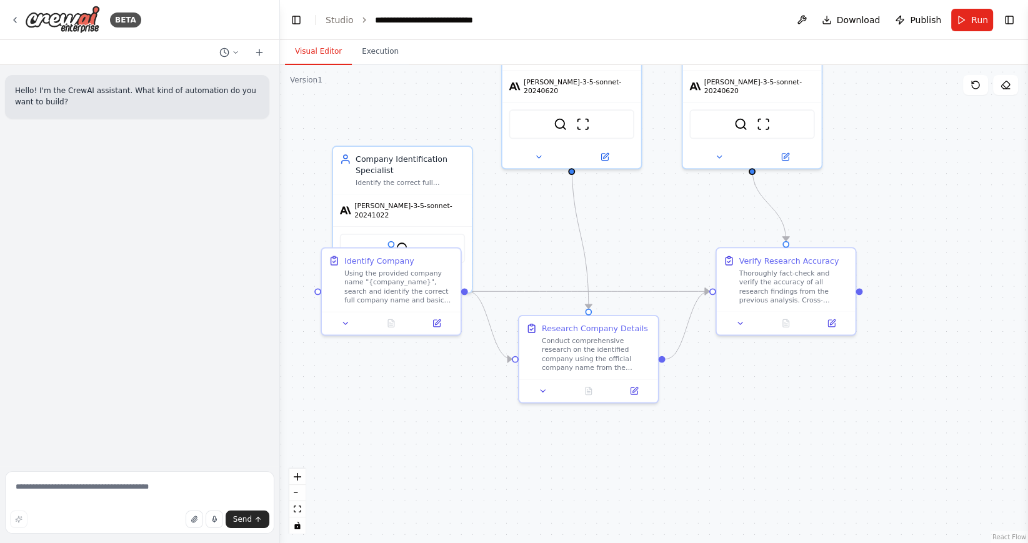
drag, startPoint x: 671, startPoint y: 455, endPoint x: 533, endPoint y: 516, distance: 151.7
click at [533, 516] on div ".deletable-edge-delete-btn { width: 20px; height: 20px; border: 0px solid #ffff…" at bounding box center [654, 304] width 748 height 478
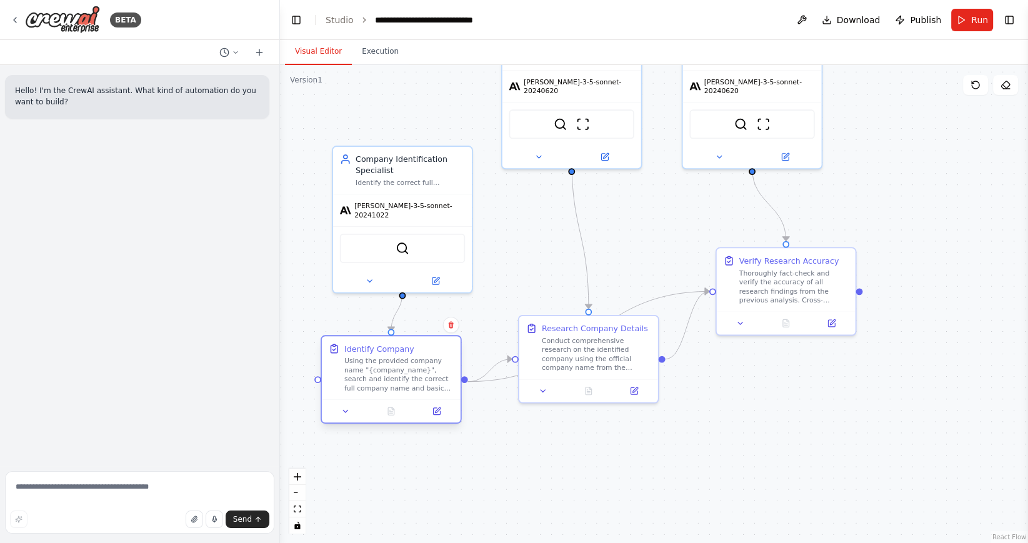
drag, startPoint x: 450, startPoint y: 258, endPoint x: 453, endPoint y: 346, distance: 88.8
click at [453, 346] on div "Identify Company" at bounding box center [398, 348] width 109 height 11
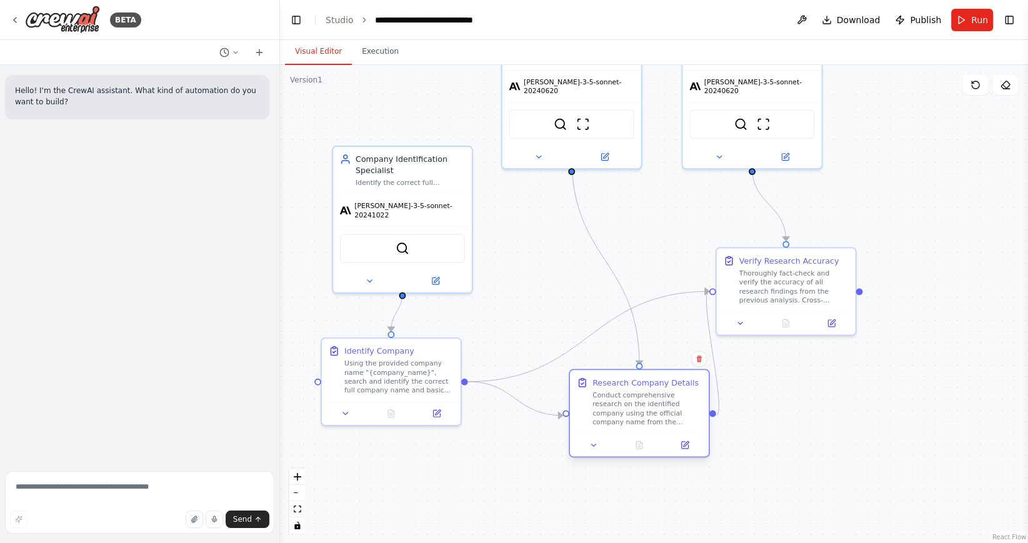
drag, startPoint x: 628, startPoint y: 331, endPoint x: 680, endPoint y: 386, distance: 76.1
click at [680, 386] on div "Research Company Details" at bounding box center [646, 382] width 106 height 11
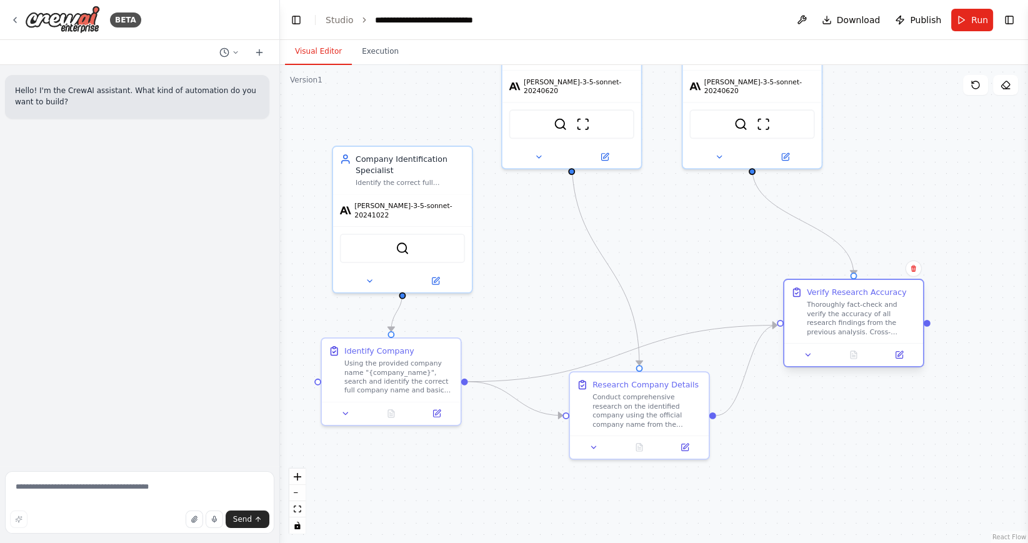
drag, startPoint x: 793, startPoint y: 258, endPoint x: 859, endPoint y: 294, distance: 75.8
click at [859, 294] on div "Verify Research Accuracy" at bounding box center [857, 292] width 100 height 11
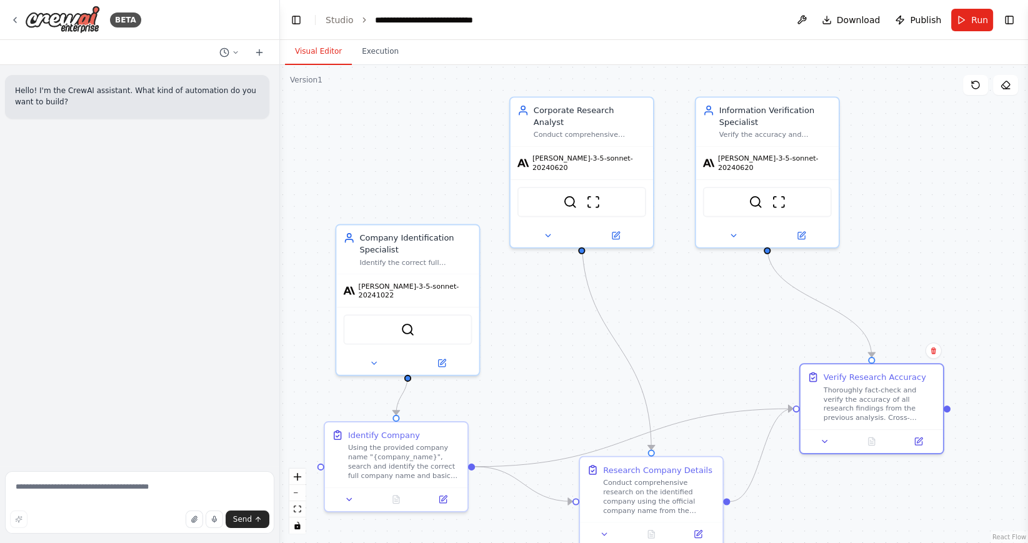
drag, startPoint x: 658, startPoint y: 203, endPoint x: 672, endPoint y: 283, distance: 81.2
click at [672, 283] on div ".deletable-edge-delete-btn { width: 20px; height: 20px; border: 0px solid #ffff…" at bounding box center [654, 304] width 748 height 478
click at [805, 21] on button at bounding box center [802, 20] width 20 height 23
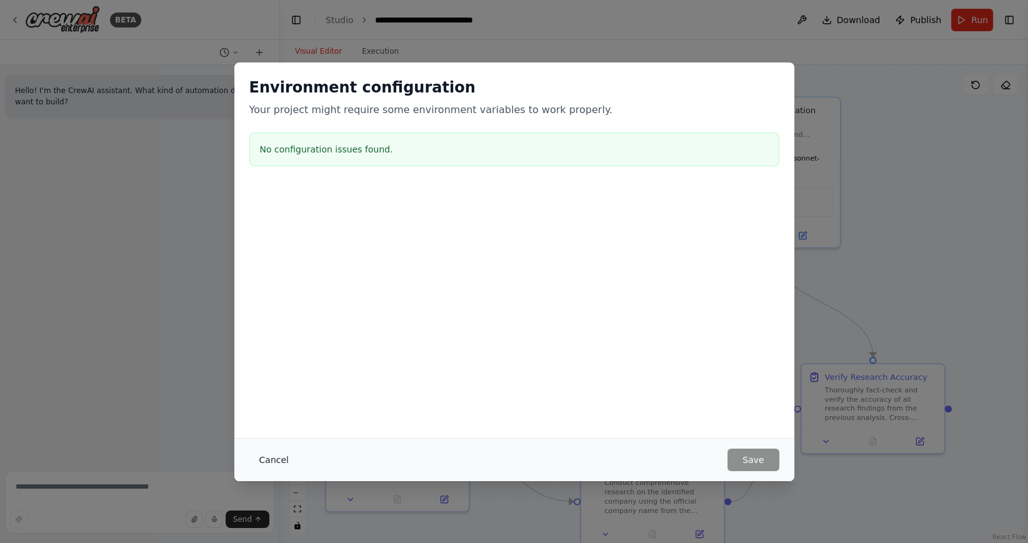
click at [265, 463] on button "Cancel" at bounding box center [273, 460] width 49 height 23
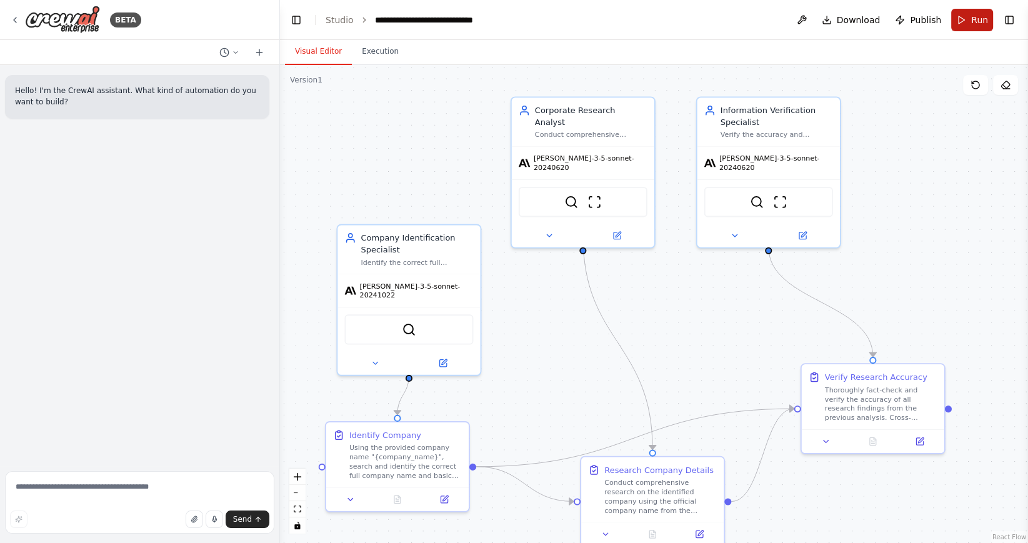
click at [978, 25] on span "Run" at bounding box center [979, 20] width 17 height 13
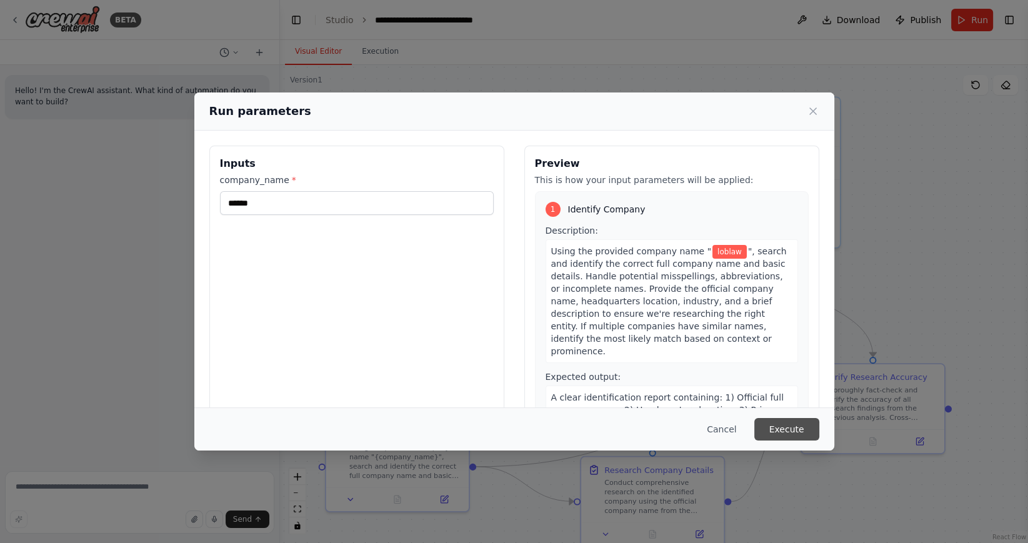
click at [798, 431] on button "Execute" at bounding box center [786, 429] width 65 height 23
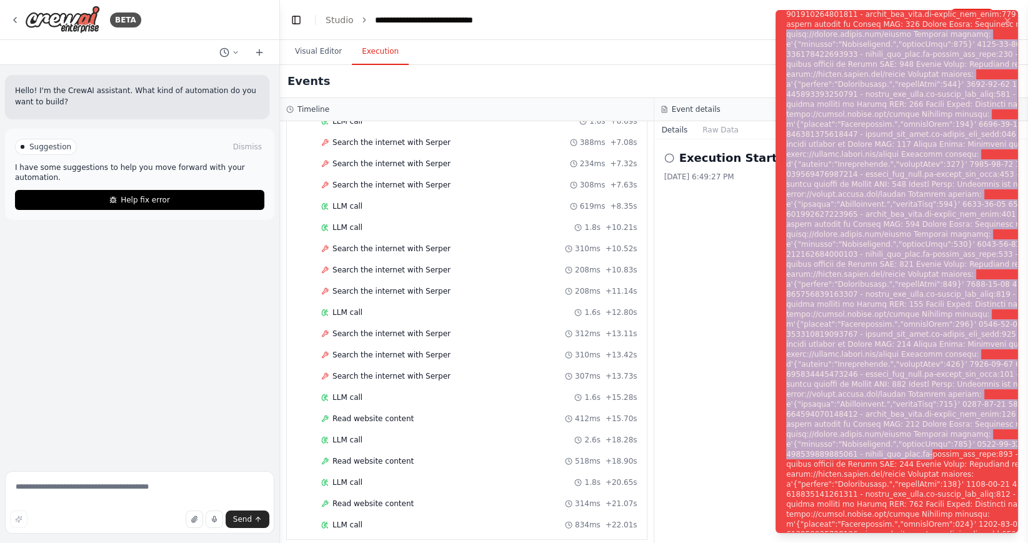
drag, startPoint x: 788, startPoint y: 16, endPoint x: 1012, endPoint y: 529, distance: 560.1
click at [1012, 529] on li "Execution Error" at bounding box center [897, 271] width 243 height 523
copy div "https://google.serper.dev/search Response content: b'{"message":"Unauthorized."…"
click at [1011, 16] on icon "Notifications (F8)" at bounding box center [1008, 21] width 10 height 10
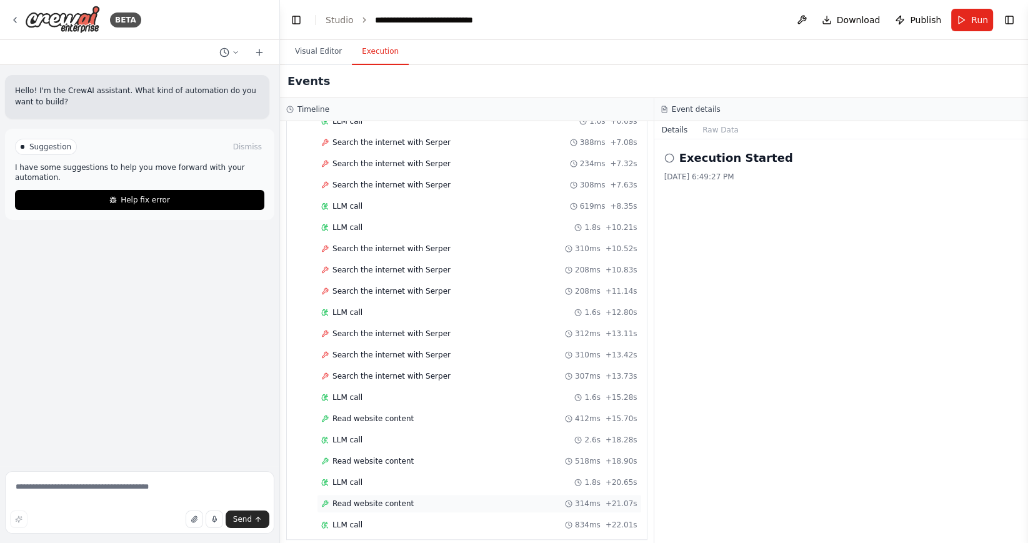
click at [363, 499] on div "Read website content 314ms + 21.07s" at bounding box center [479, 503] width 325 height 19
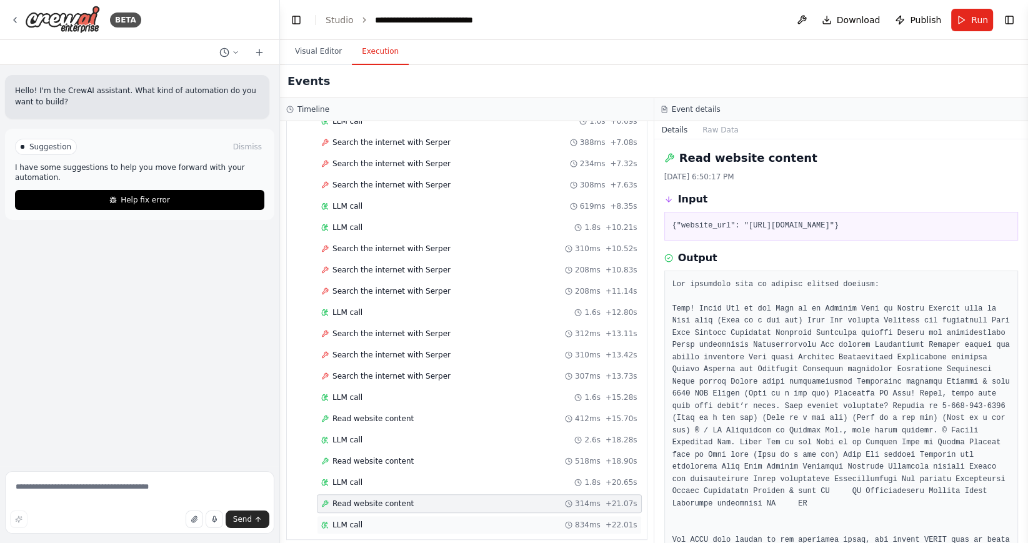
click at [363, 516] on div "LLM call 834ms + 22.01s" at bounding box center [479, 525] width 325 height 19
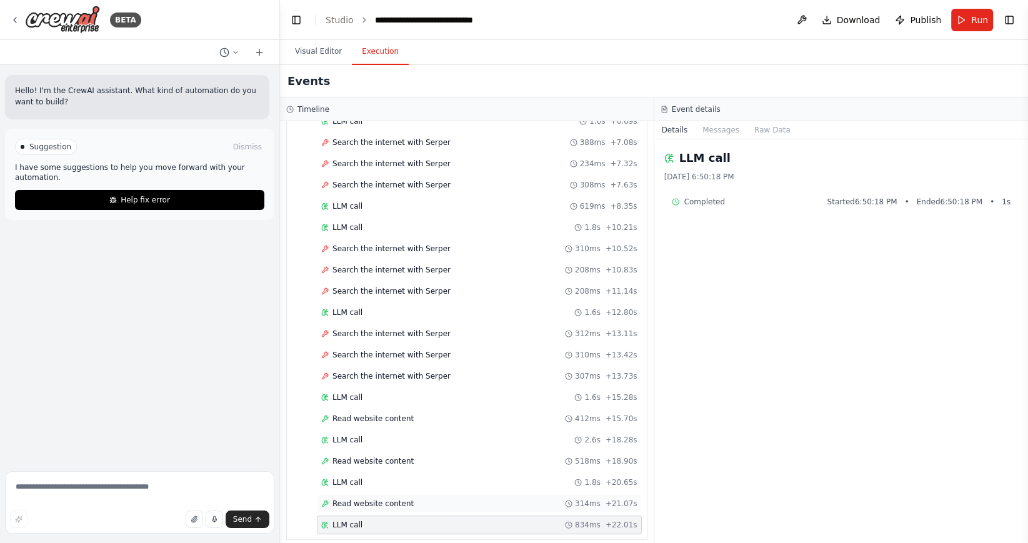
click at [368, 499] on span "Read website content" at bounding box center [373, 504] width 81 height 10
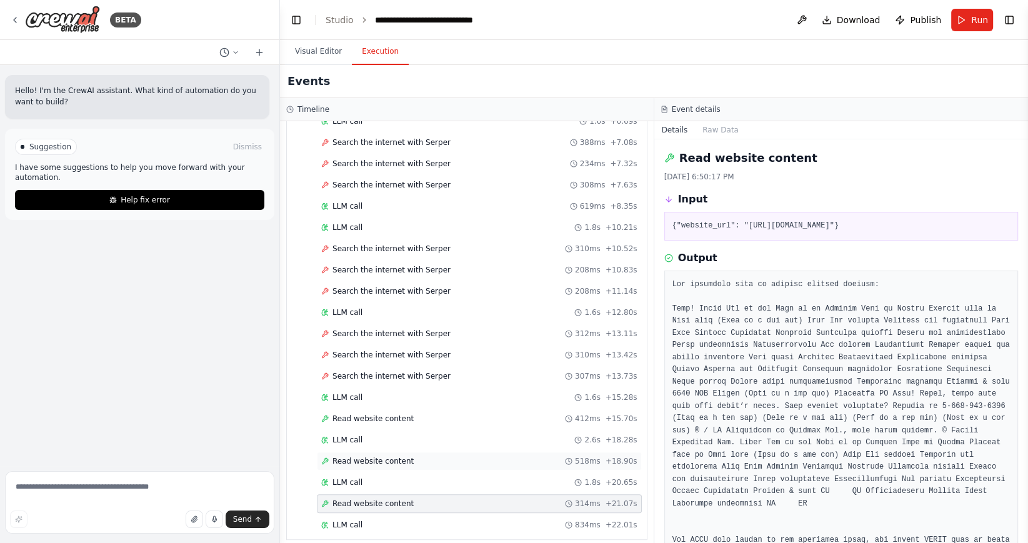
click at [370, 456] on span "Read website content" at bounding box center [373, 461] width 81 height 10
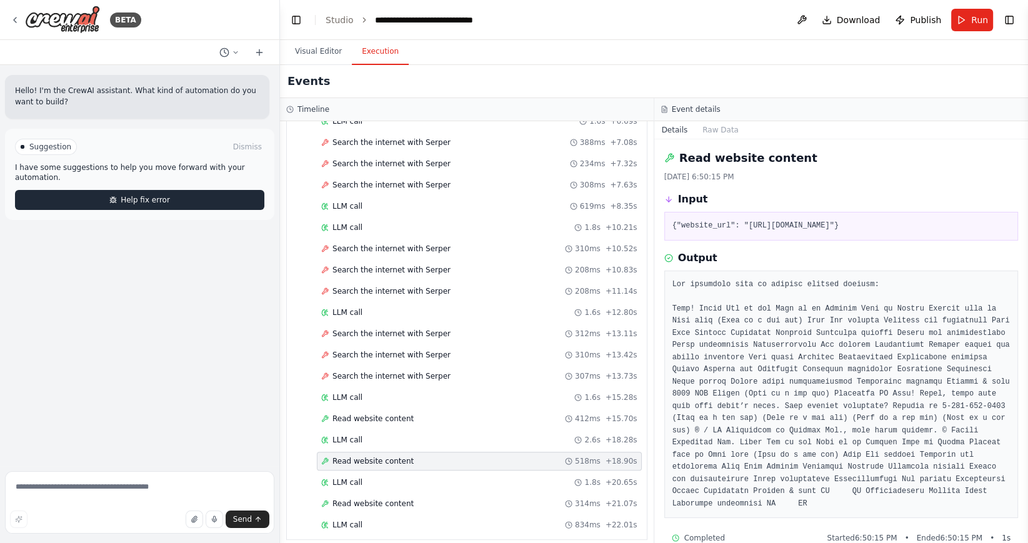
click at [140, 195] on span "Help fix error" at bounding box center [145, 200] width 49 height 10
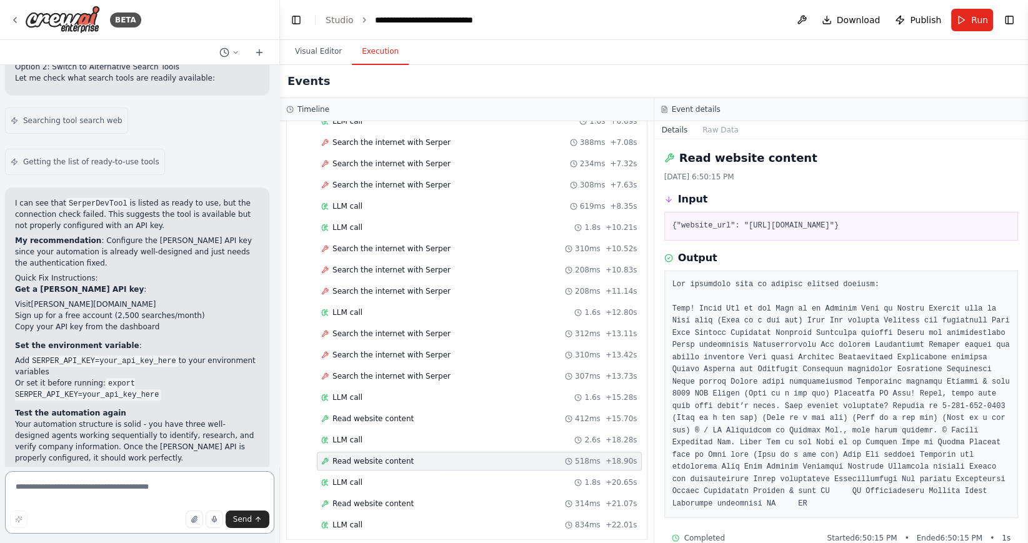
scroll to position [435, 0]
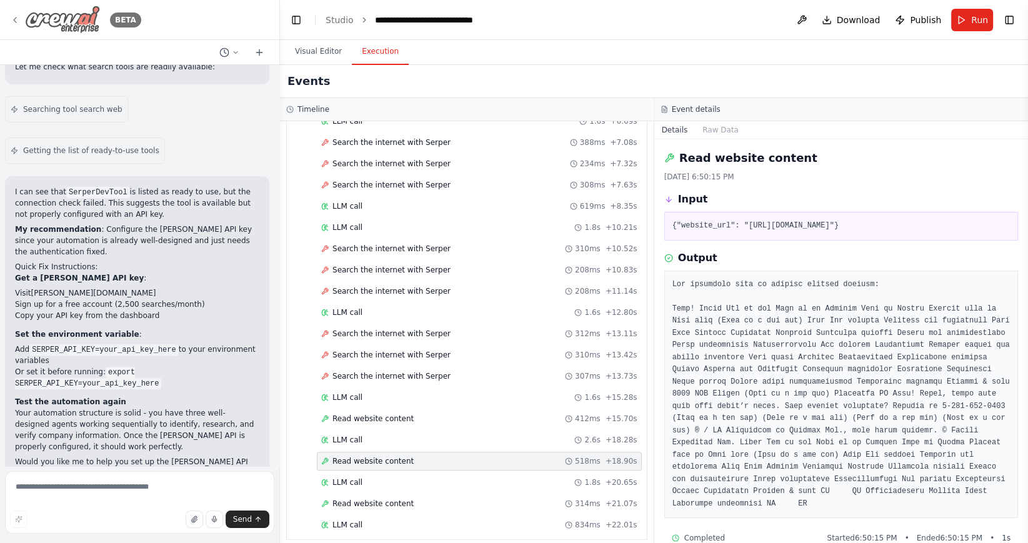
click at [17, 17] on icon at bounding box center [15, 20] width 10 height 10
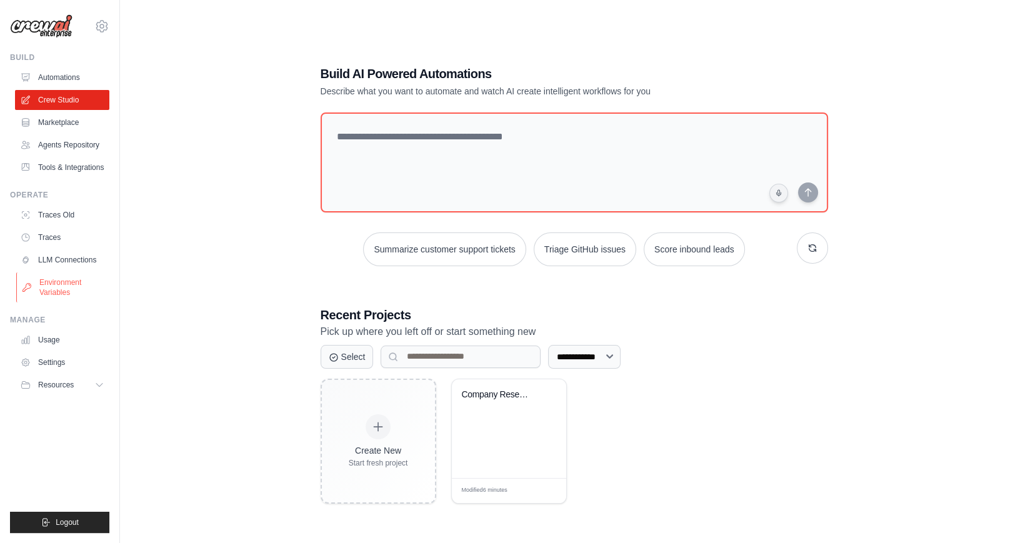
click at [63, 285] on link "Environment Variables" at bounding box center [63, 288] width 94 height 30
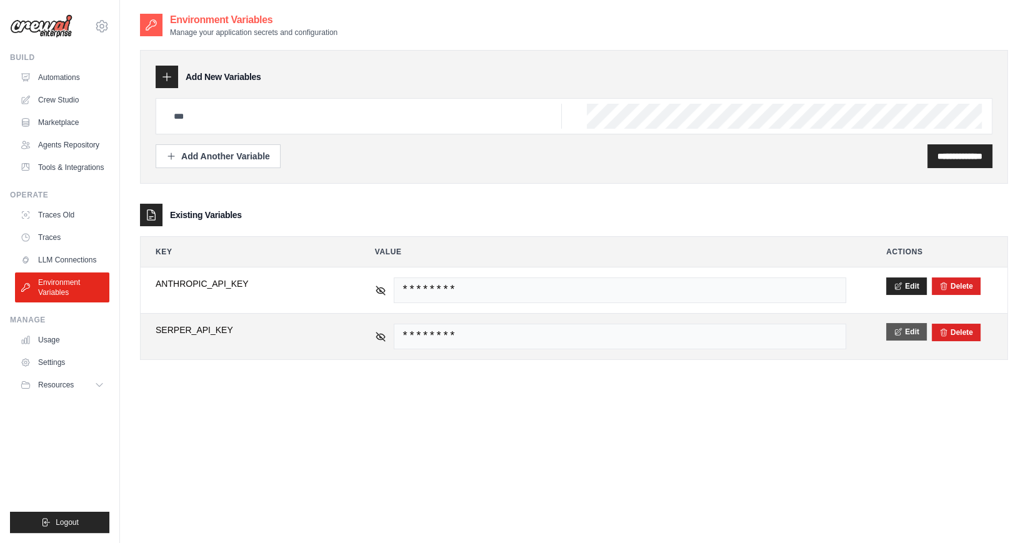
click at [919, 330] on button "Edit" at bounding box center [906, 332] width 41 height 18
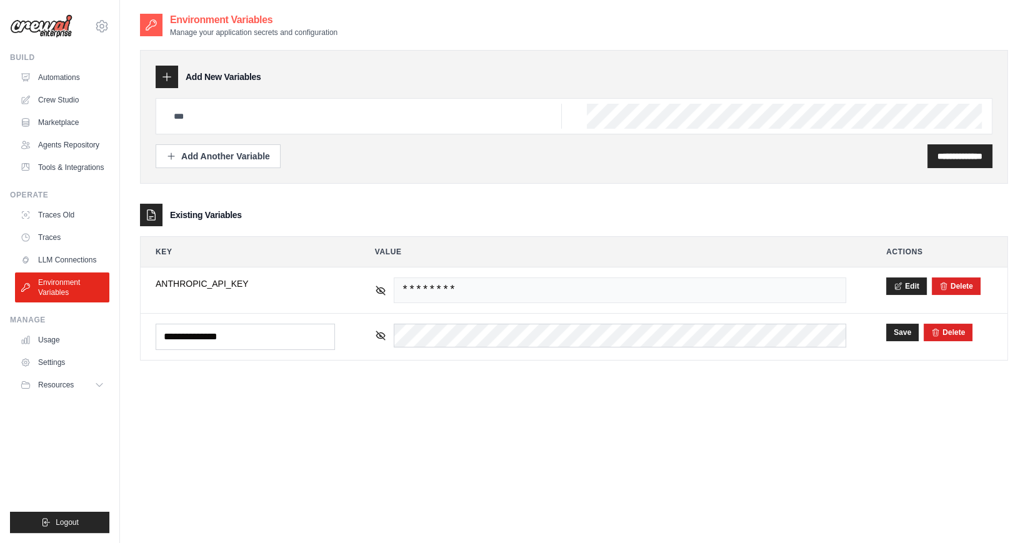
click at [645, 422] on div "**********" at bounding box center [574, 284] width 868 height 543
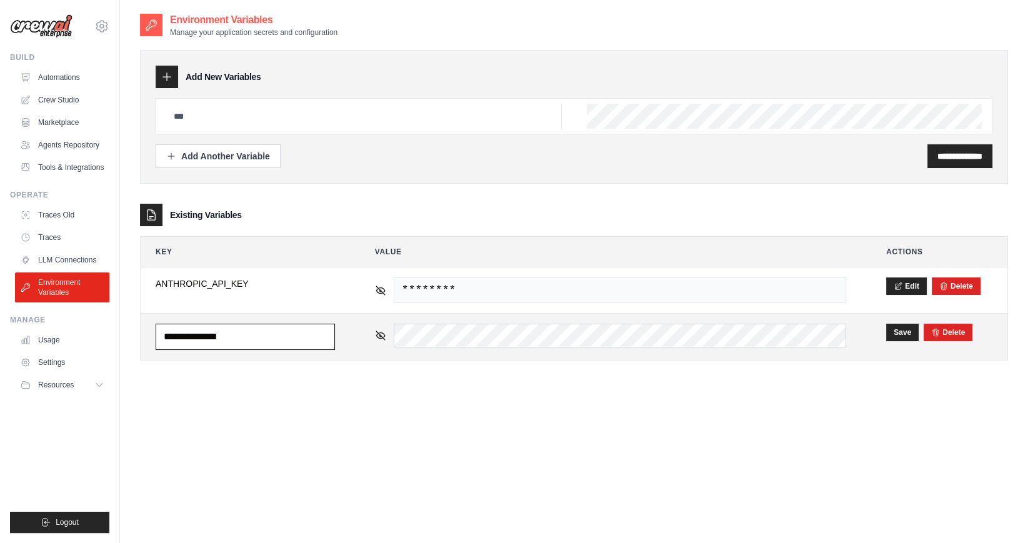
click at [288, 336] on input "**********" at bounding box center [245, 337] width 179 height 26
click at [288, 335] on input "**********" at bounding box center [245, 337] width 179 height 26
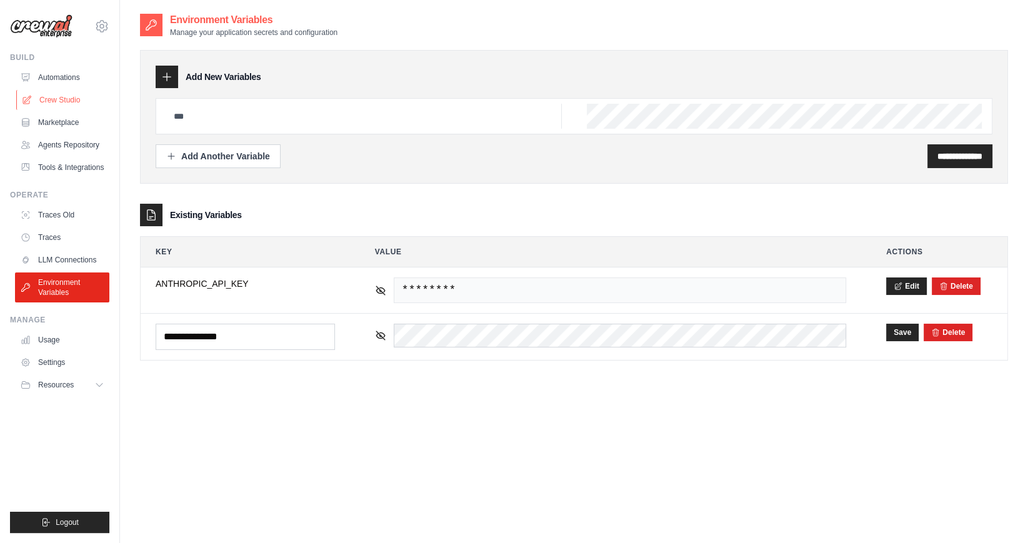
click at [56, 99] on link "Crew Studio" at bounding box center [63, 100] width 94 height 20
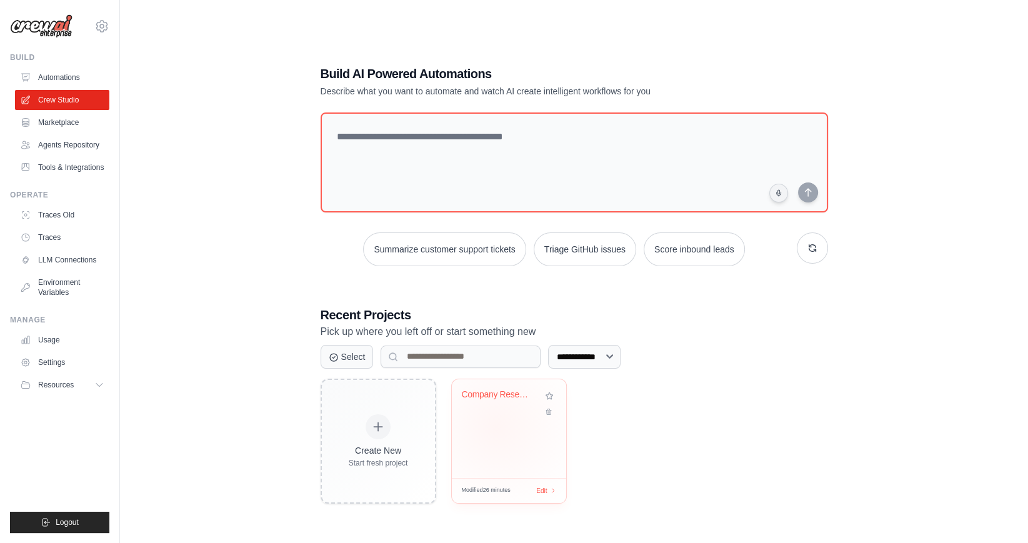
click at [496, 427] on div "Company Research & Verification" at bounding box center [509, 428] width 114 height 99
click at [543, 491] on span "Edit" at bounding box center [542, 491] width 12 height 11
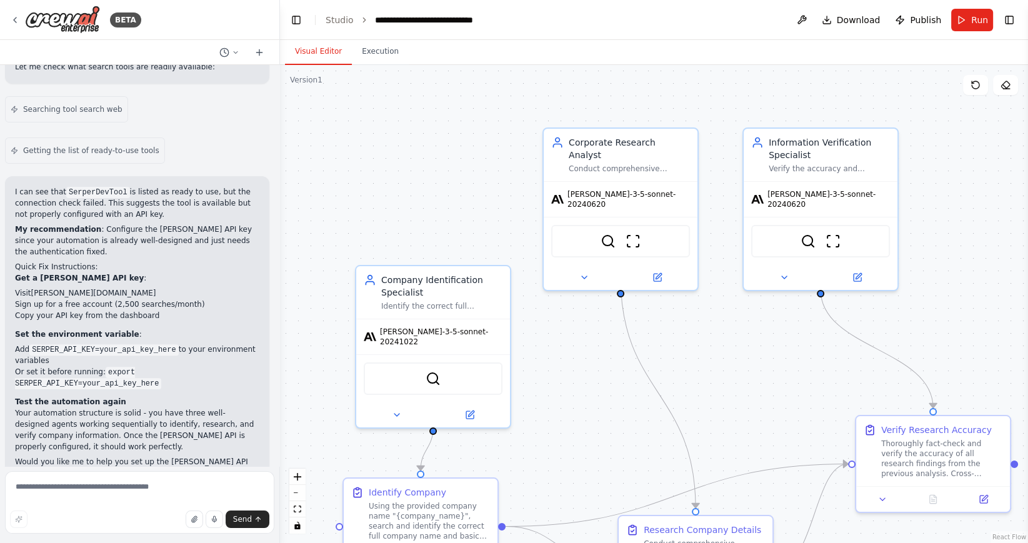
scroll to position [4, 0]
click at [805, 14] on button at bounding box center [802, 20] width 20 height 23
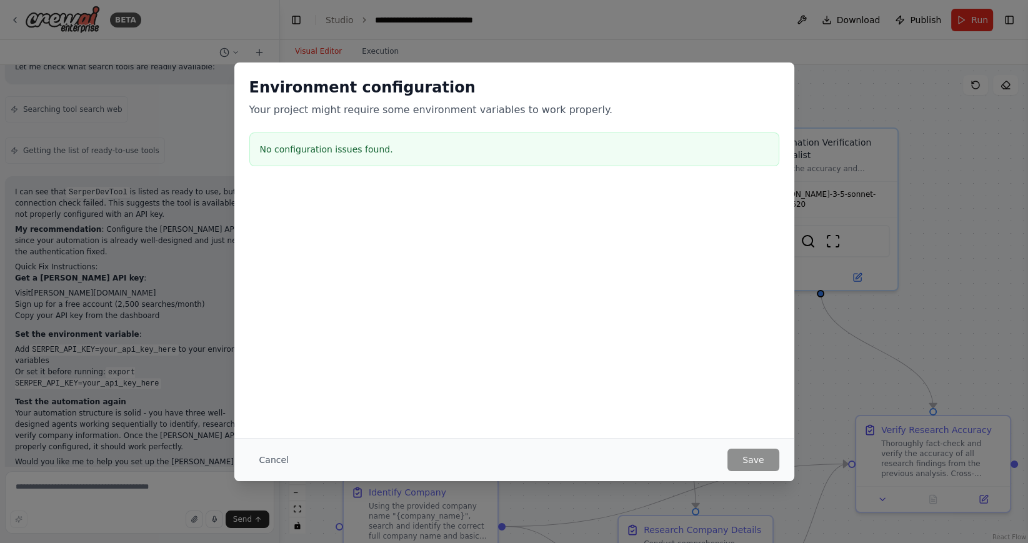
click at [754, 472] on div "Cancel Save" at bounding box center [514, 459] width 560 height 43
click at [274, 461] on button "Cancel" at bounding box center [273, 460] width 49 height 23
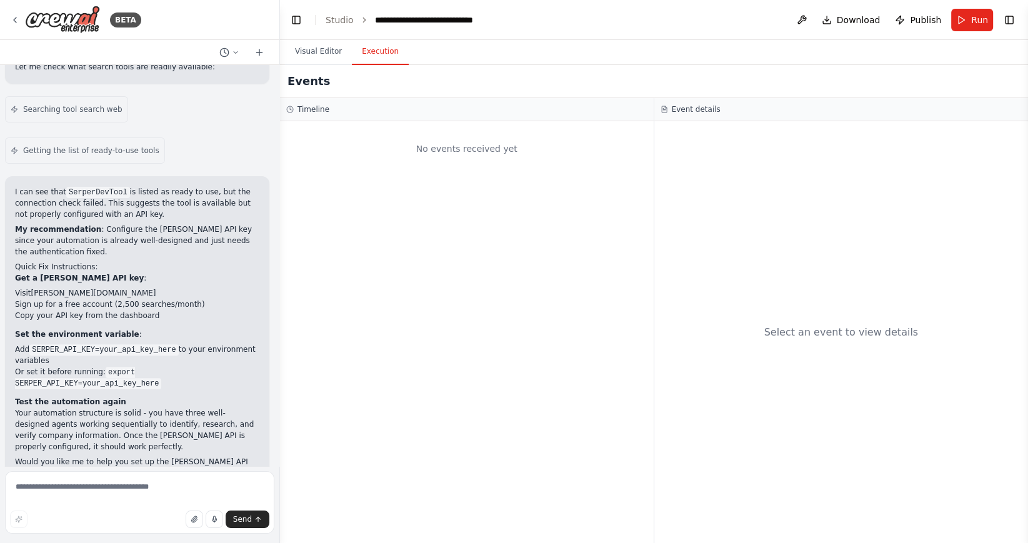
click at [378, 49] on button "Execution" at bounding box center [380, 52] width 57 height 26
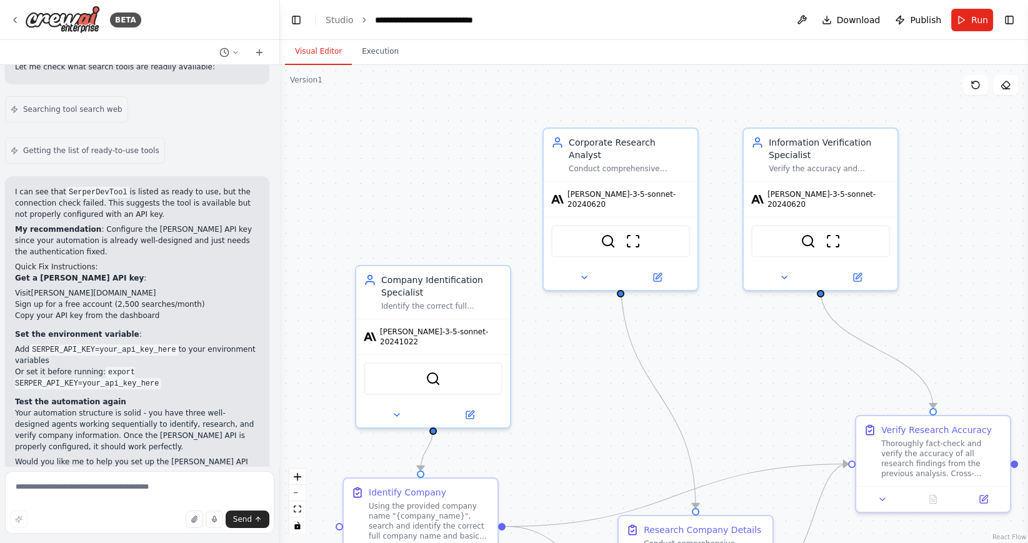
click at [305, 47] on button "Visual Editor" at bounding box center [318, 52] width 67 height 26
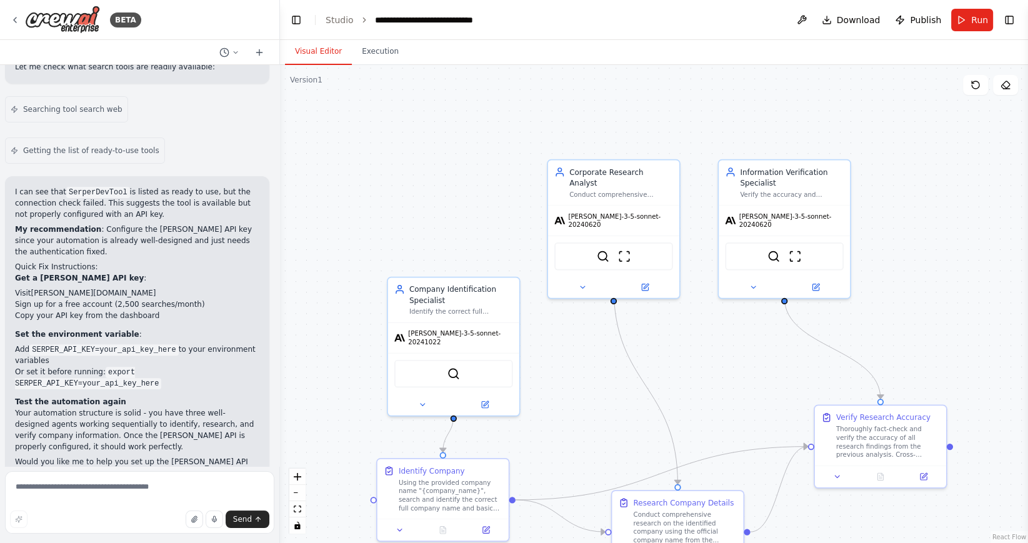
scroll to position [0, 0]
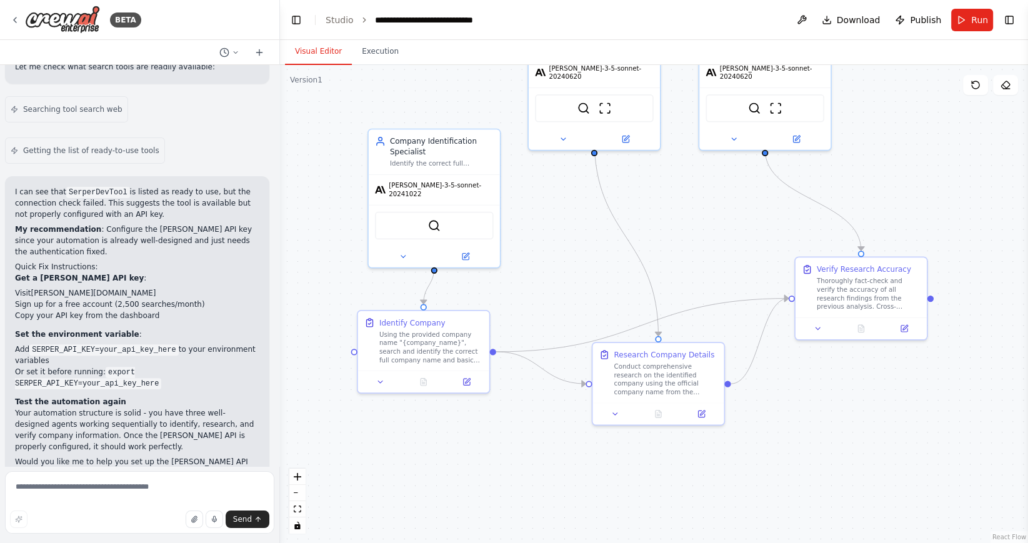
drag, startPoint x: 572, startPoint y: 341, endPoint x: 553, endPoint y: 193, distance: 149.4
click at [553, 193] on div ".deletable-edge-delete-btn { width: 20px; height: 20px; border: 0px solid #ffff…" at bounding box center [654, 304] width 748 height 478
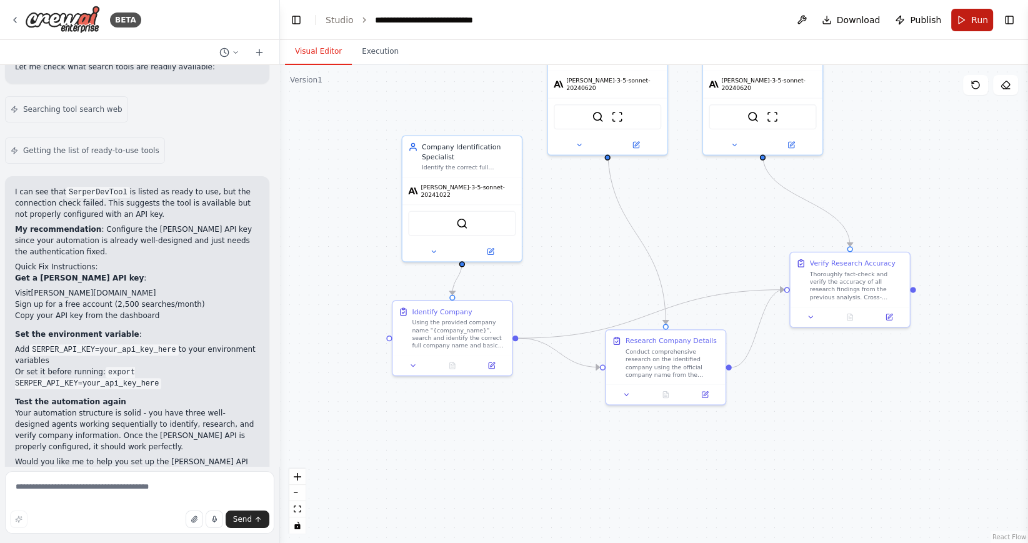
click at [967, 21] on button "Run" at bounding box center [972, 20] width 42 height 23
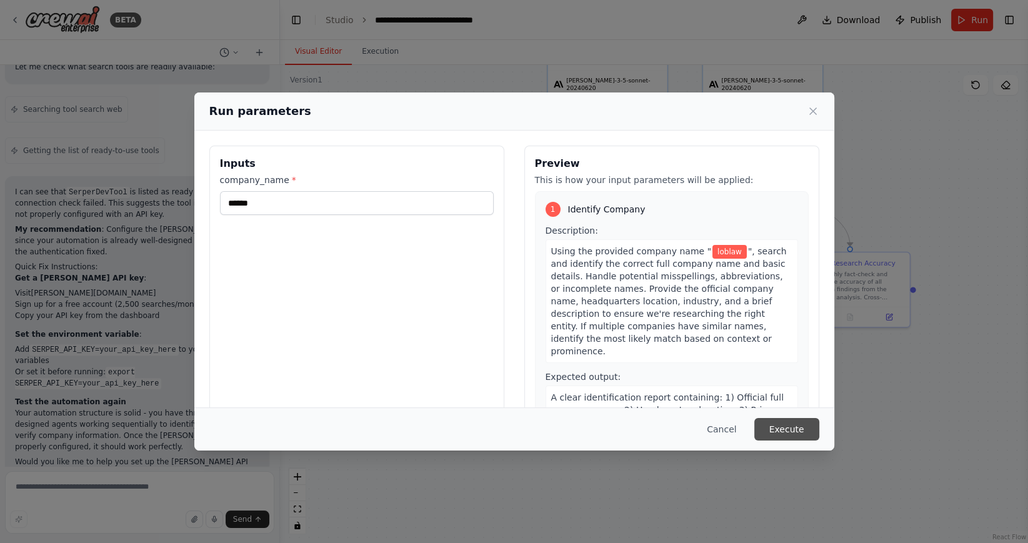
click at [788, 426] on button "Execute" at bounding box center [786, 429] width 65 height 23
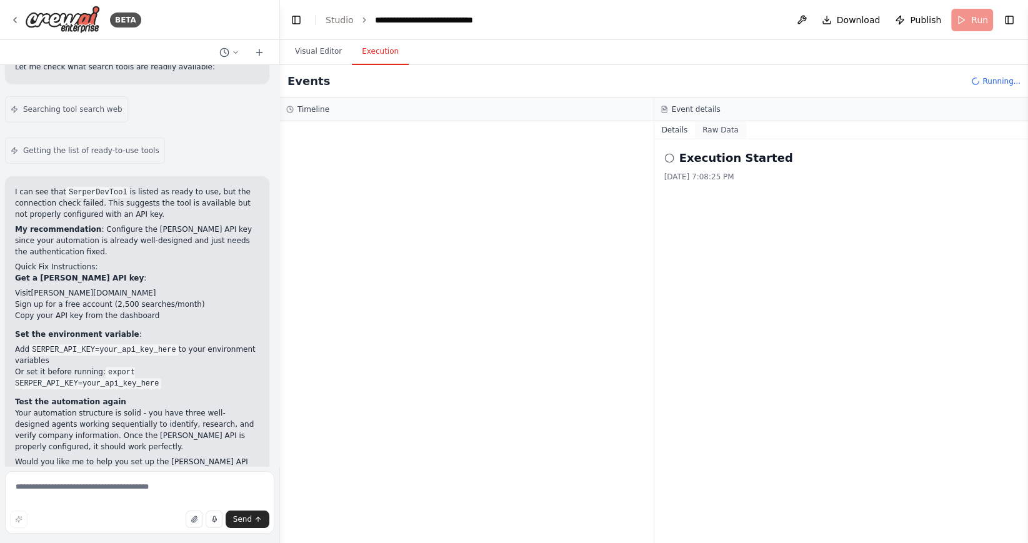
click at [721, 132] on button "Raw Data" at bounding box center [720, 130] width 51 height 18
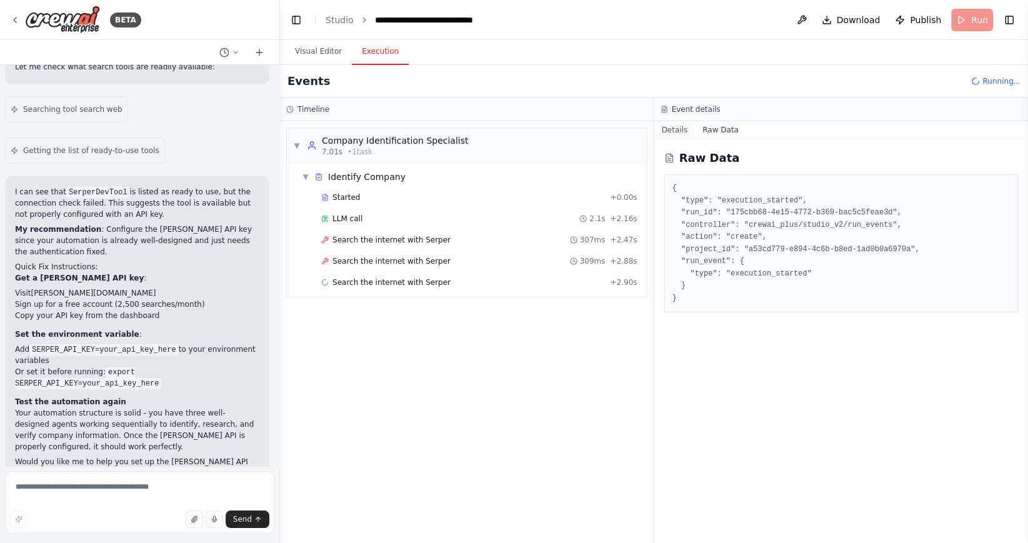
click at [670, 134] on button "Details" at bounding box center [674, 130] width 41 height 18
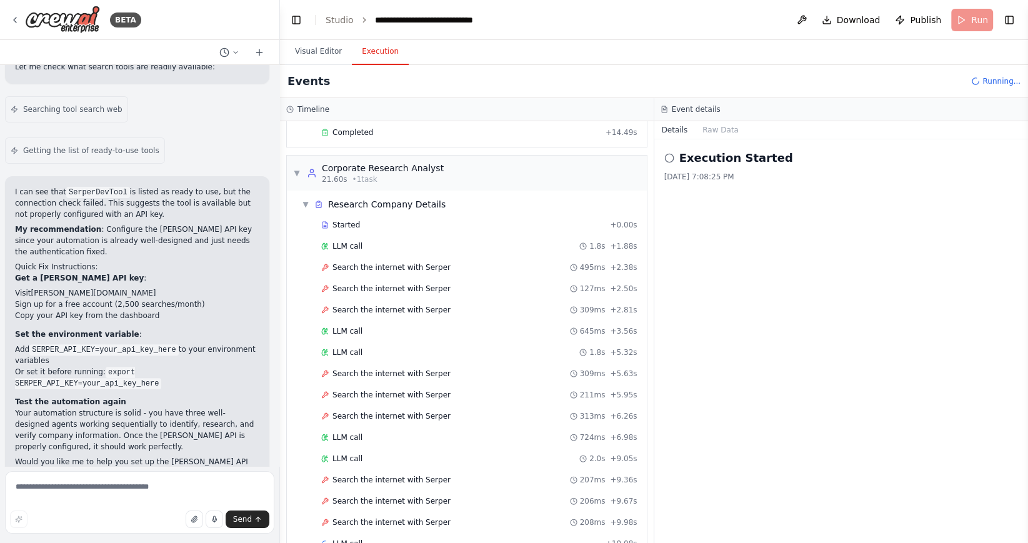
scroll to position [384, 0]
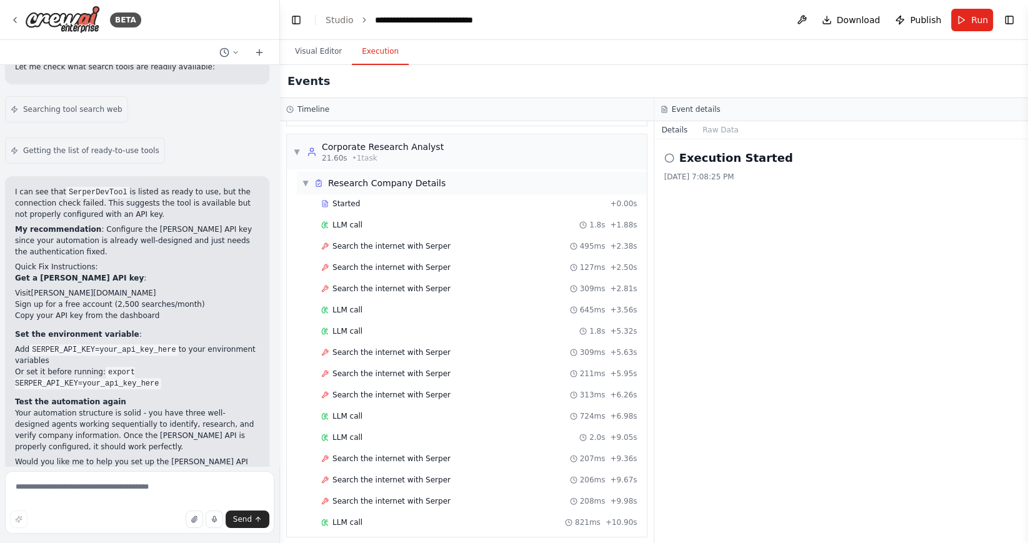
click at [306, 179] on span "▼" at bounding box center [306, 183] width 8 height 10
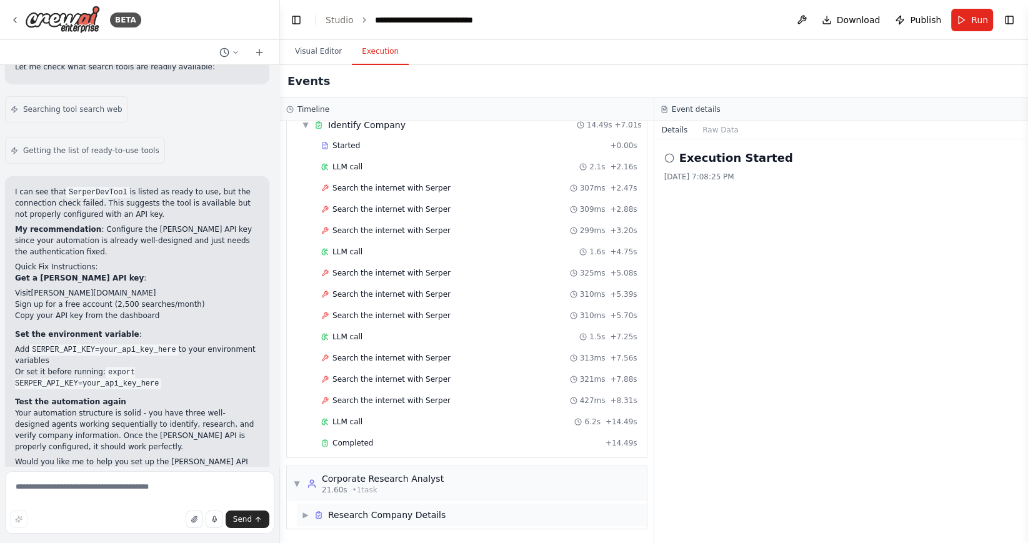
scroll to position [48, 0]
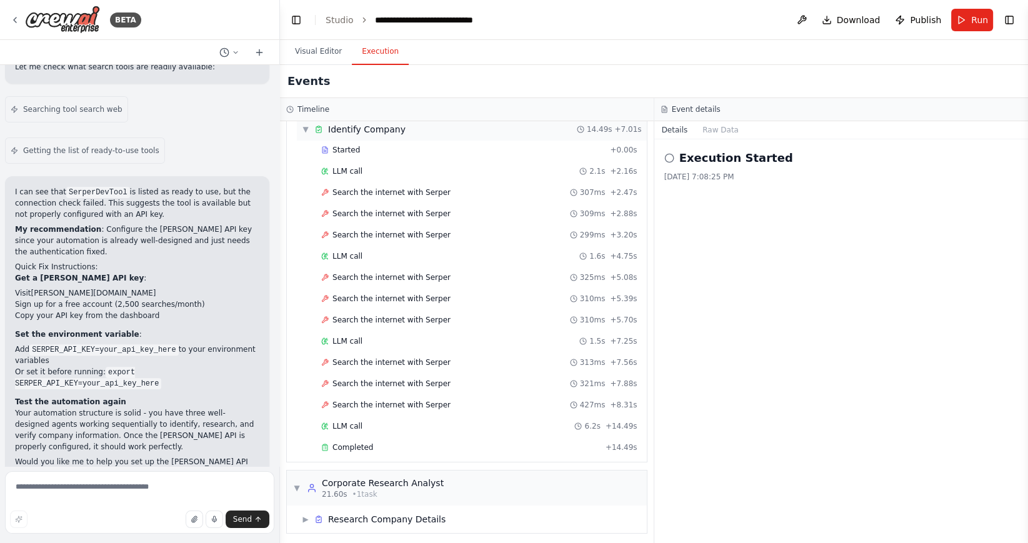
click at [305, 127] on span "▼" at bounding box center [306, 129] width 8 height 10
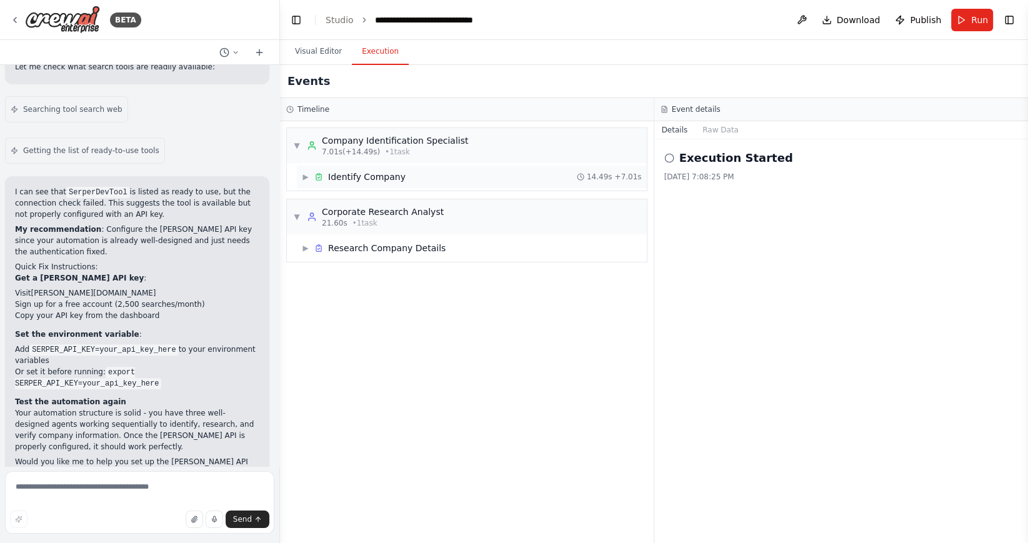
scroll to position [0, 0]
click at [308, 248] on span "▶" at bounding box center [306, 248] width 8 height 10
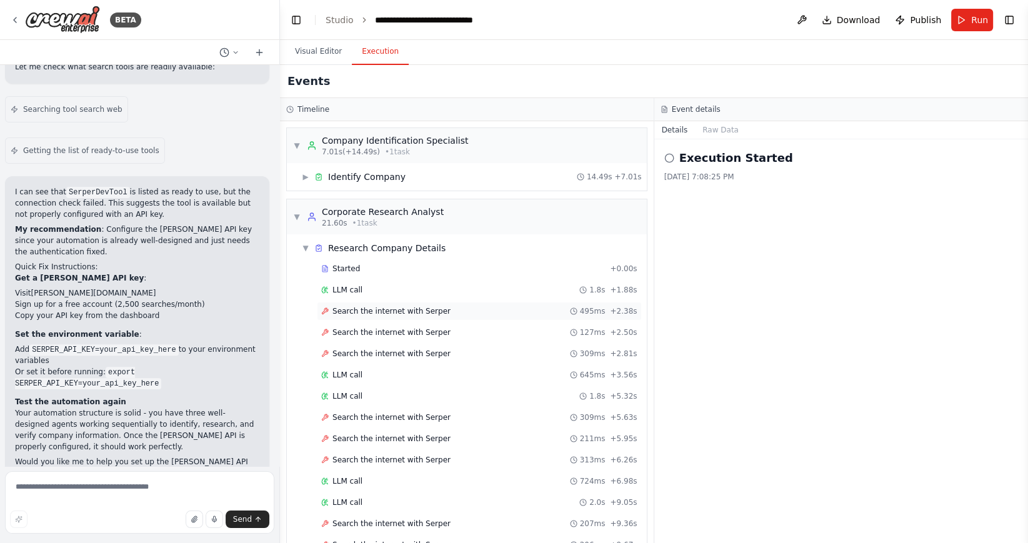
click at [372, 316] on div "Search the internet with Serper 495ms + 2.38s" at bounding box center [479, 311] width 325 height 19
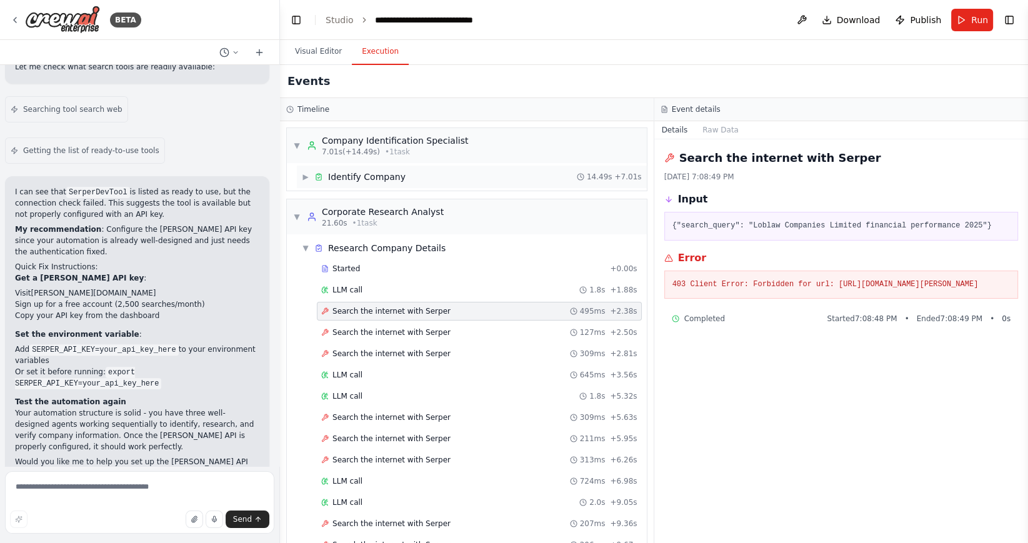
click at [308, 178] on span "▶" at bounding box center [306, 177] width 8 height 10
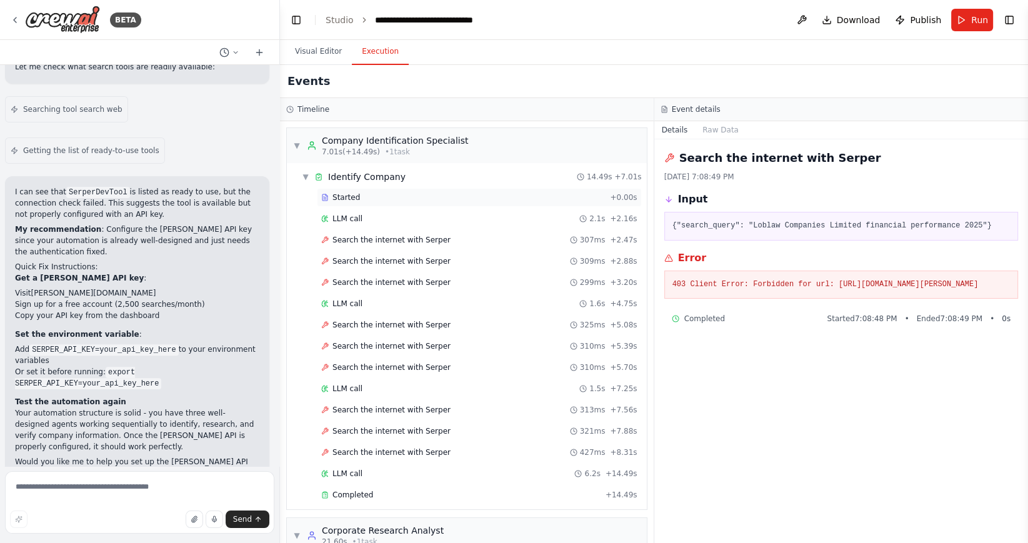
click at [361, 204] on div "Started + 0.00s" at bounding box center [479, 197] width 325 height 19
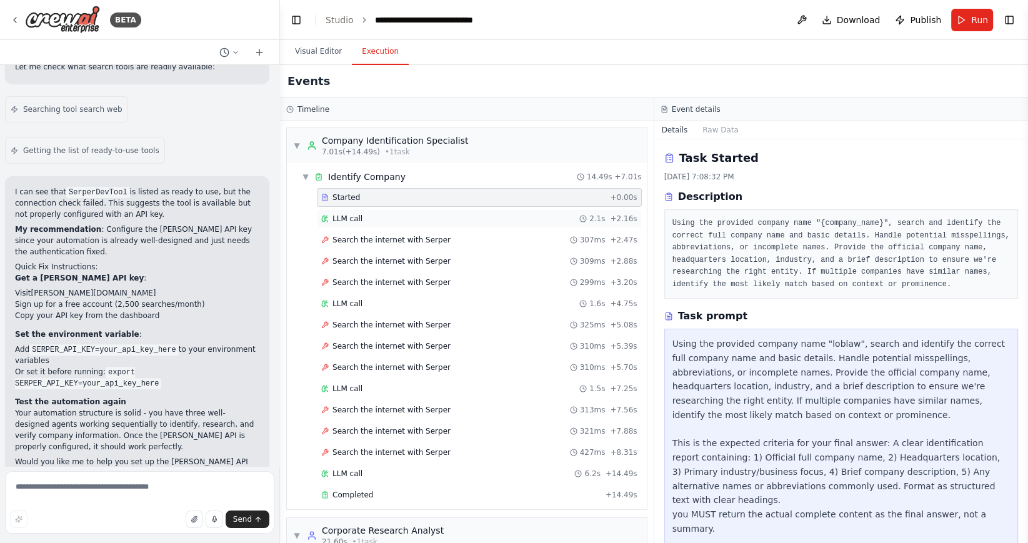
click at [376, 218] on div "LLM call 2.1s + 2.16s" at bounding box center [479, 219] width 316 height 10
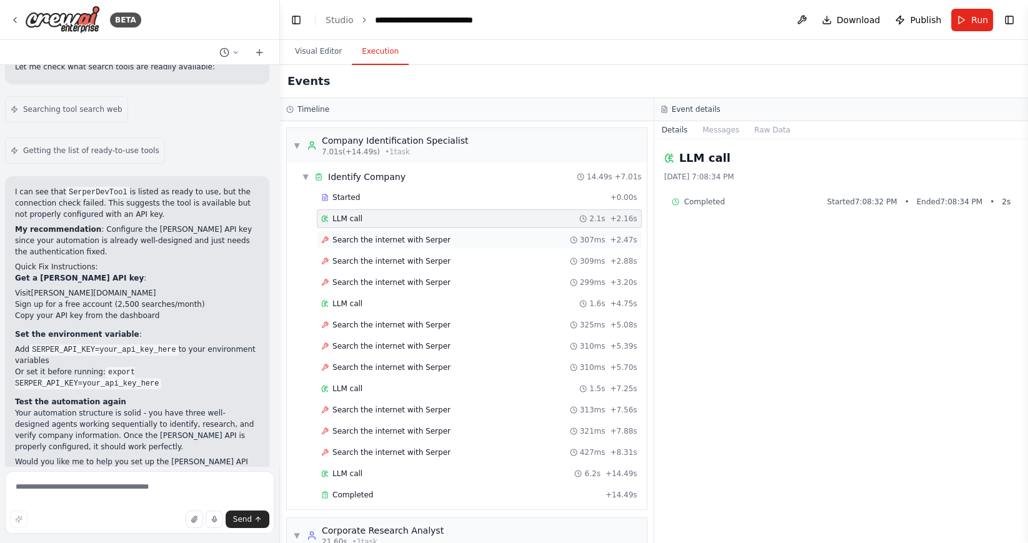
click at [378, 238] on span "Search the internet with Serper" at bounding box center [392, 240] width 118 height 10
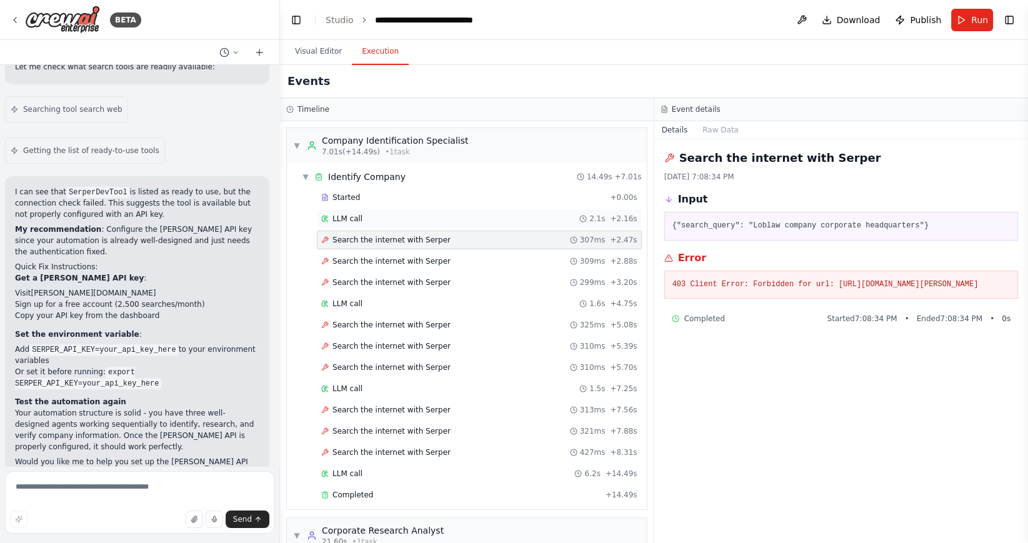
click at [370, 221] on div "LLM call 2.1s + 2.16s" at bounding box center [479, 219] width 316 height 10
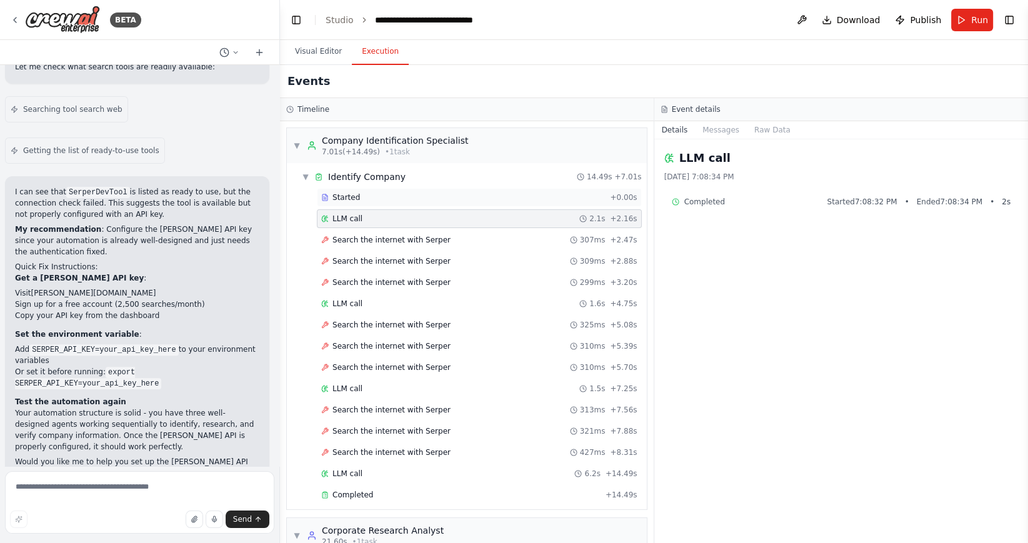
click at [379, 203] on div "Started + 0.00s" at bounding box center [479, 197] width 325 height 19
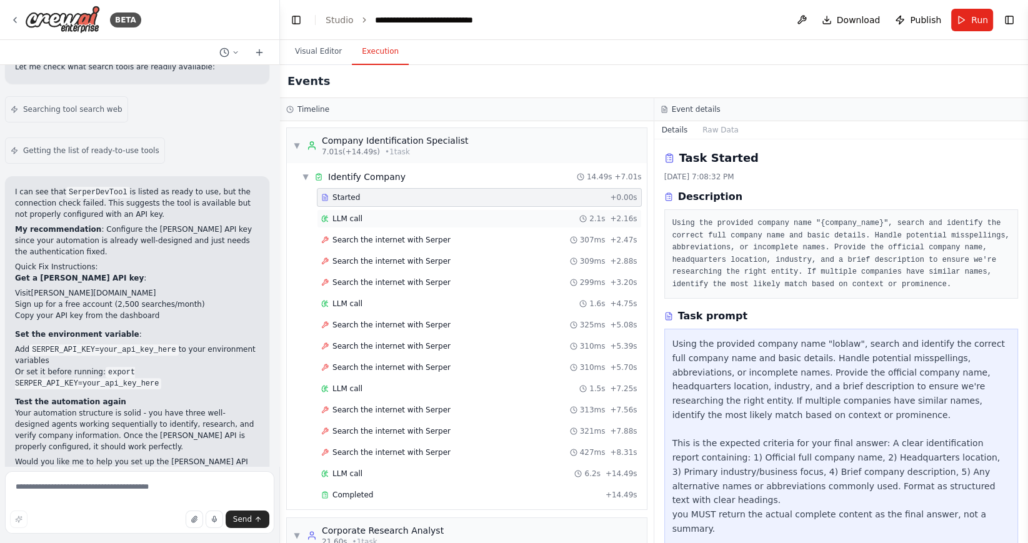
click at [457, 217] on div "LLM call 2.1s + 2.16s" at bounding box center [479, 219] width 316 height 10
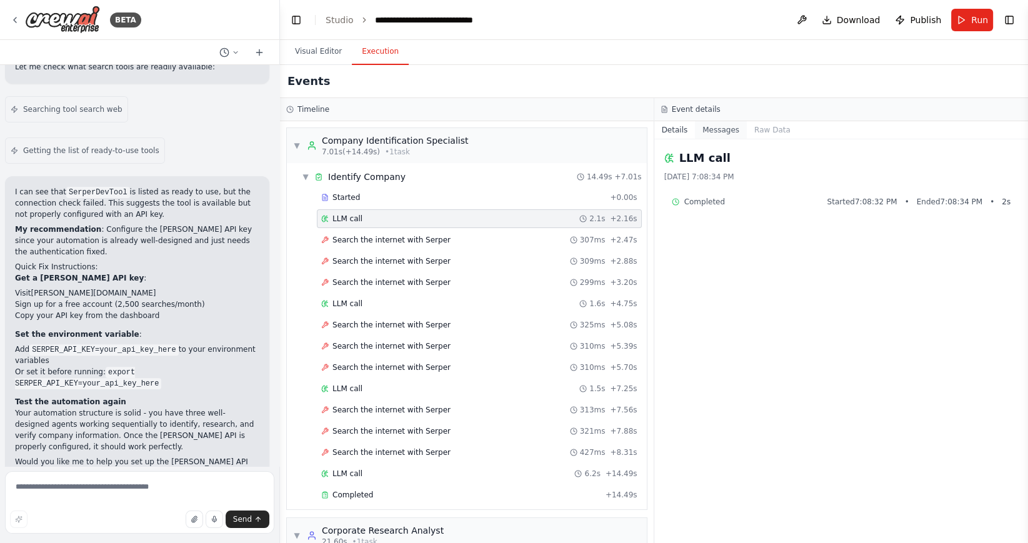
click at [727, 128] on button "Messages" at bounding box center [721, 130] width 52 height 18
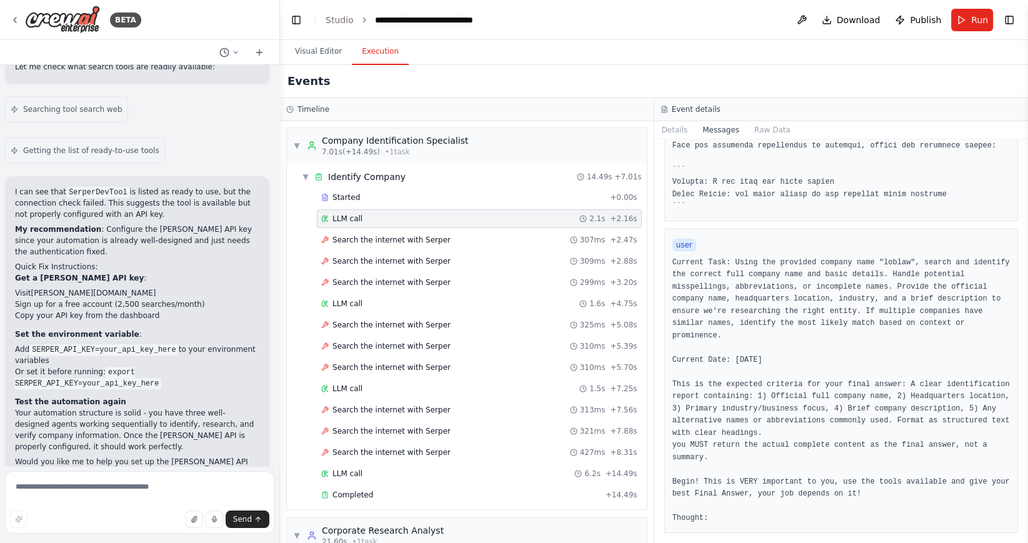
scroll to position [453, 0]
click at [766, 129] on button "Raw Data" at bounding box center [772, 130] width 51 height 18
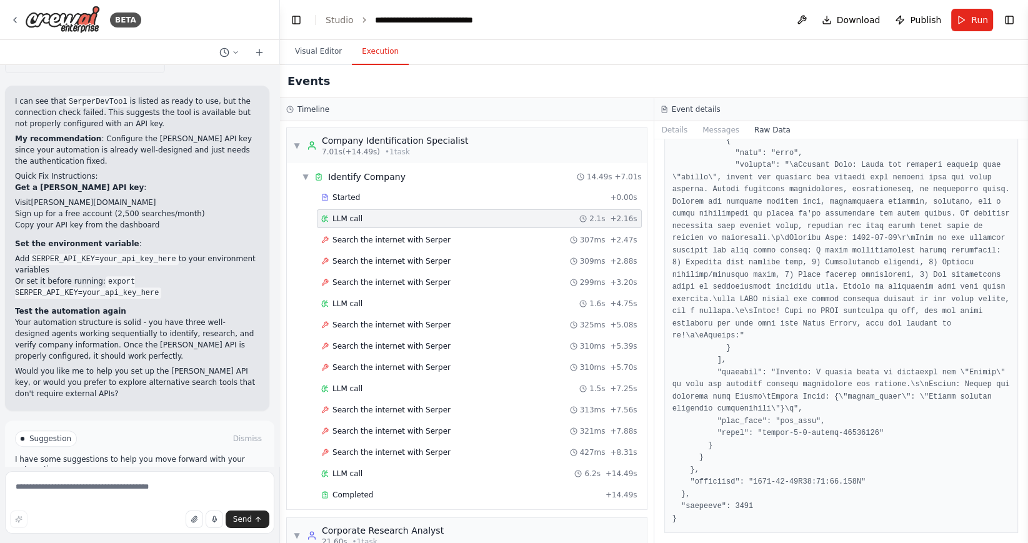
scroll to position [4985, 0]
click at [195, 482] on button "Help fix error" at bounding box center [139, 492] width 249 height 20
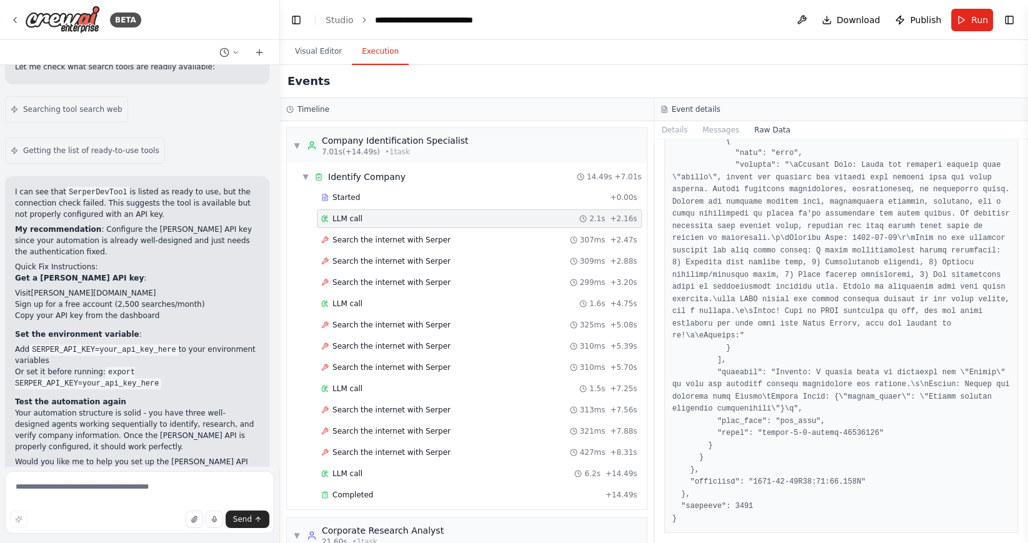
scroll to position [475, 0]
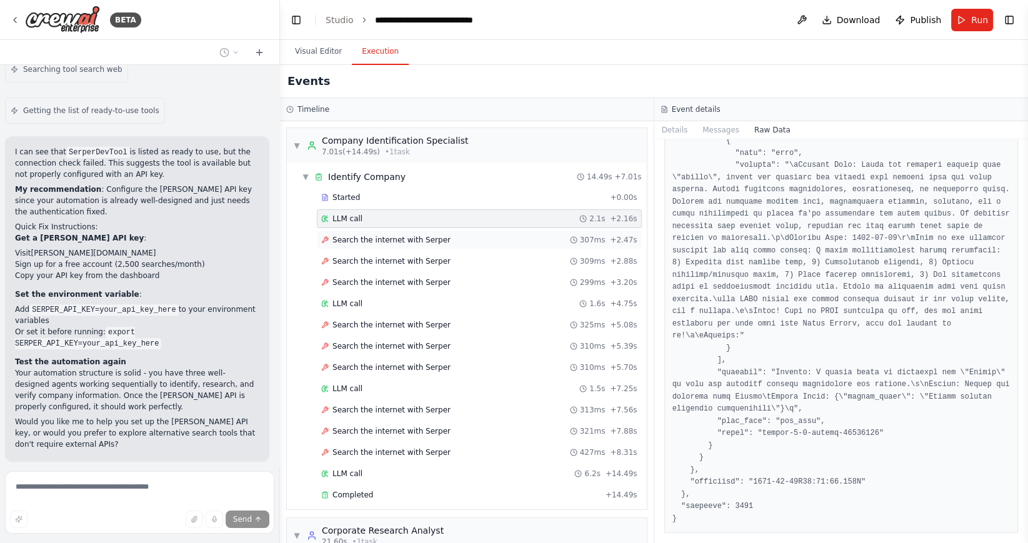
click at [405, 238] on span "Search the internet with Serper" at bounding box center [392, 240] width 118 height 10
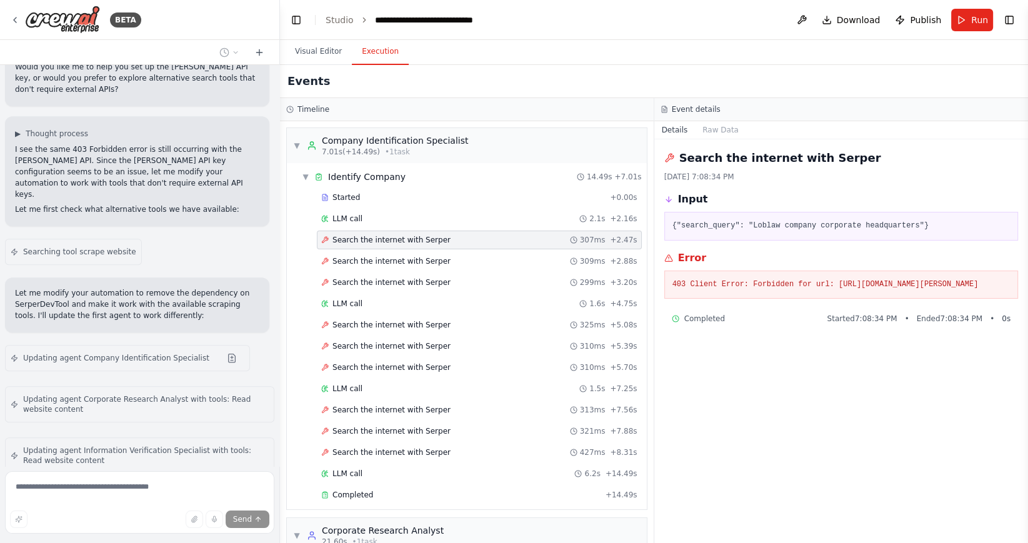
scroll to position [914, 0]
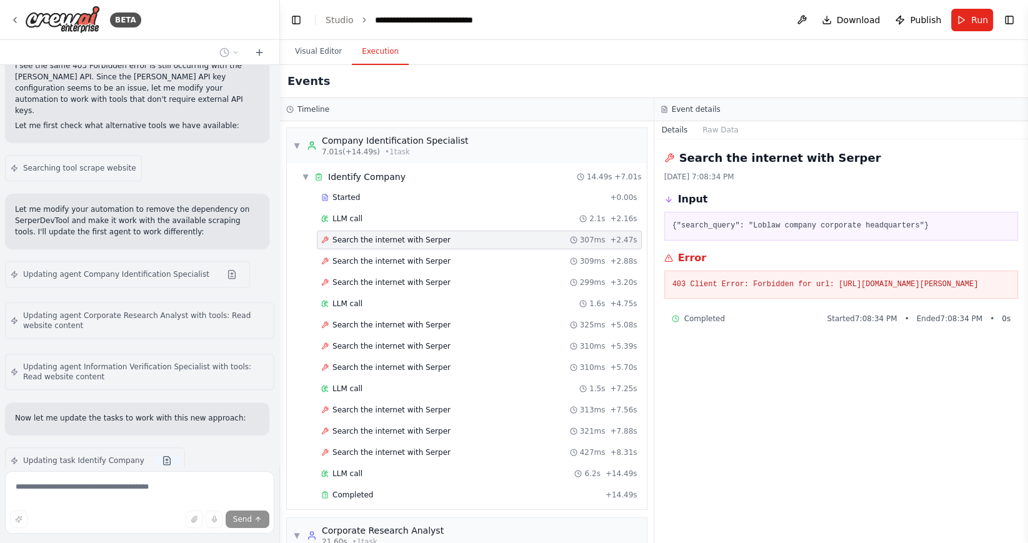
click at [156, 456] on button at bounding box center [166, 461] width 25 height 10
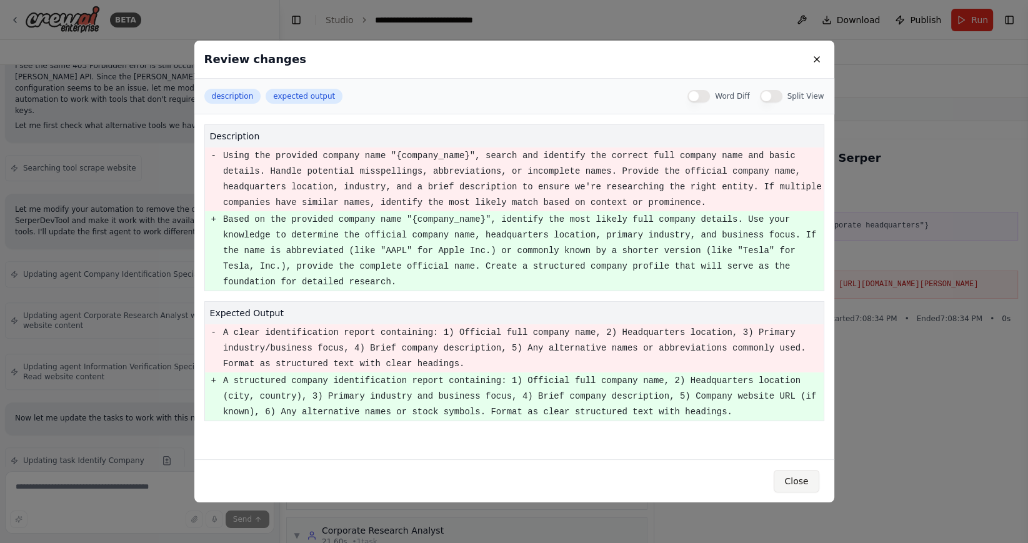
click at [788, 481] on button "Close" at bounding box center [796, 481] width 45 height 23
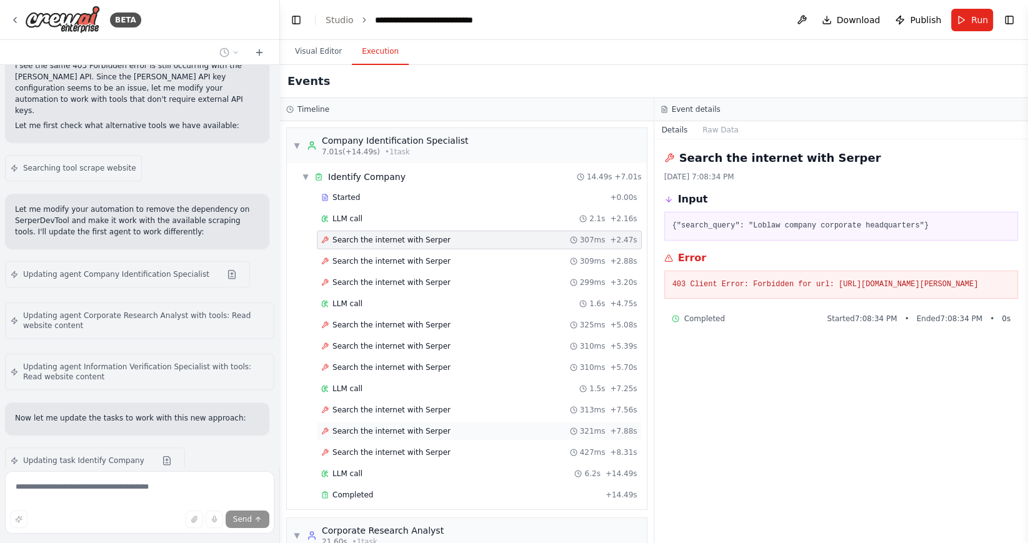
scroll to position [955, 0]
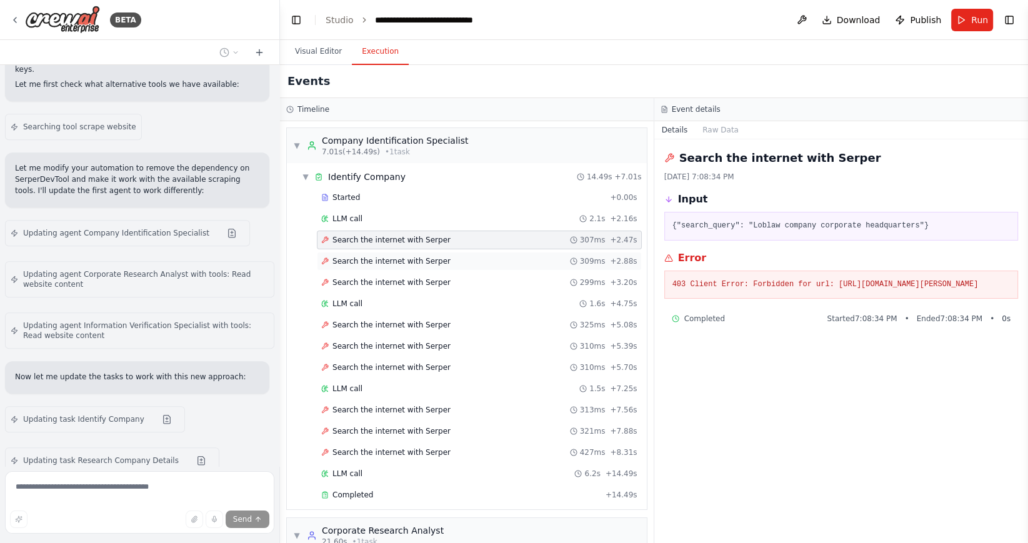
click at [395, 260] on span "Search the internet with Serper" at bounding box center [392, 261] width 118 height 10
click at [396, 278] on span "Search the internet with Serper" at bounding box center [392, 283] width 118 height 10
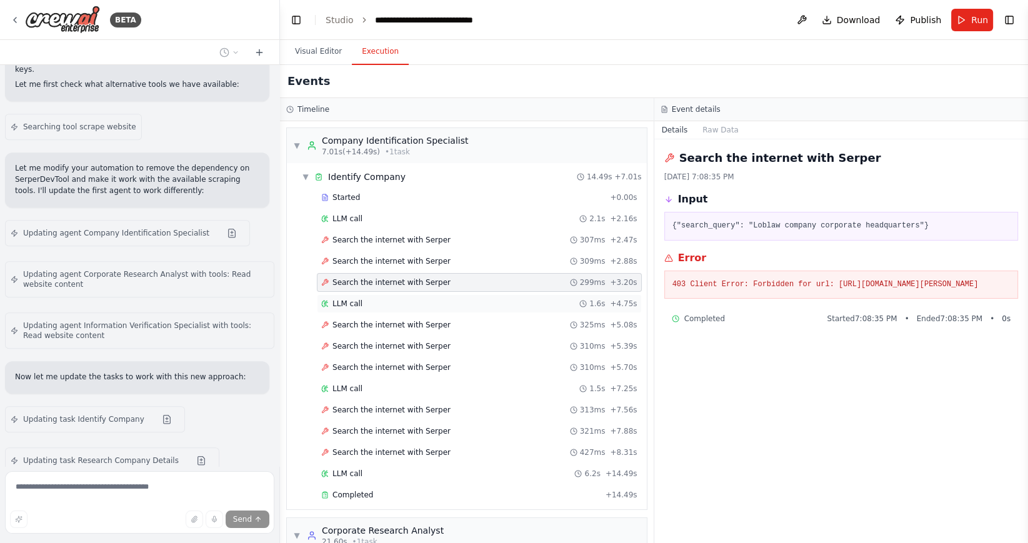
click at [393, 300] on div "LLM call 1.6s + 4.75s" at bounding box center [479, 304] width 316 height 10
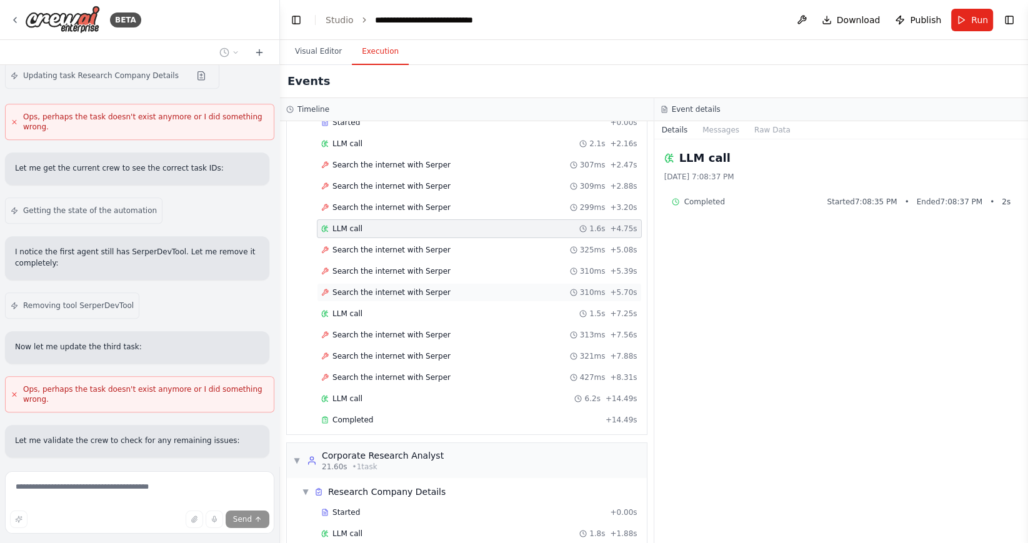
scroll to position [84, 0]
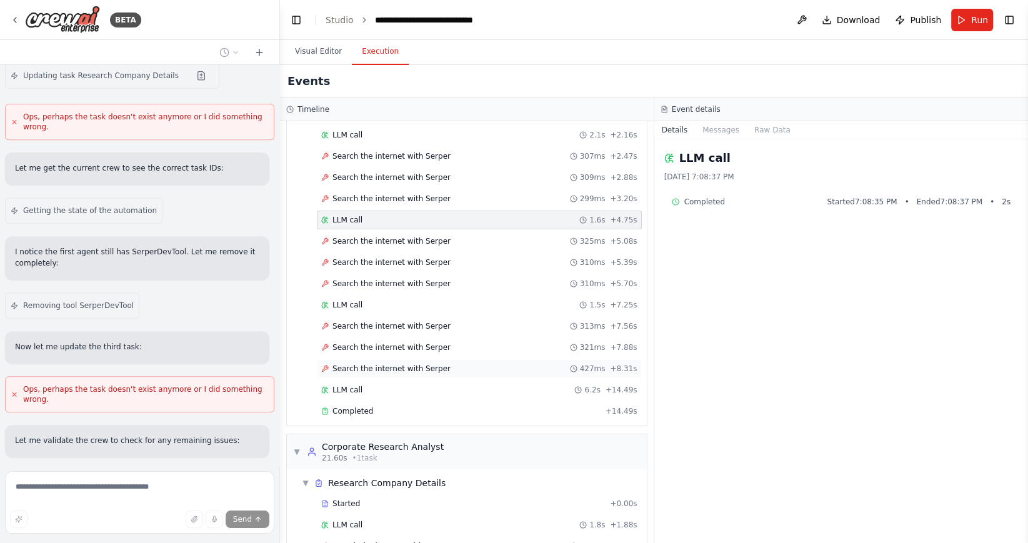
click at [363, 368] on span "Search the internet with Serper" at bounding box center [392, 369] width 118 height 10
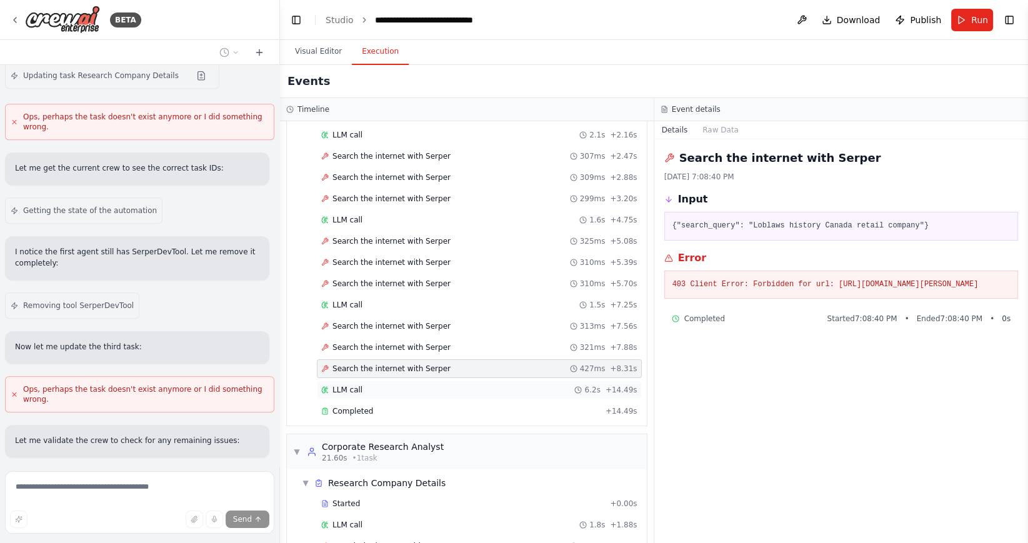
click at [364, 386] on div "LLM call 6.2s + 14.49s" at bounding box center [479, 390] width 316 height 10
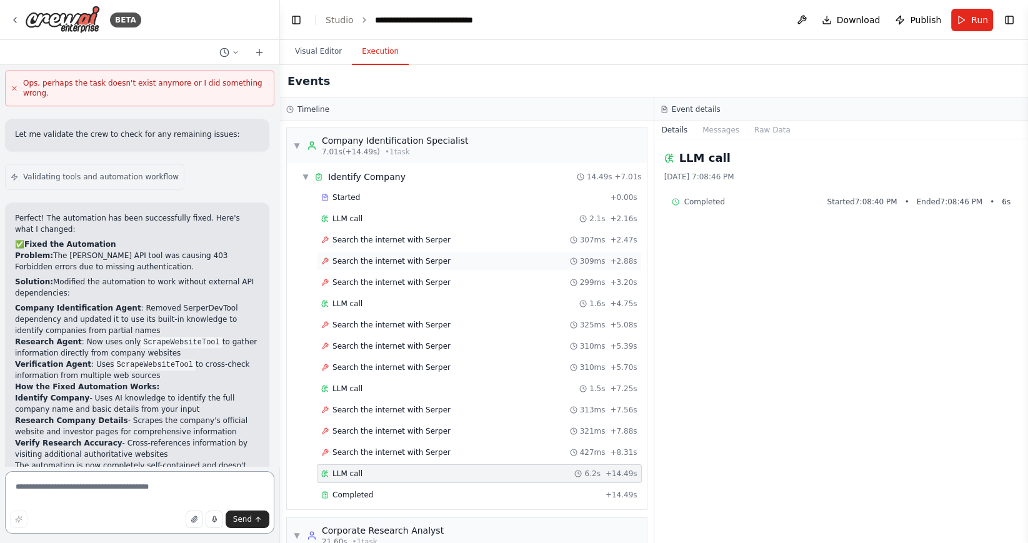
scroll to position [0, 0]
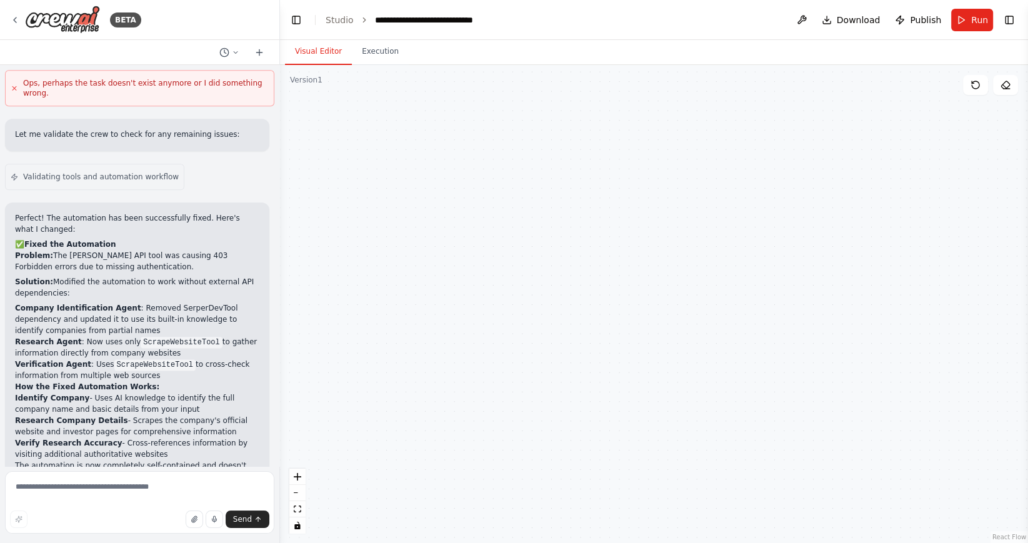
click at [303, 51] on button "Visual Editor" at bounding box center [318, 52] width 67 height 26
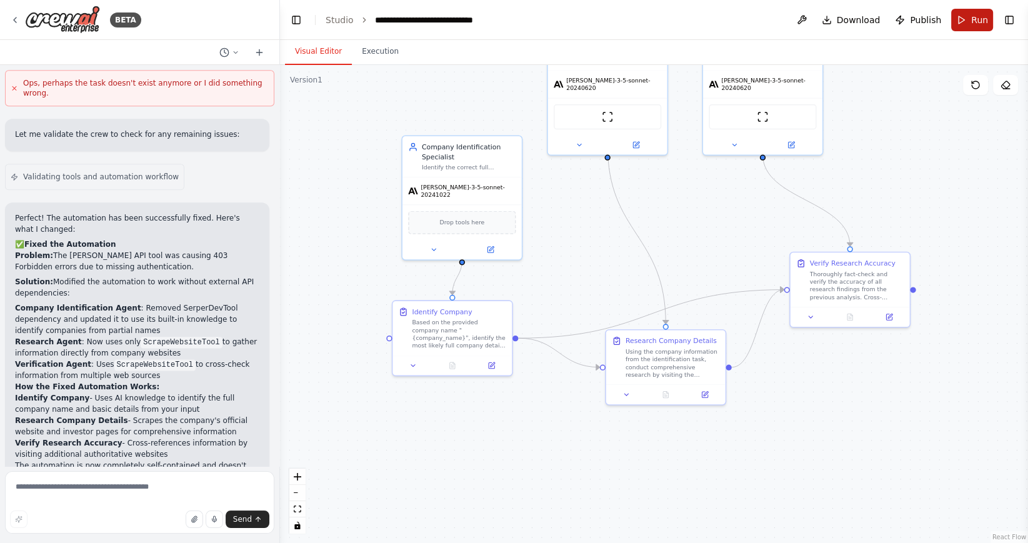
click at [967, 18] on button "Run" at bounding box center [972, 20] width 42 height 23
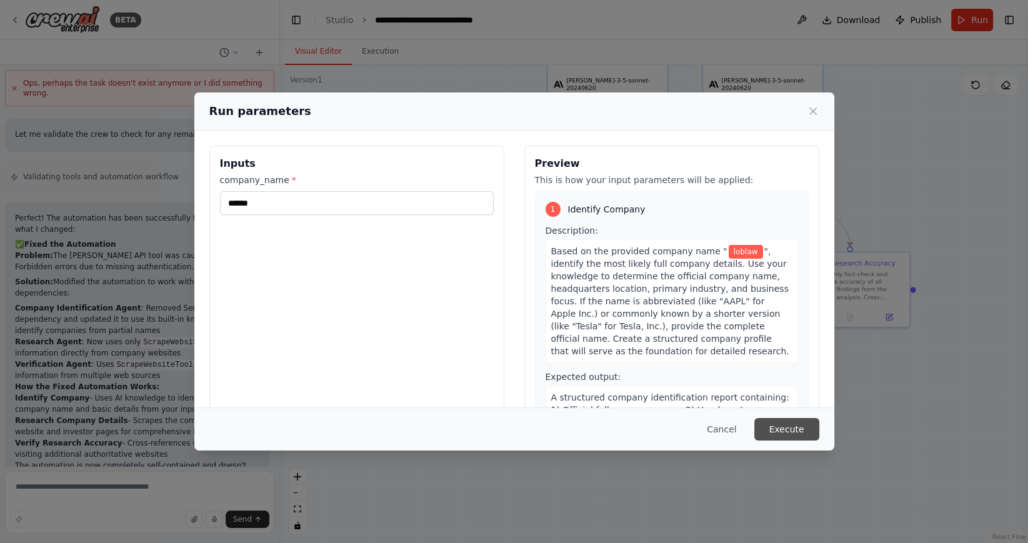
click at [784, 433] on button "Execute" at bounding box center [786, 429] width 65 height 23
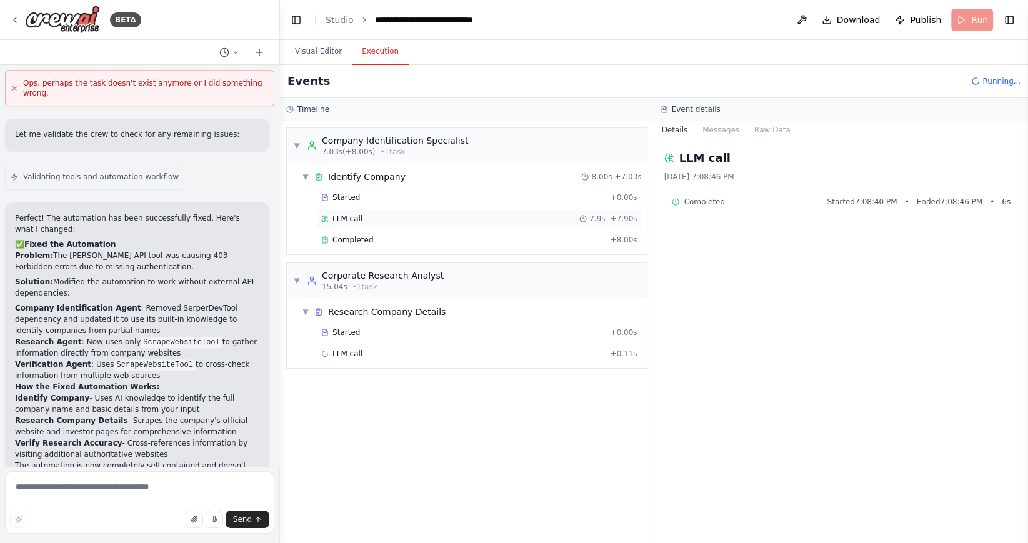
click at [501, 218] on div "LLM call 7.9s + 7.90s" at bounding box center [479, 219] width 316 height 10
click at [494, 238] on div "Completed" at bounding box center [463, 240] width 284 height 10
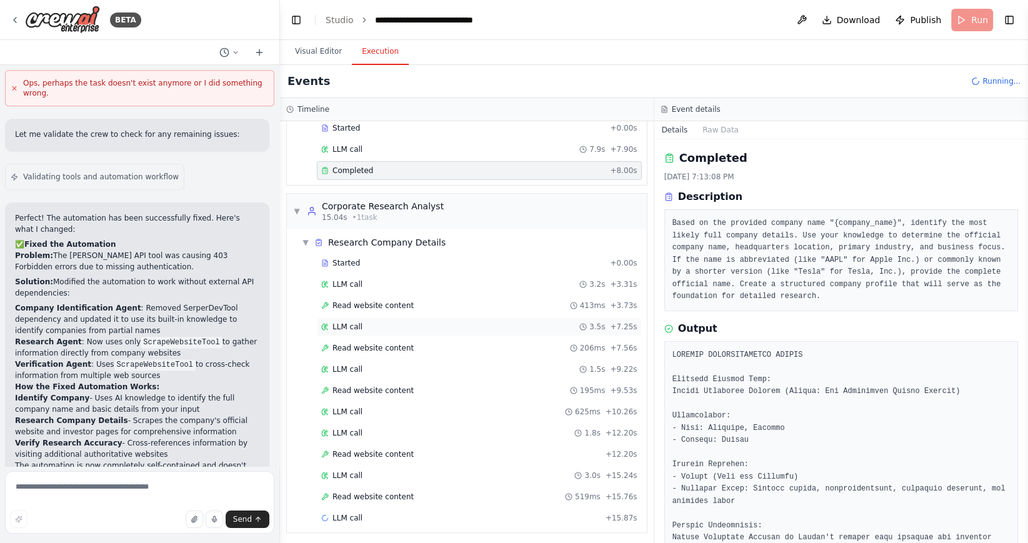
scroll to position [69, 0]
click at [469, 350] on div "Read website content 206ms + 7.56s" at bounding box center [479, 349] width 316 height 10
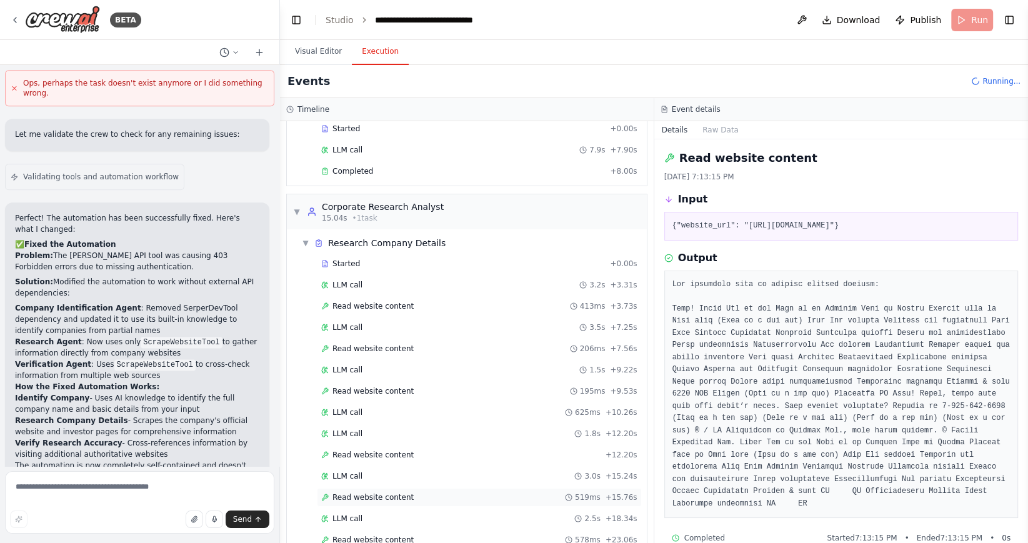
click at [458, 498] on div "Read website content 519ms + 15.76s" at bounding box center [479, 498] width 316 height 10
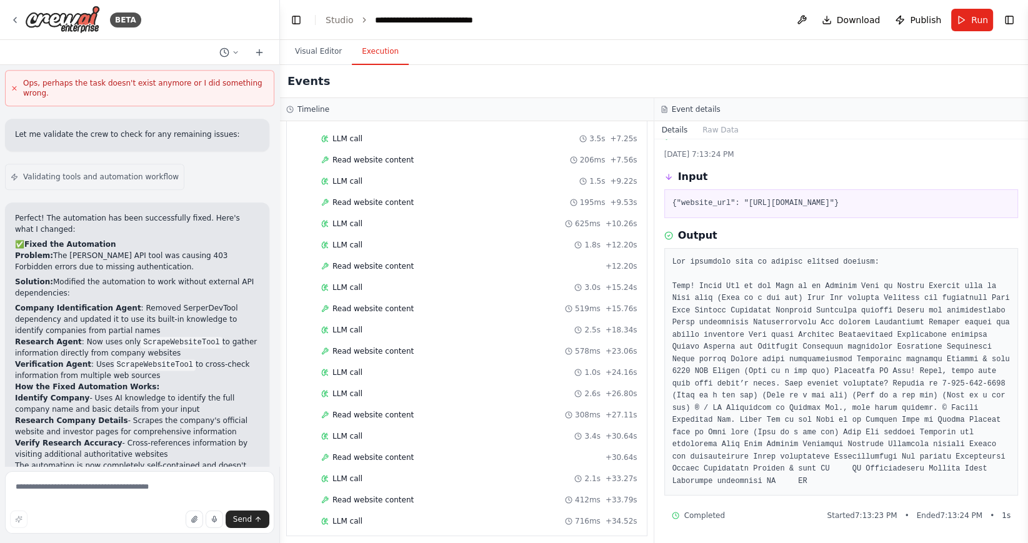
scroll to position [30, 0]
click at [11, 19] on icon at bounding box center [15, 20] width 10 height 10
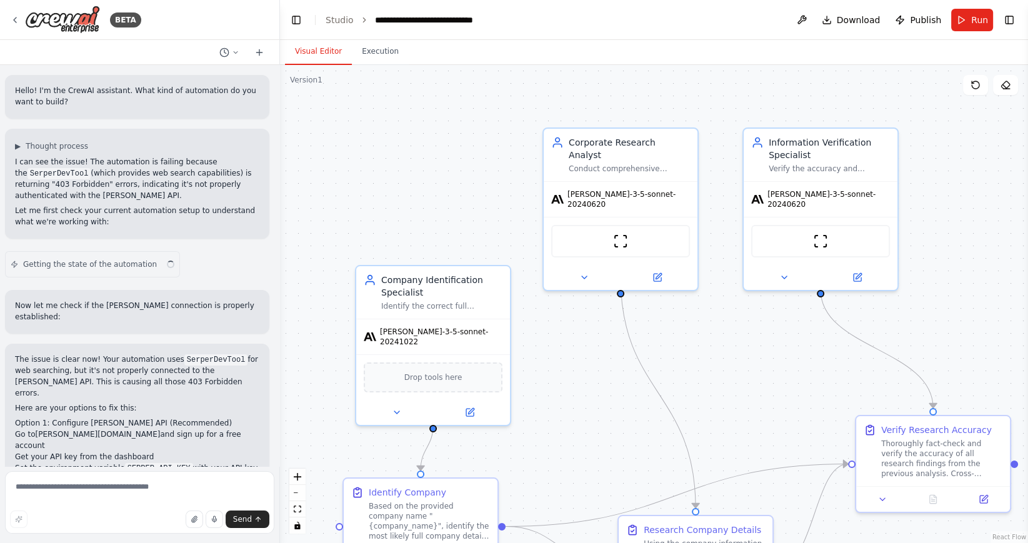
scroll to position [675, 0]
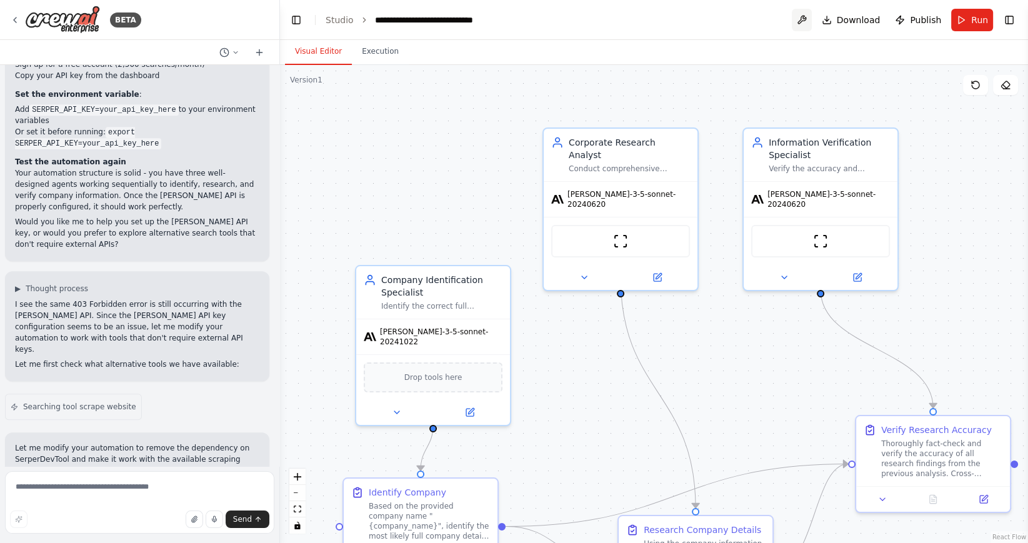
click at [805, 18] on button at bounding box center [802, 20] width 20 height 23
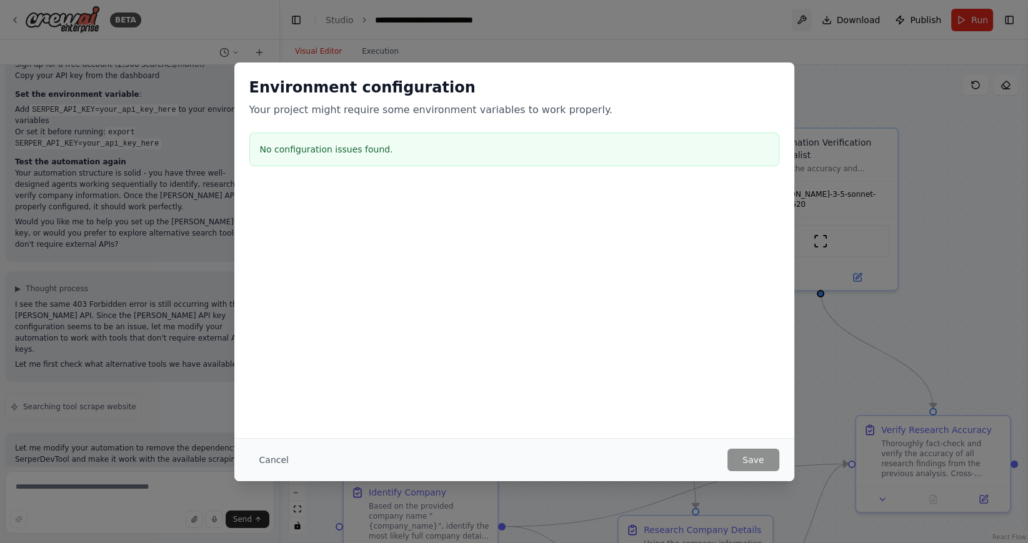
click at [805, 18] on div "Environment configuration Your project might require some environment variables…" at bounding box center [514, 271] width 1028 height 543
click at [275, 458] on button "Cancel" at bounding box center [273, 460] width 49 height 23
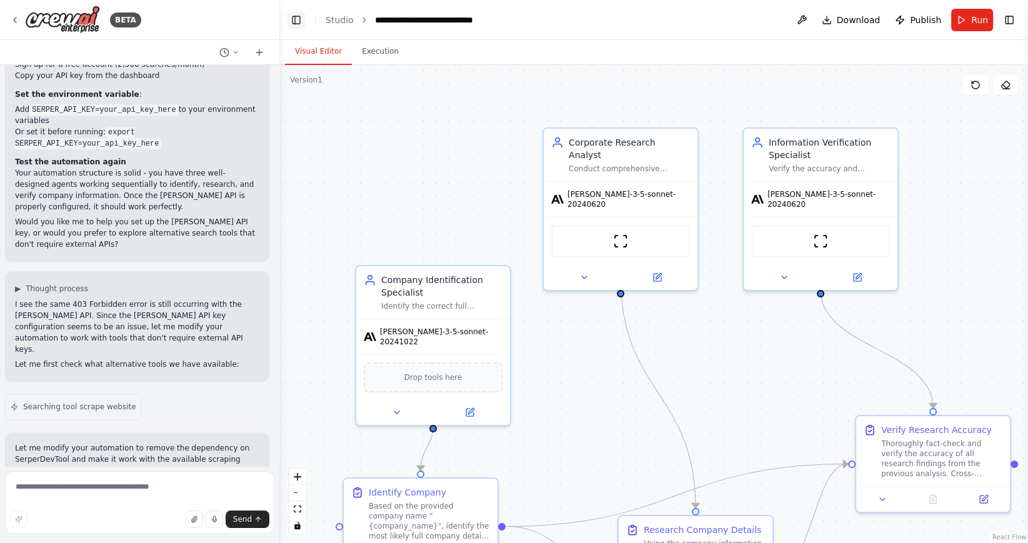
click at [296, 20] on button "Toggle Left Sidebar" at bounding box center [297, 20] width 18 height 18
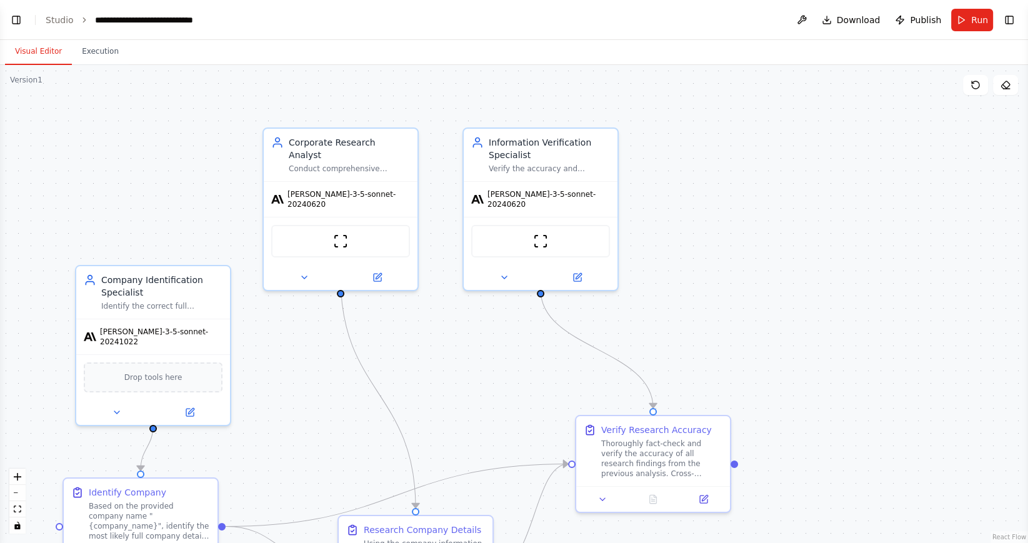
scroll to position [0, 0]
click at [48, 24] on li "Studio" at bounding box center [60, 20] width 28 height 13
click at [62, 20] on link "Studio" at bounding box center [60, 20] width 28 height 10
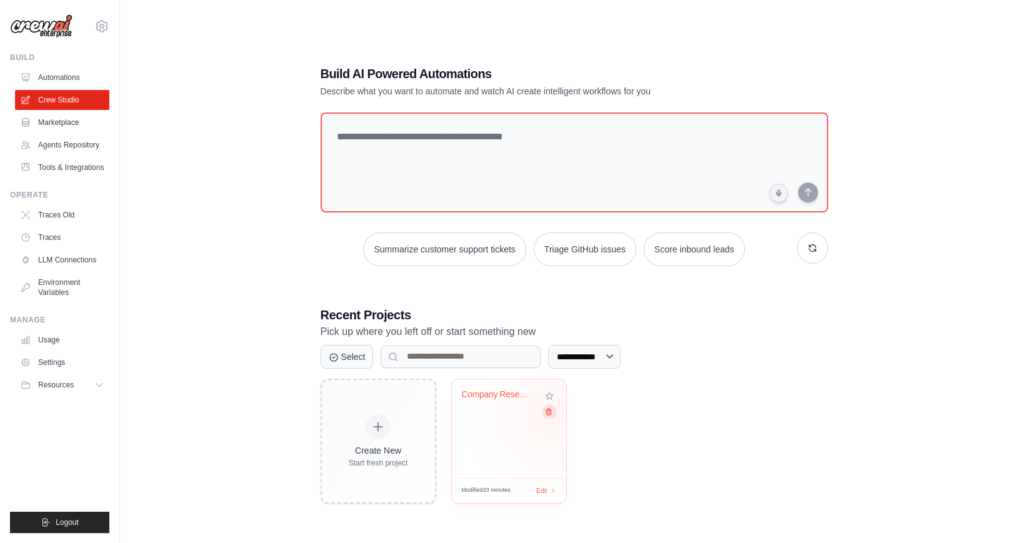
click at [553, 412] on button at bounding box center [548, 412] width 15 height 14
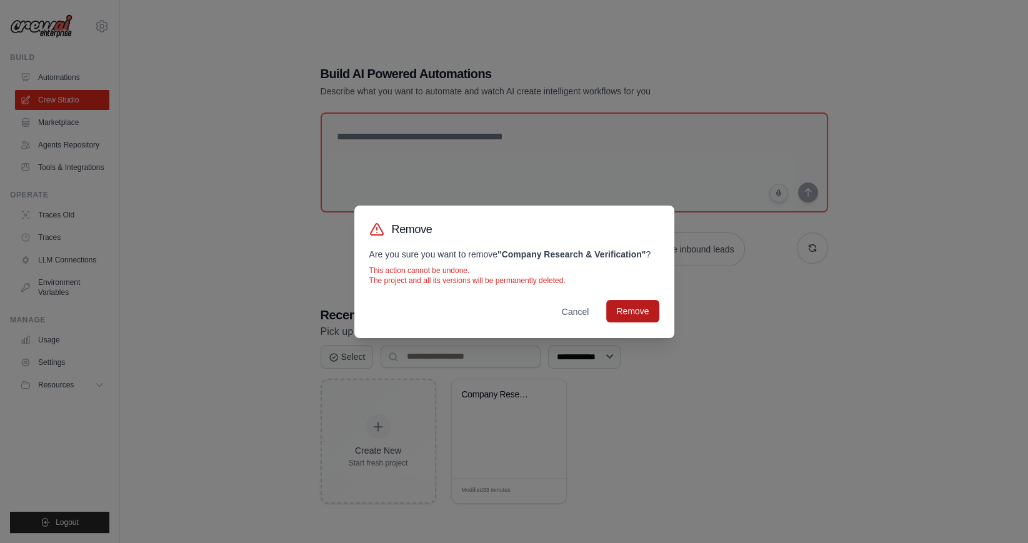
click at [636, 309] on button "Remove" at bounding box center [632, 311] width 53 height 23
